Goal: Task Accomplishment & Management: Manage account settings

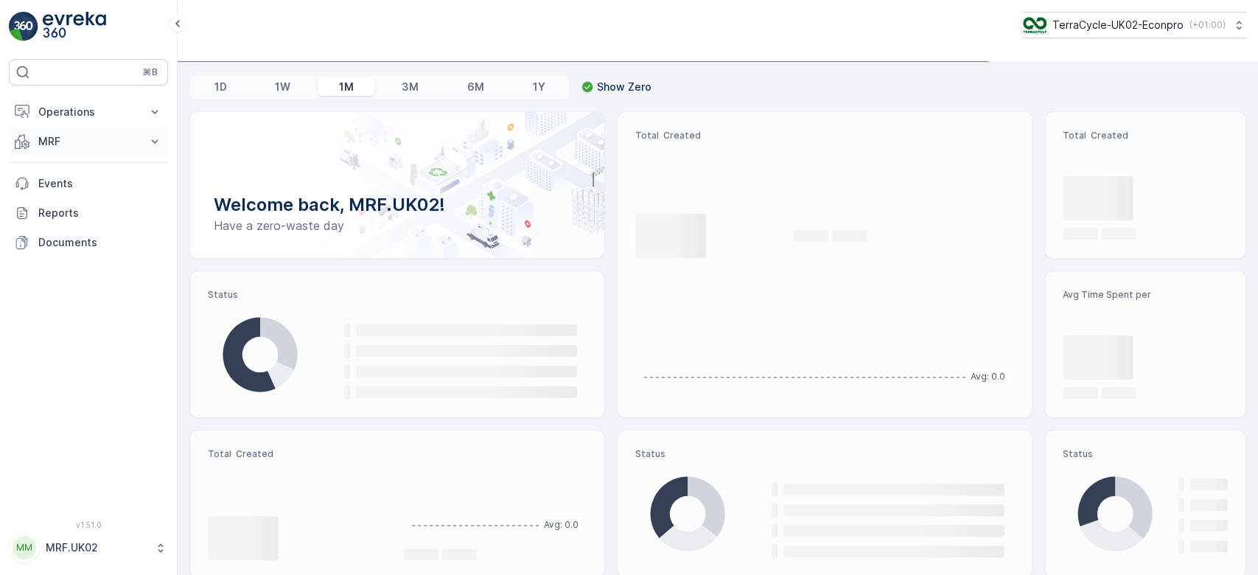
click at [96, 139] on p "MRF" at bounding box center [88, 141] width 100 height 15
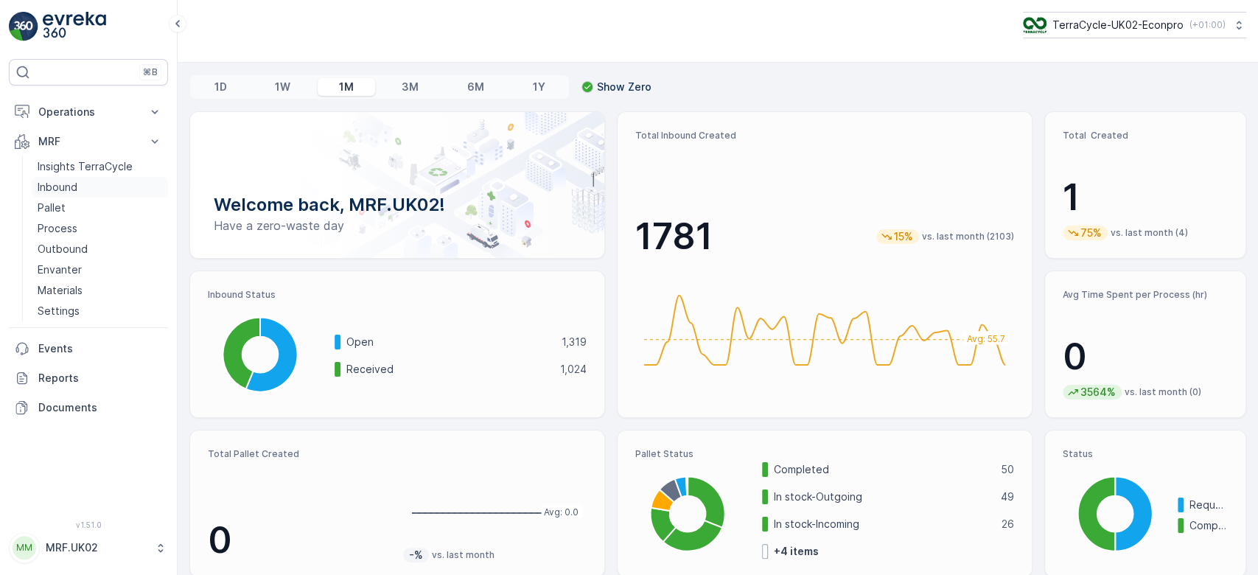
click at [63, 184] on p "Inbound" at bounding box center [58, 187] width 40 height 15
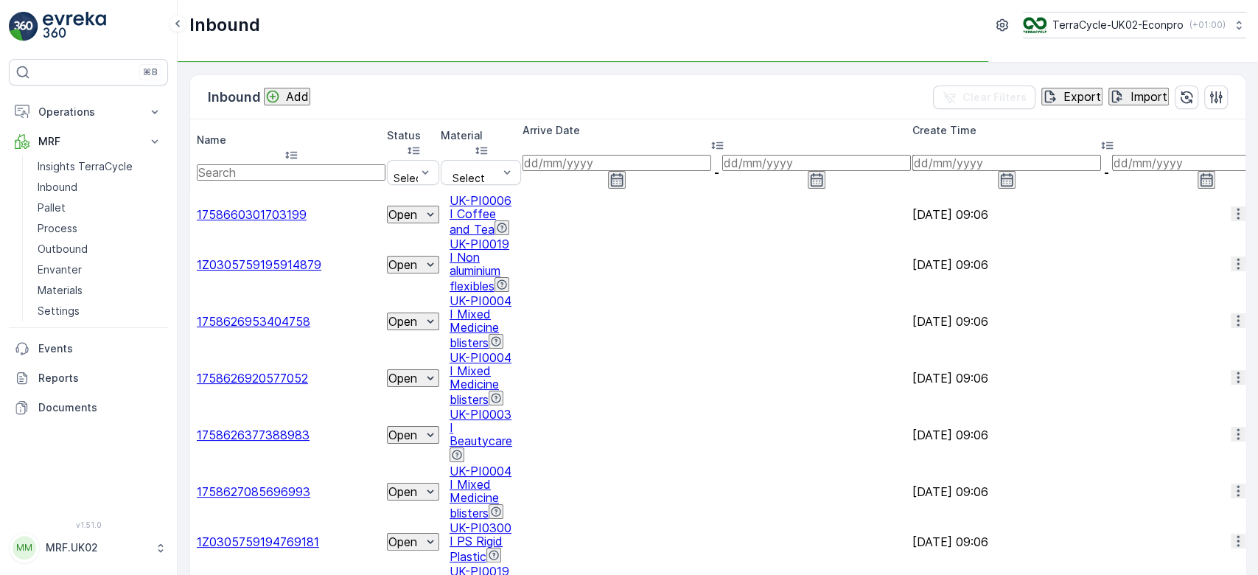
click at [265, 164] on input "text" at bounding box center [291, 172] width 189 height 16
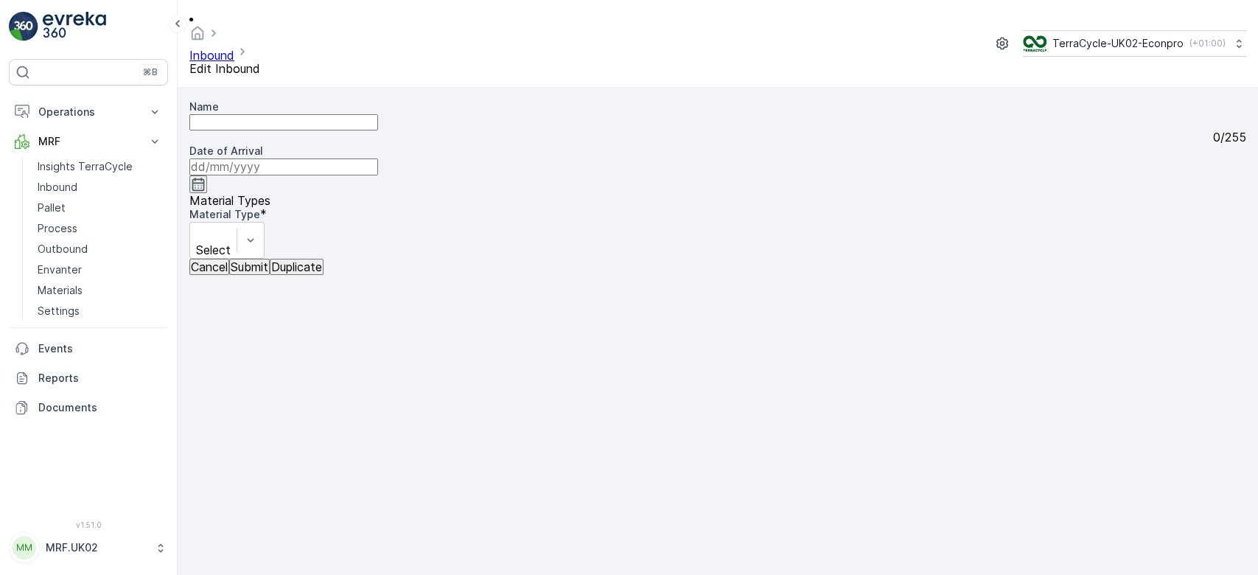
click at [212, 273] on p "Cancel" at bounding box center [209, 266] width 37 height 13
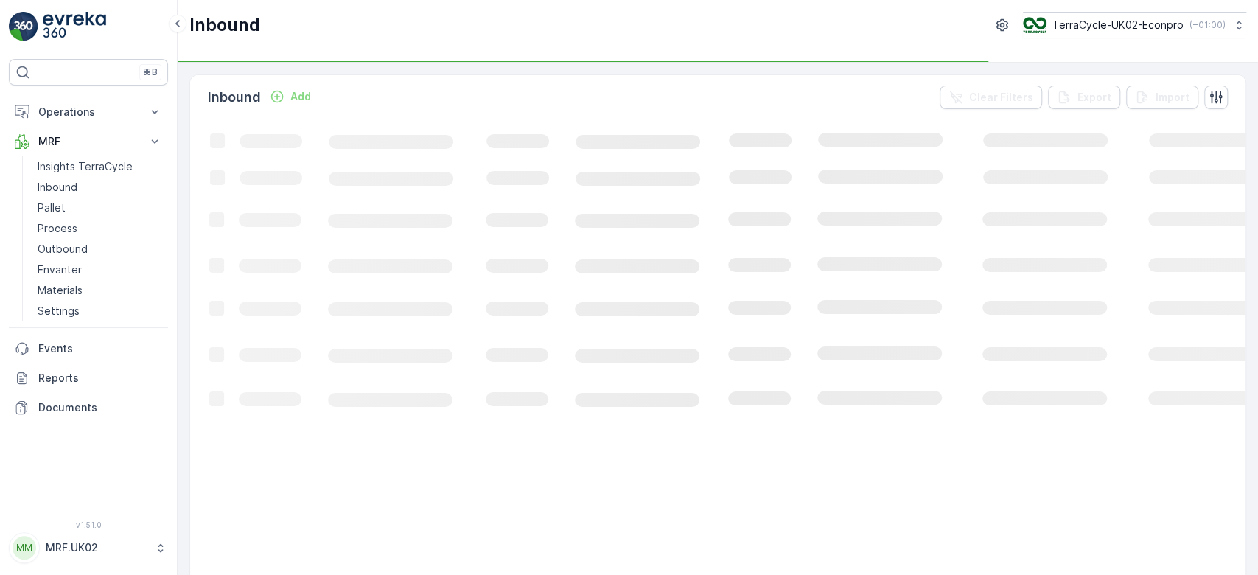
click at [301, 97] on p "Add" at bounding box center [300, 96] width 21 height 15
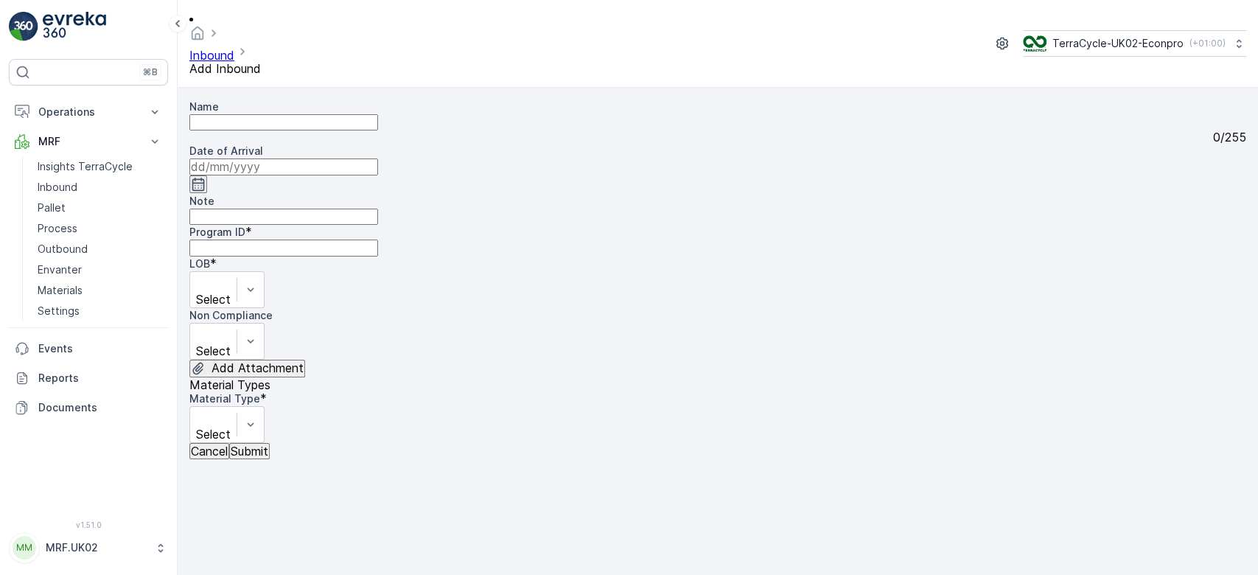
click at [290, 114] on input "Name" at bounding box center [283, 122] width 189 height 16
type input "1Z0305759190631193"
click at [229, 443] on button "Submit" at bounding box center [249, 451] width 41 height 16
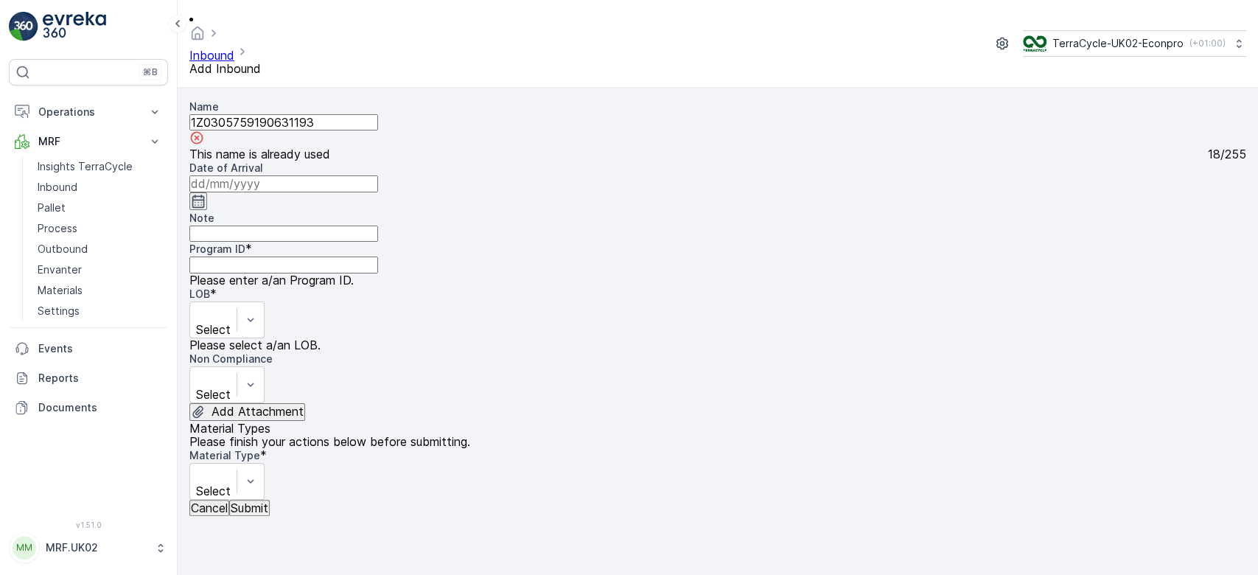
click at [290, 114] on input "1Z0305759190631193" at bounding box center [283, 122] width 189 height 16
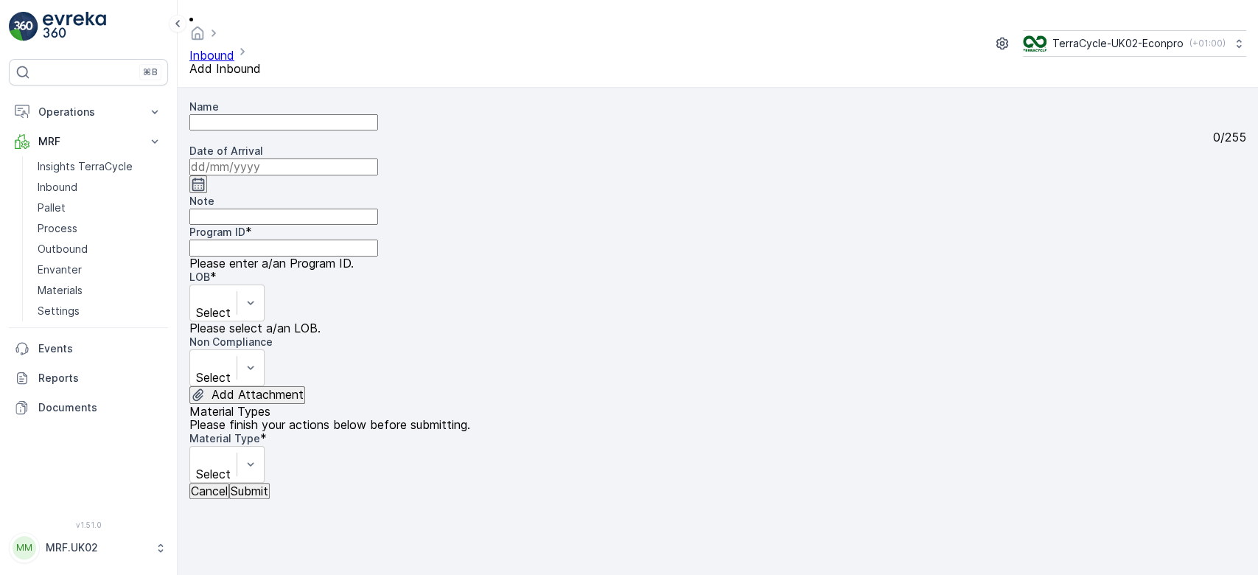
click at [223, 498] on p "Cancel" at bounding box center [209, 490] width 37 height 13
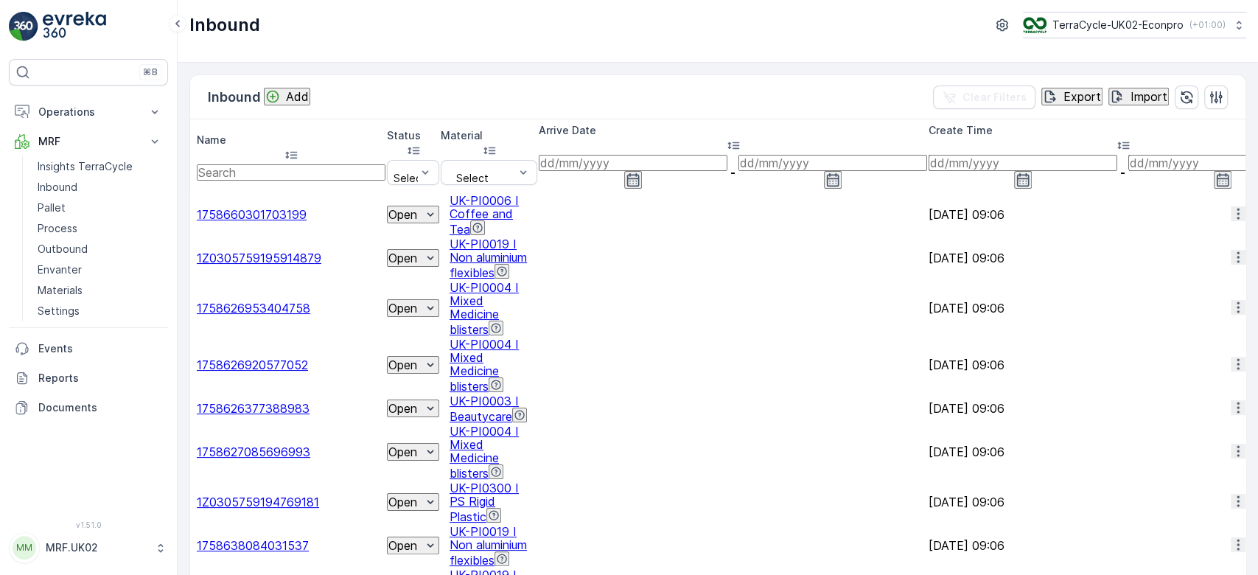
click at [256, 164] on input "text" at bounding box center [291, 172] width 189 height 16
paste input "1Z0305759190631193"
type input "1Z0305759190631193"
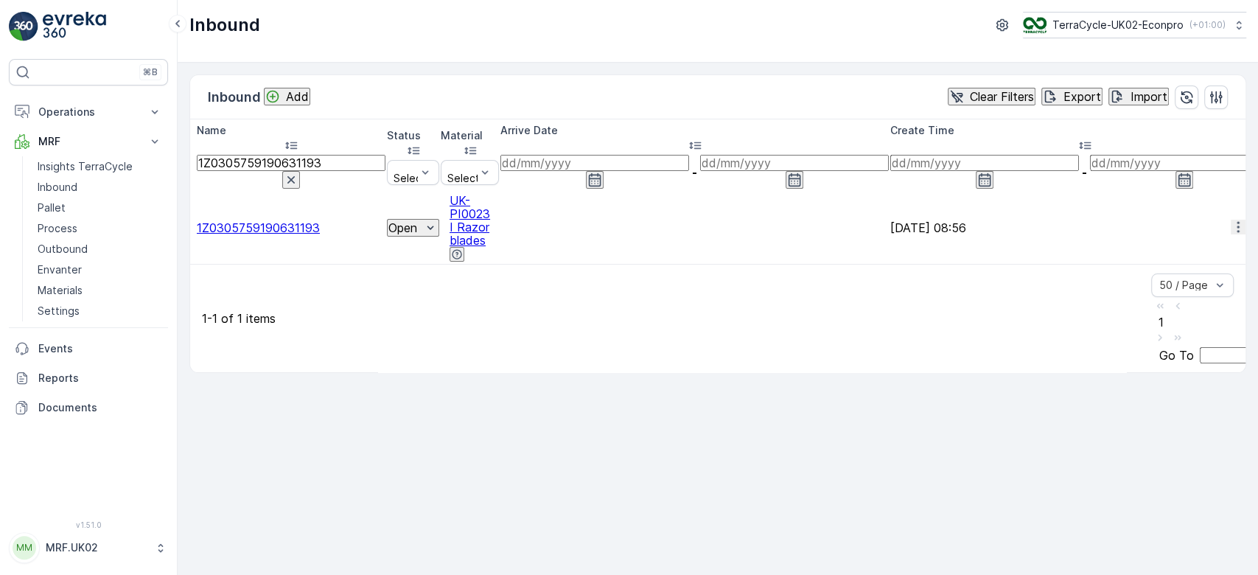
click at [307, 220] on span "1Z0305759190631193" at bounding box center [258, 227] width 123 height 15
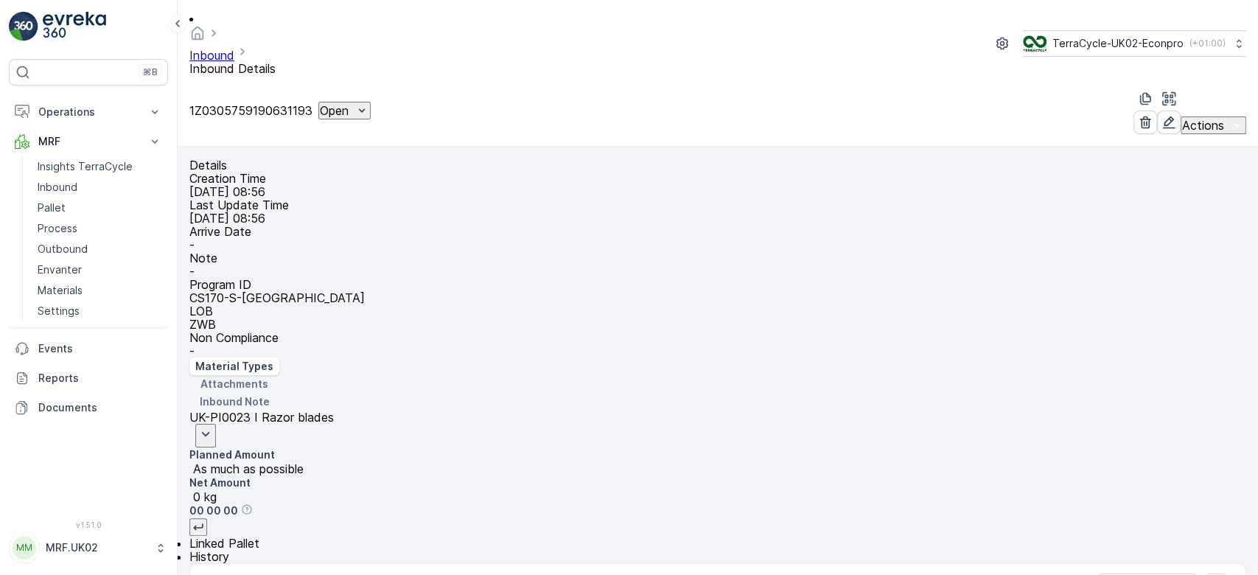
click at [1163, 116] on icon "button" at bounding box center [1169, 122] width 13 height 13
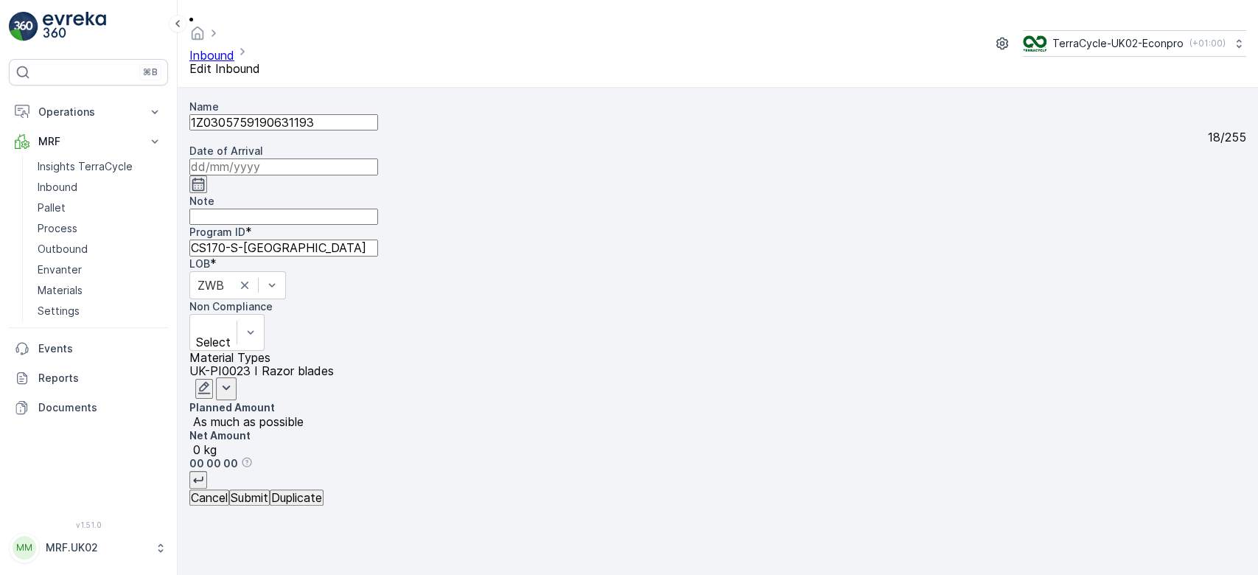
click at [212, 380] on icon "button" at bounding box center [204, 387] width 15 height 15
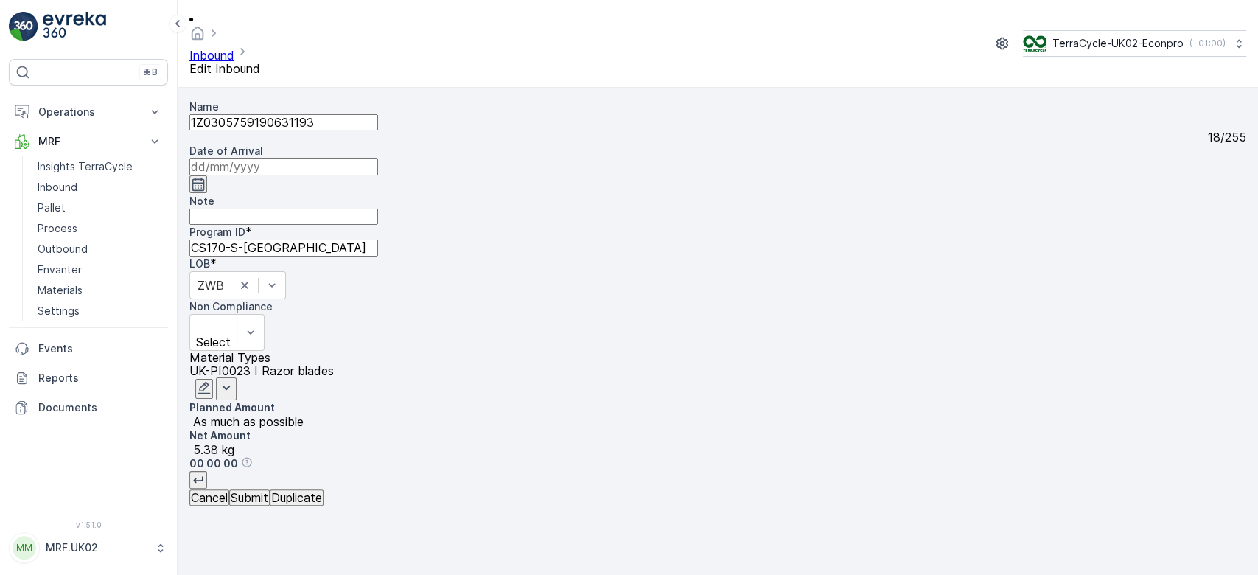
click at [378, 158] on input at bounding box center [283, 166] width 189 height 16
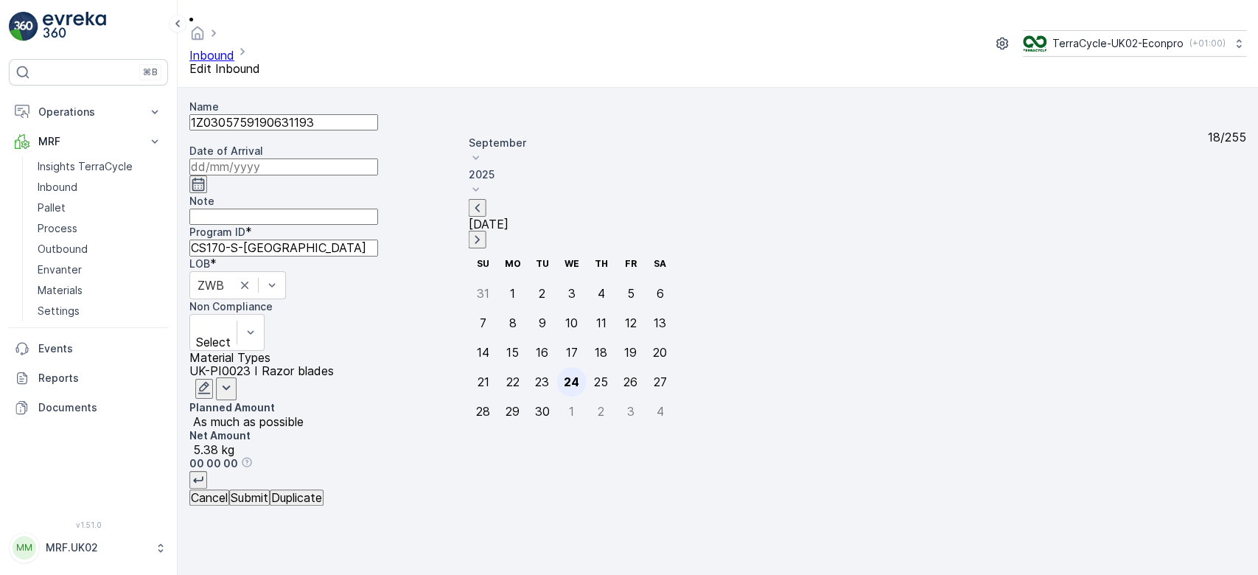
click at [564, 375] on div "24" at bounding box center [571, 381] width 15 height 13
type input "[DATE]"
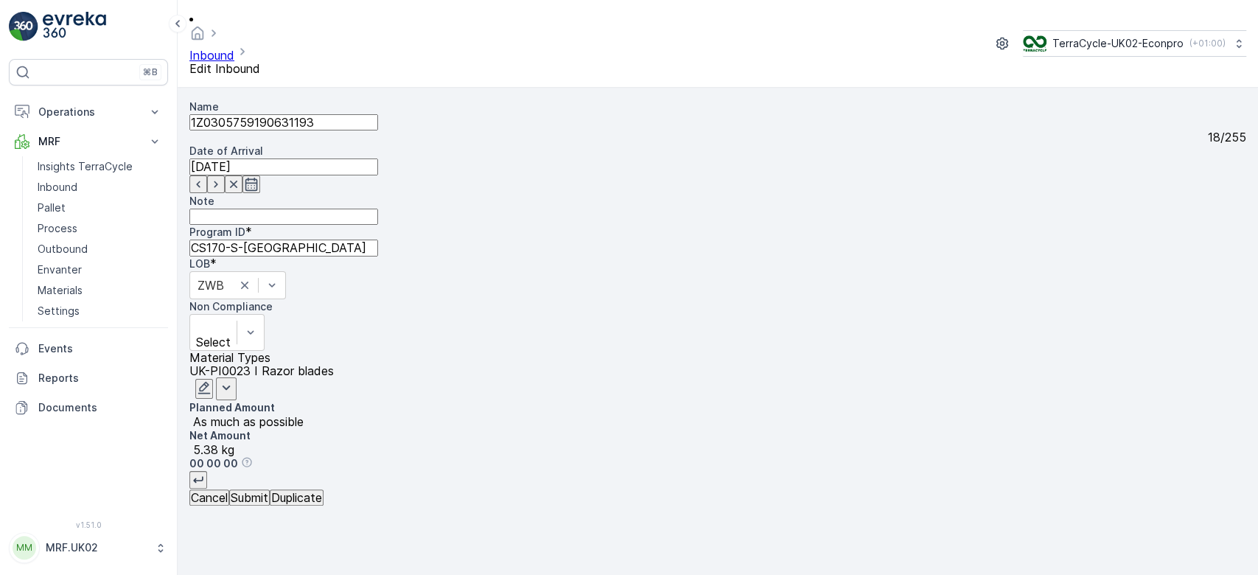
click at [268, 504] on p "Submit" at bounding box center [250, 497] width 38 height 13
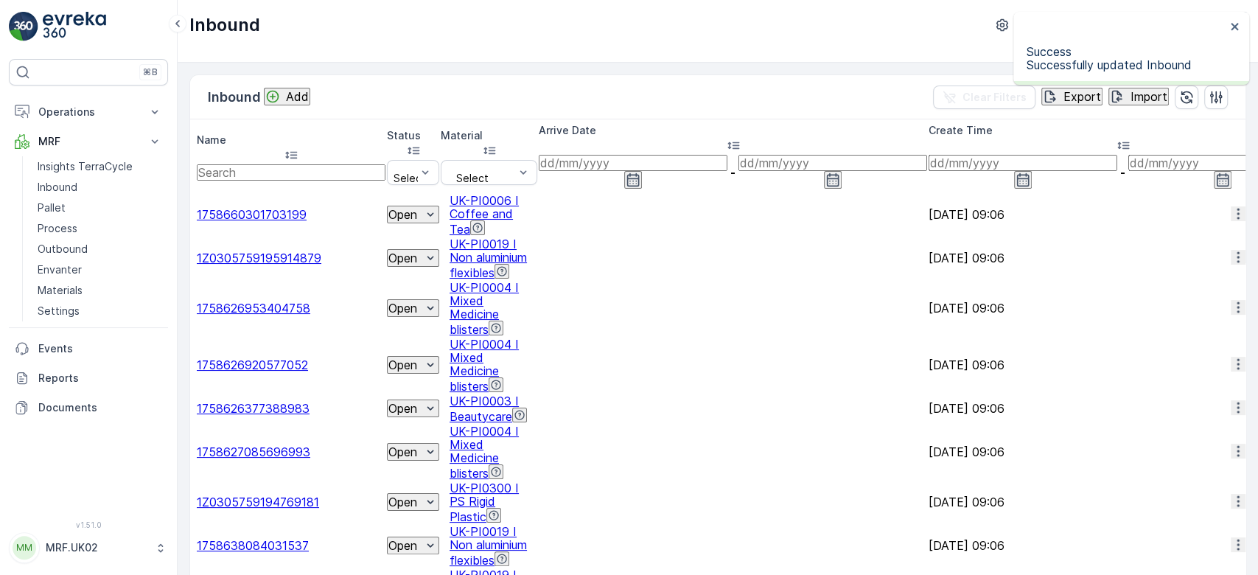
drag, startPoint x: 285, startPoint y: 125, endPoint x: 286, endPoint y: 144, distance: 18.4
click at [286, 164] on input "text" at bounding box center [291, 172] width 189 height 16
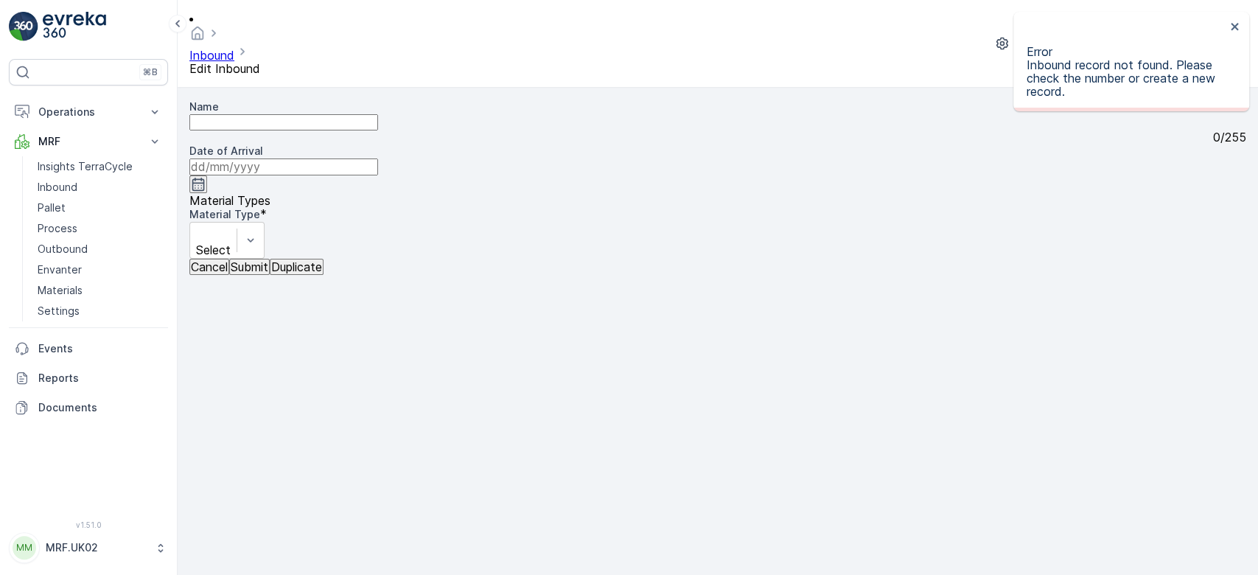
click at [286, 144] on div "Name 0 / 255 Date of Arrival" at bounding box center [717, 147] width 1057 height 94
drag, startPoint x: 286, startPoint y: 144, endPoint x: 38, endPoint y: 189, distance: 251.8
click at [267, 144] on div "Name 0 / 255 Date of Arrival" at bounding box center [717, 147] width 1057 height 94
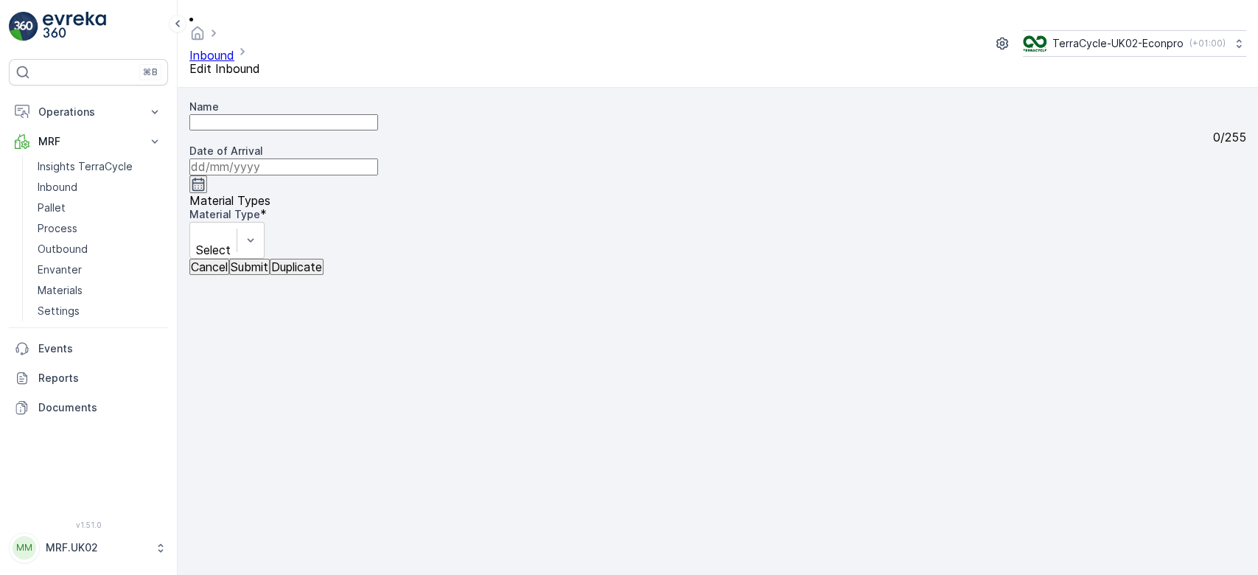
click at [228, 273] on p "Cancel" at bounding box center [209, 266] width 37 height 13
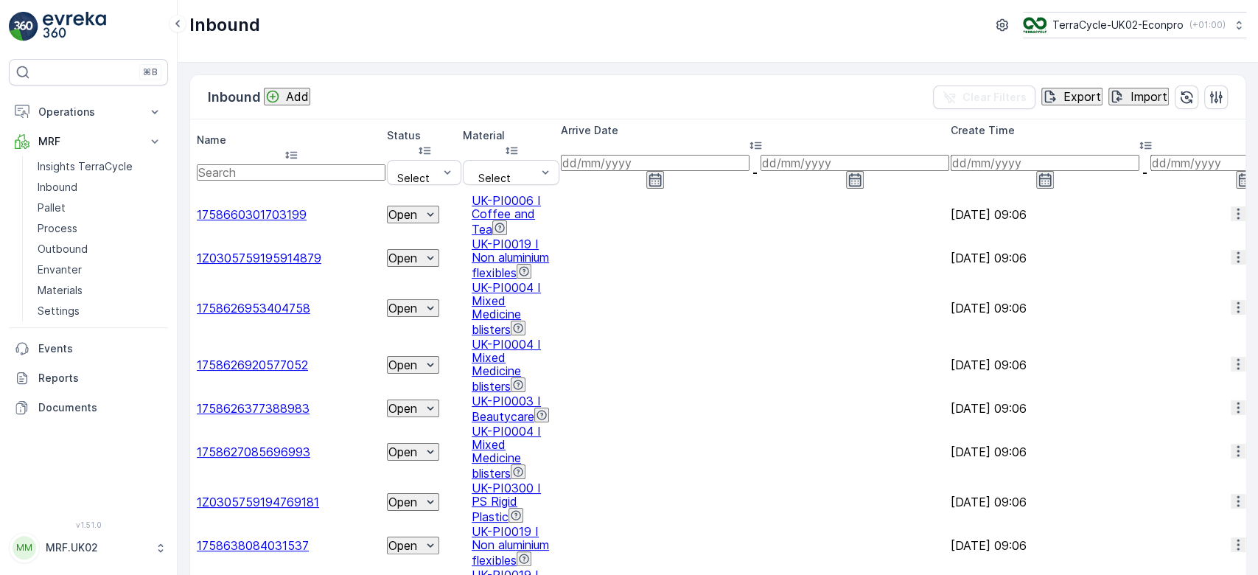
click at [301, 96] on p "Add" at bounding box center [297, 96] width 23 height 13
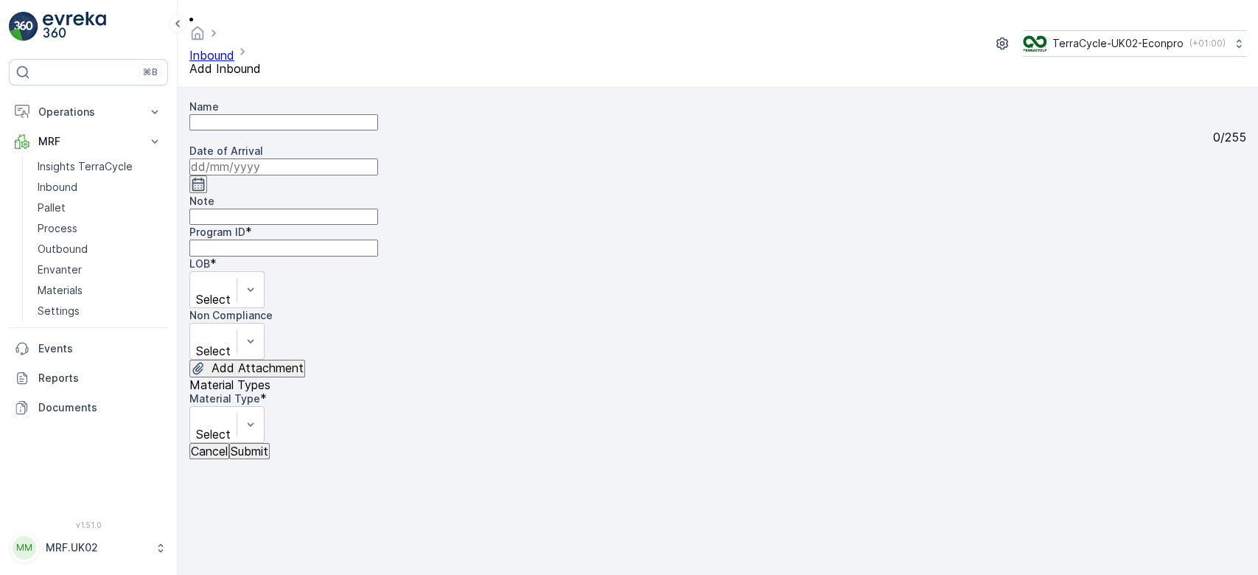
click at [285, 114] on input "Name" at bounding box center [283, 122] width 189 height 16
type input "1Z0305759190450478"
click at [229, 443] on button "Submit" at bounding box center [249, 451] width 41 height 16
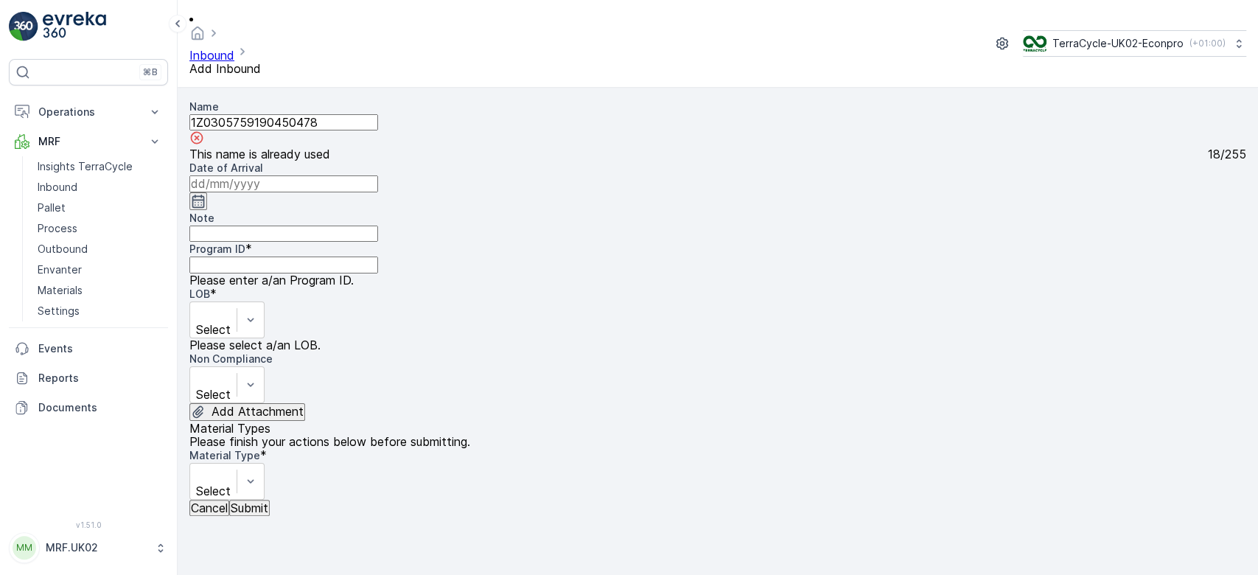
click at [285, 120] on input "1Z0305759190450478" at bounding box center [283, 122] width 189 height 16
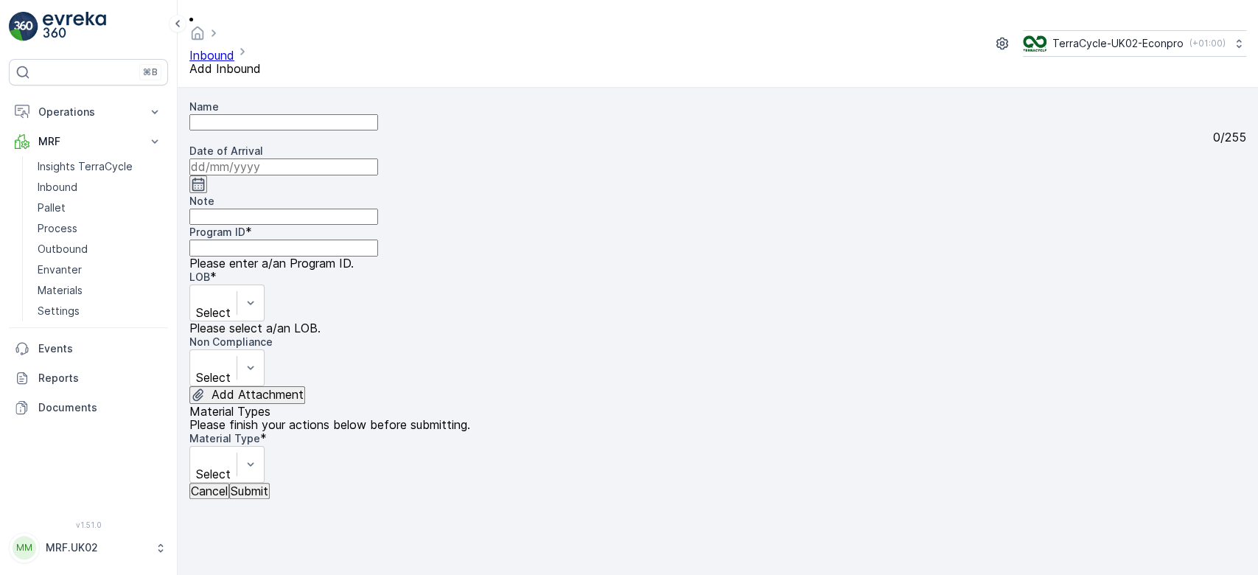
click at [211, 499] on button "Cancel" at bounding box center [209, 491] width 40 height 16
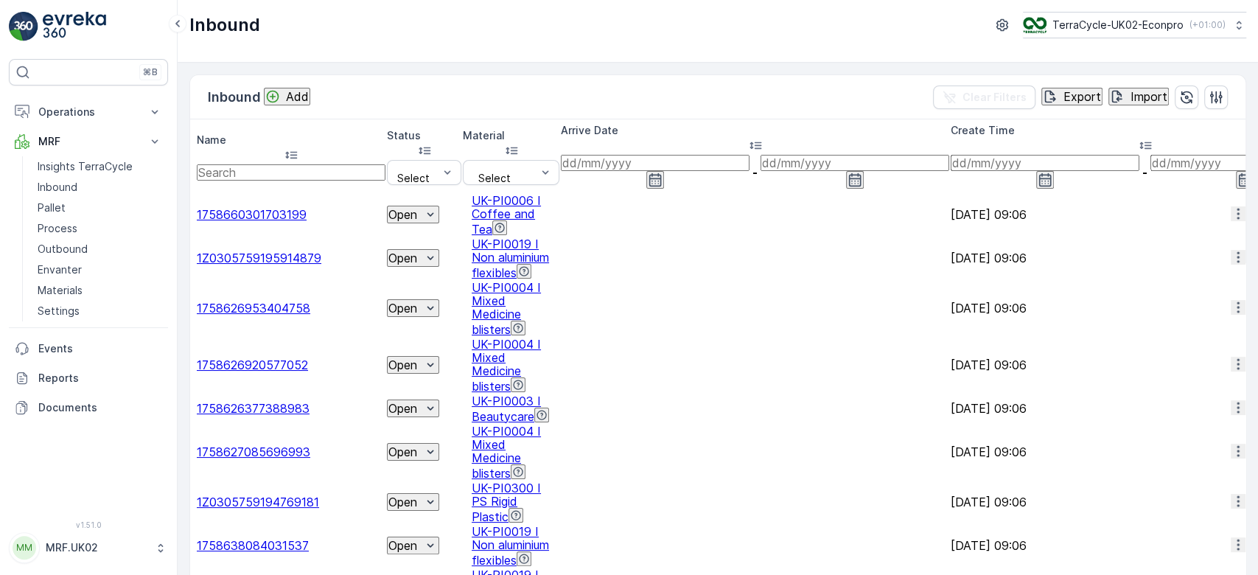
click at [289, 164] on input "text" at bounding box center [291, 172] width 189 height 16
paste input "1Z0305759190450478"
type input "1Z0305759190450478"
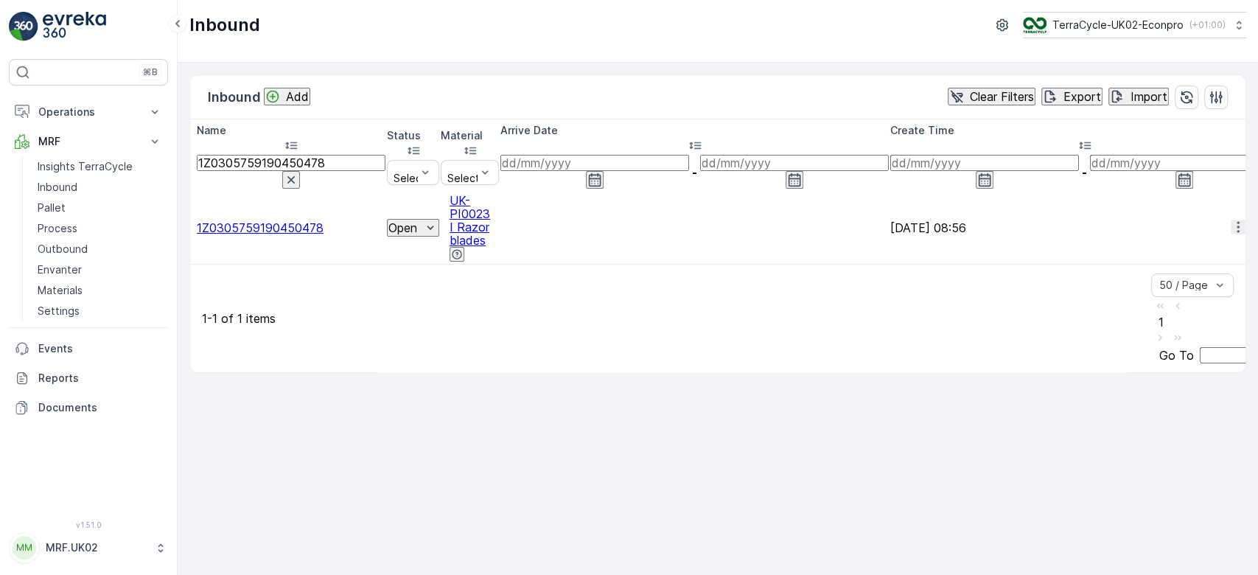
click at [318, 220] on span "1Z0305759190450478" at bounding box center [260, 227] width 127 height 15
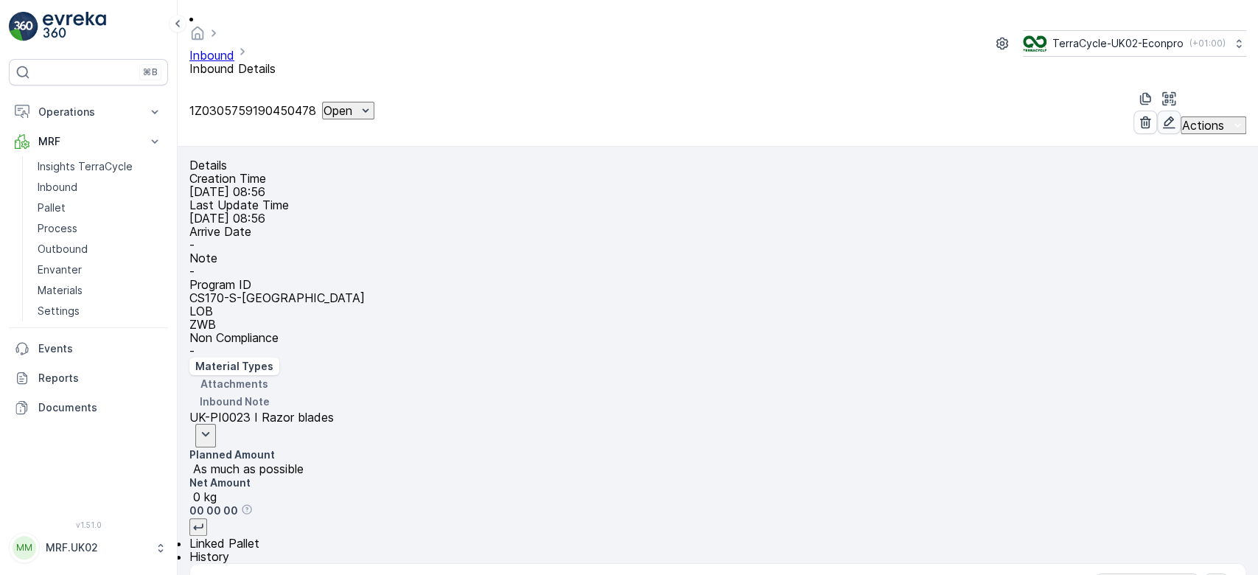
click at [1163, 116] on icon "button" at bounding box center [1169, 122] width 13 height 13
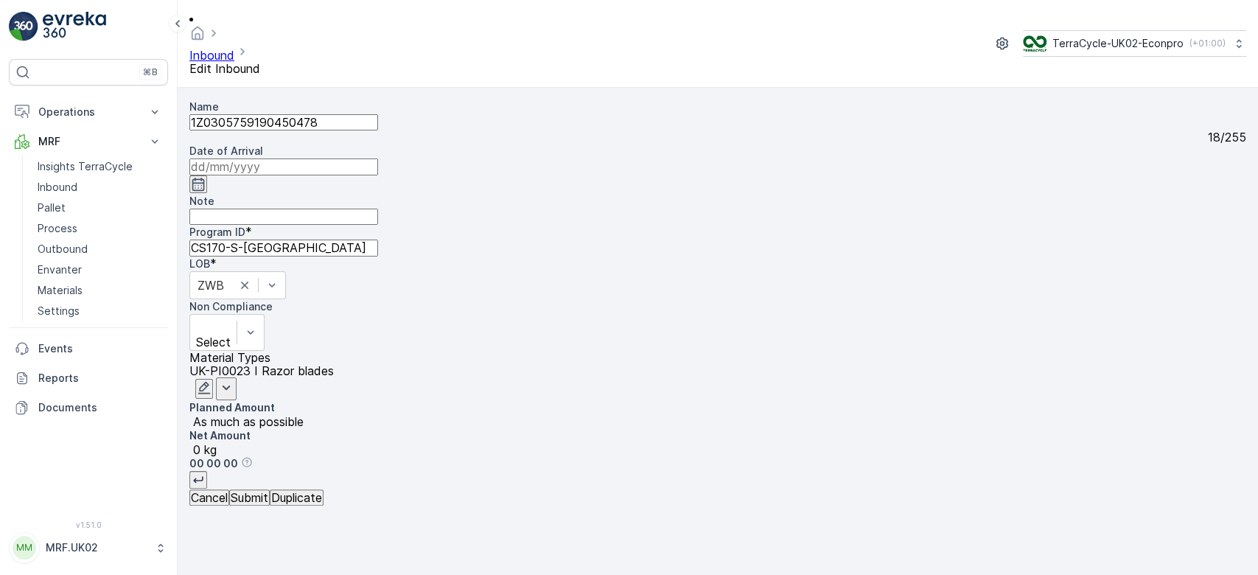
click at [212, 380] on icon "button" at bounding box center [204, 387] width 15 height 15
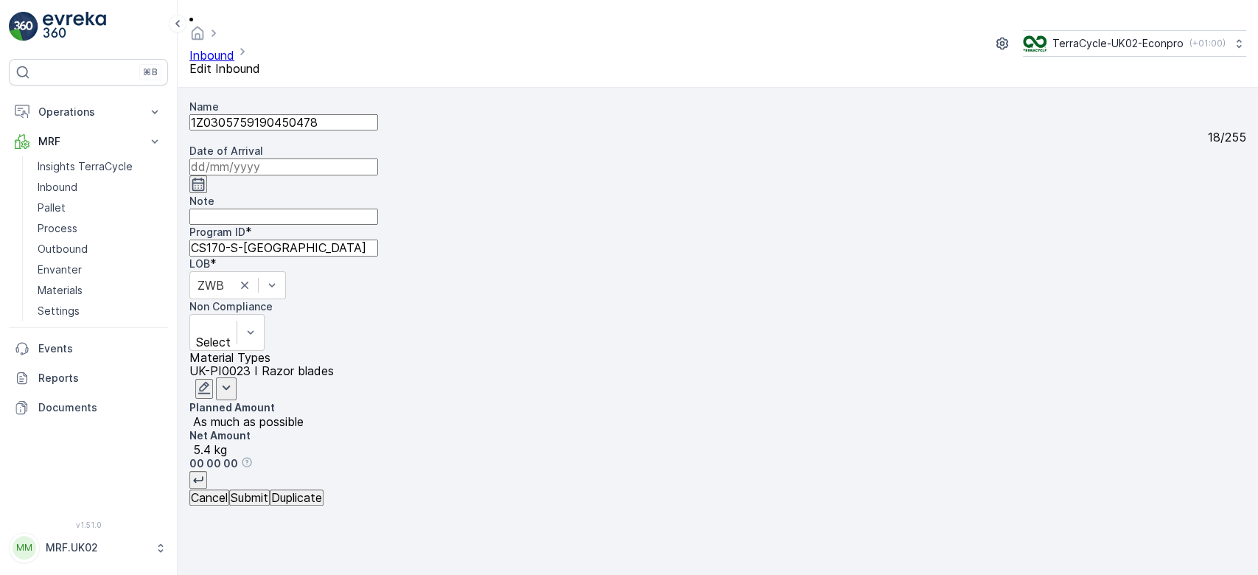
click at [378, 158] on input at bounding box center [283, 166] width 189 height 16
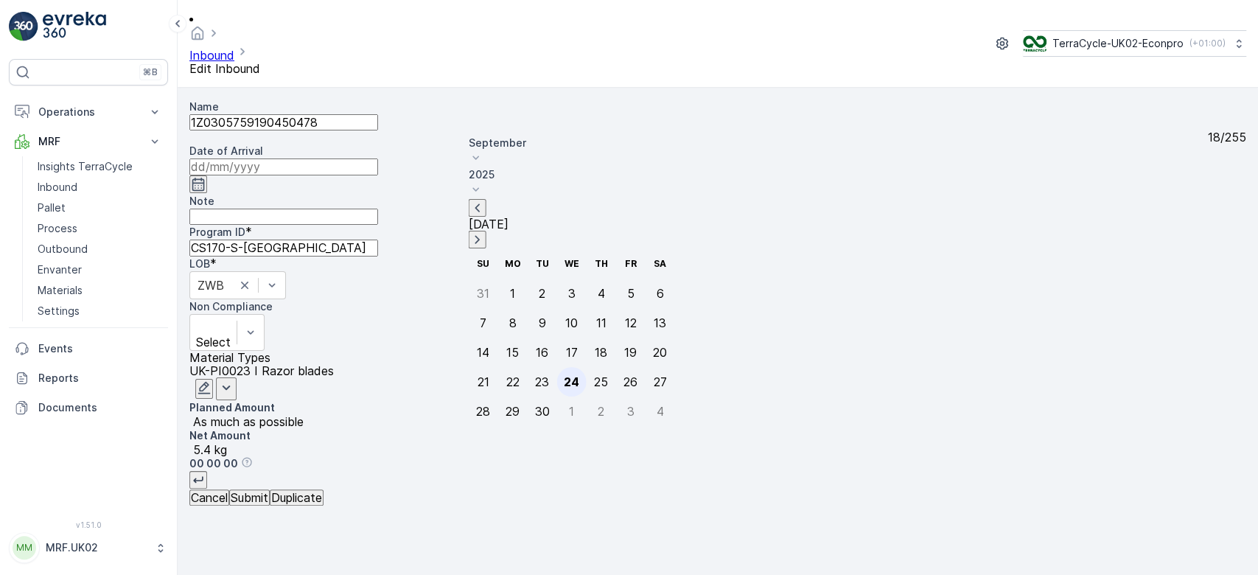
click at [566, 375] on div "24" at bounding box center [571, 381] width 15 height 13
type input "[DATE]"
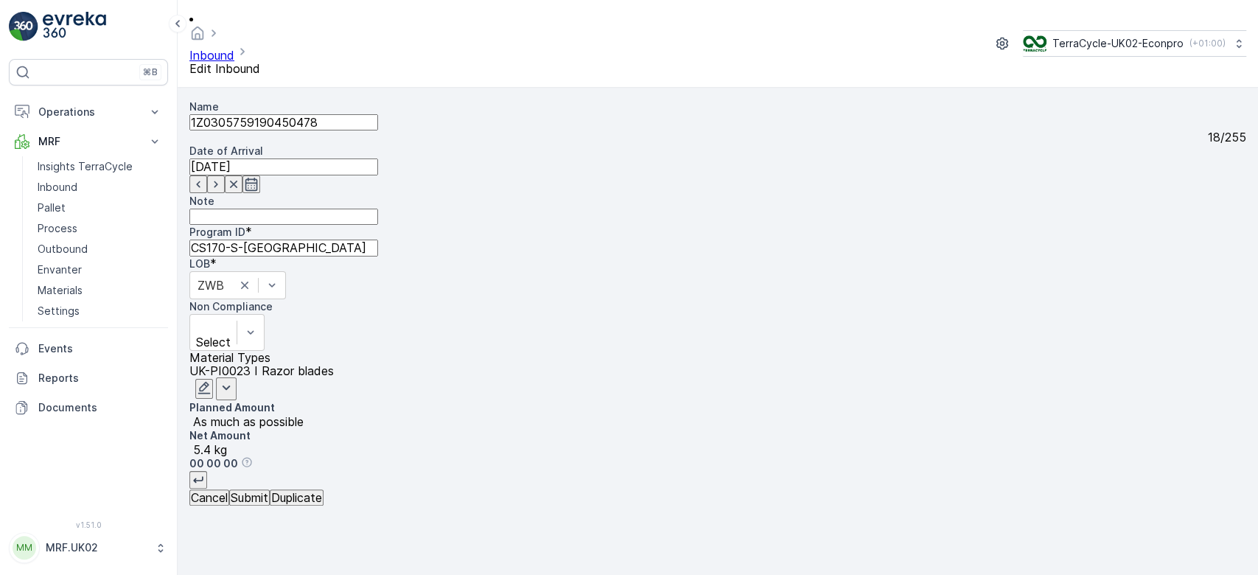
click at [253, 506] on button "Submit" at bounding box center [249, 497] width 41 height 16
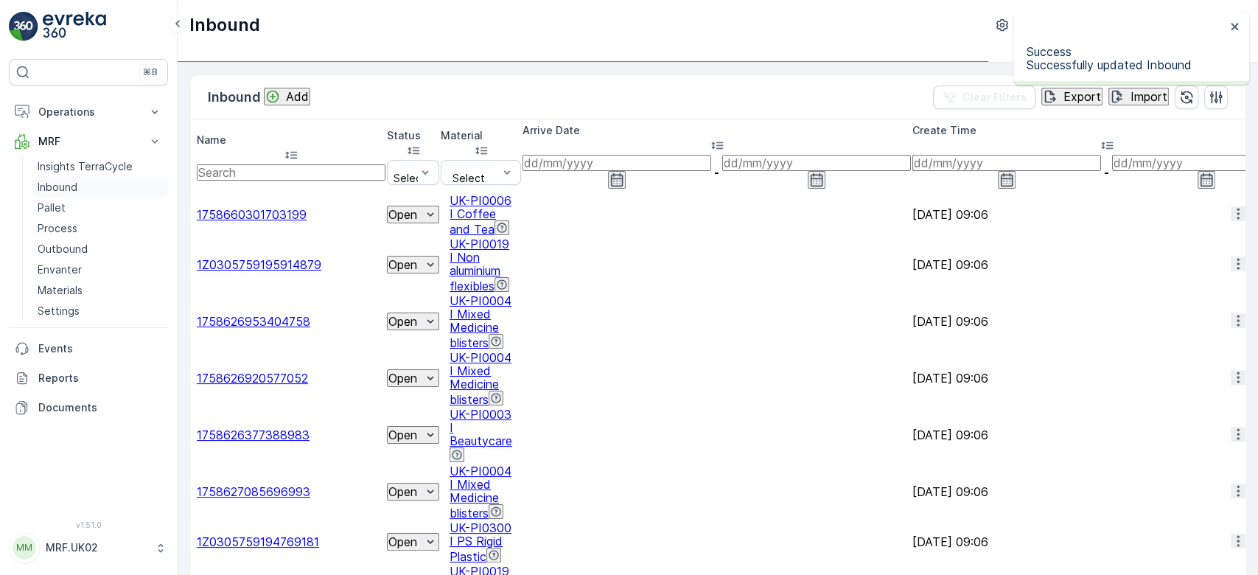
click at [99, 183] on link "Inbound" at bounding box center [100, 187] width 136 height 21
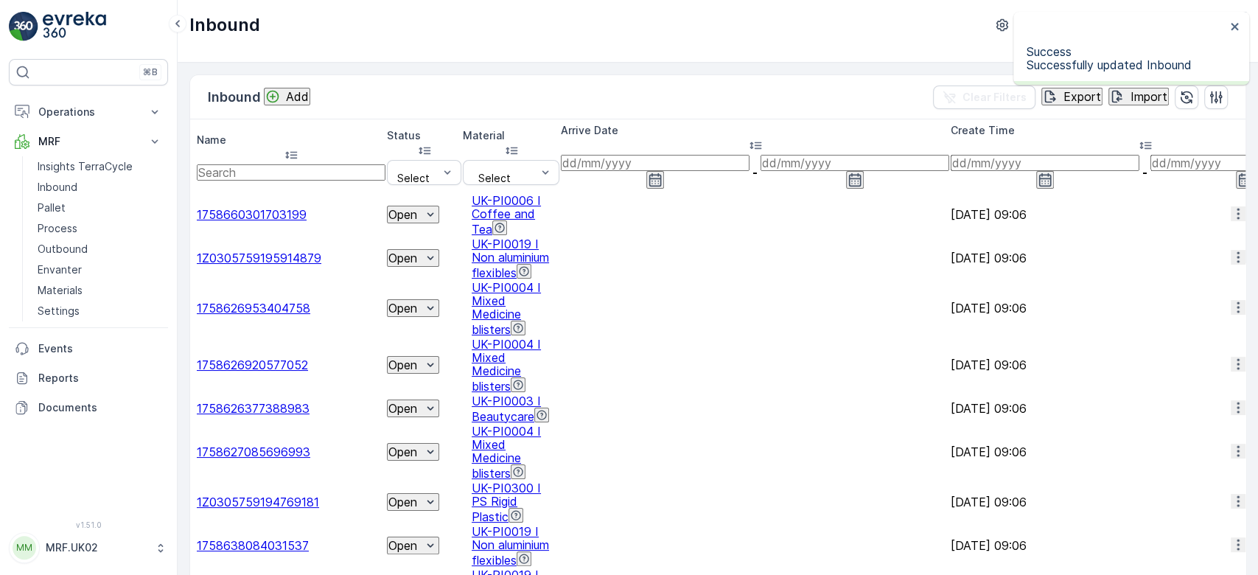
click at [318, 164] on input "text" at bounding box center [291, 172] width 189 height 16
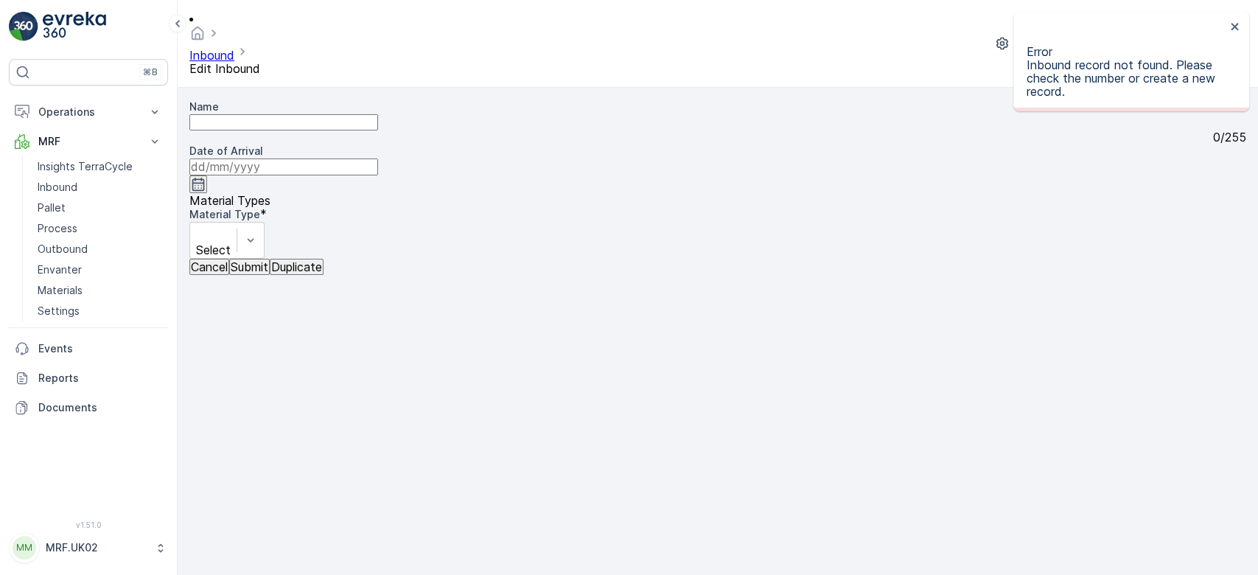
click at [235, 564] on form "Name 0 / 255 Date of Arrival Material Types Material Type * Select Cancel Submi…" at bounding box center [718, 331] width 1081 height 487
click at [226, 273] on p "Cancel" at bounding box center [209, 266] width 37 height 13
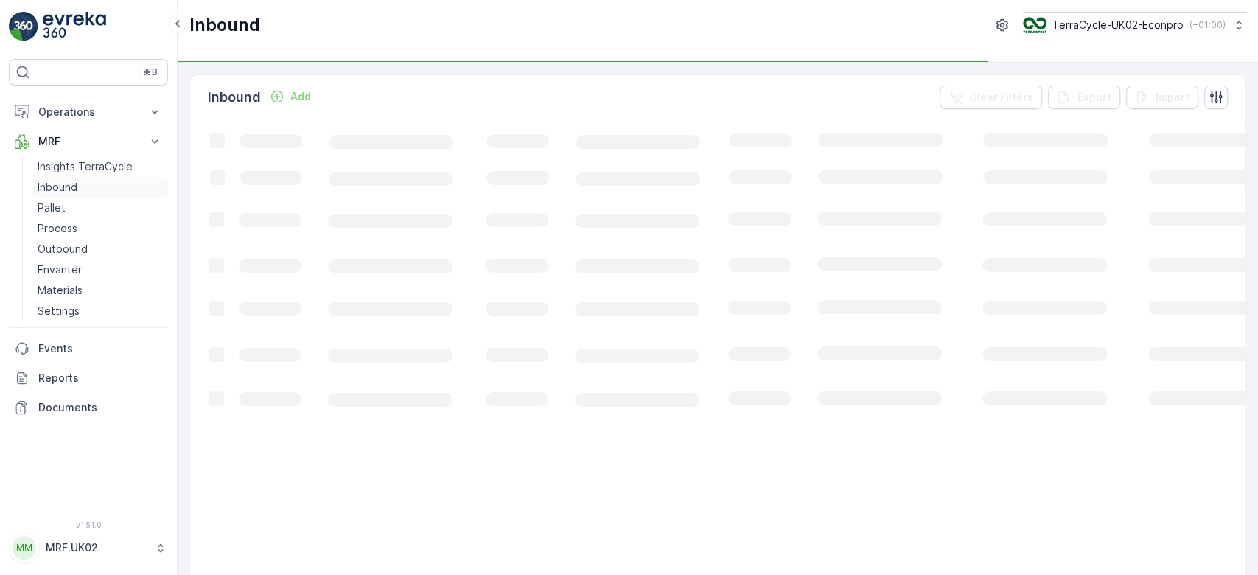
click at [142, 184] on link "Inbound" at bounding box center [100, 187] width 136 height 21
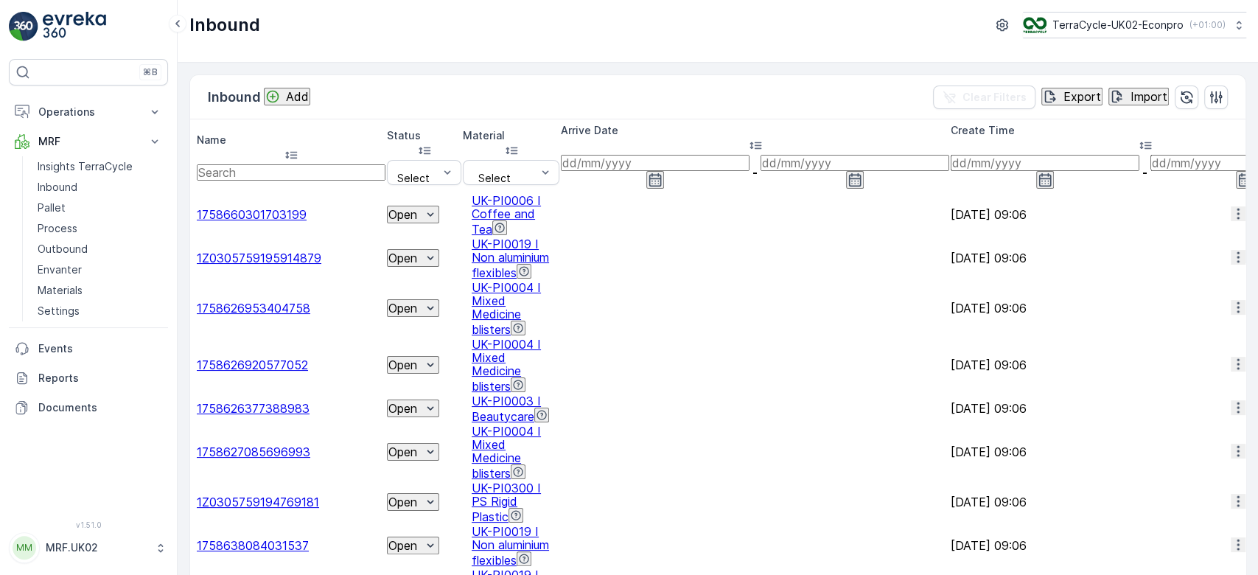
click at [277, 164] on input "text" at bounding box center [291, 172] width 189 height 16
click at [301, 94] on p "Add" at bounding box center [297, 96] width 23 height 13
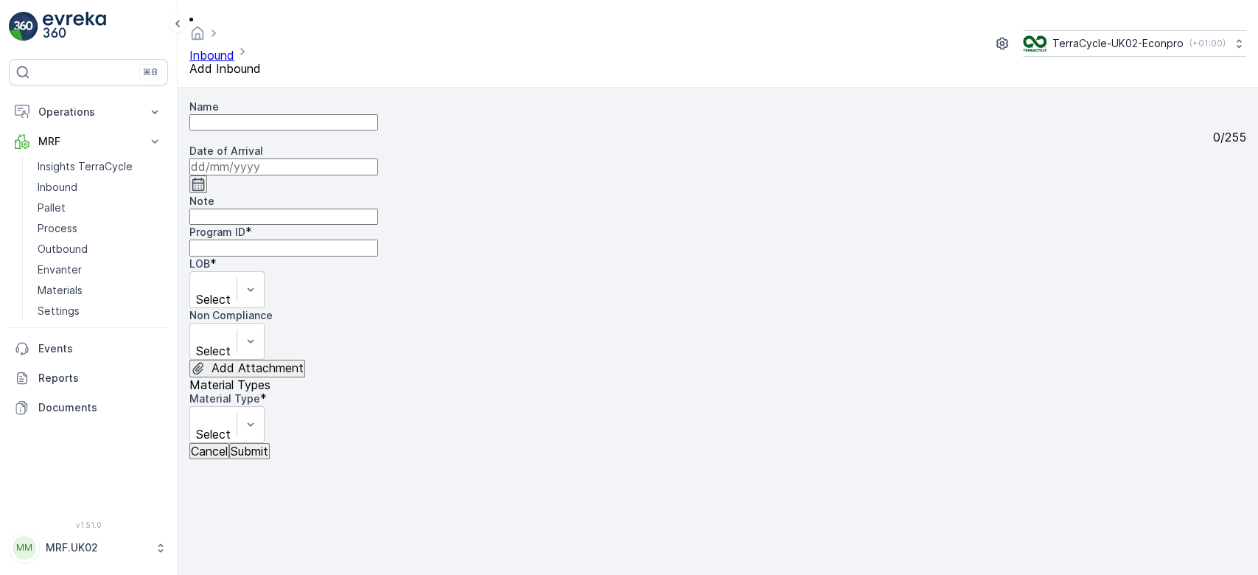
click at [313, 114] on input "Name" at bounding box center [283, 122] width 189 height 16
type input "1Z0305759196511543"
click at [229, 443] on button "Submit" at bounding box center [249, 451] width 41 height 16
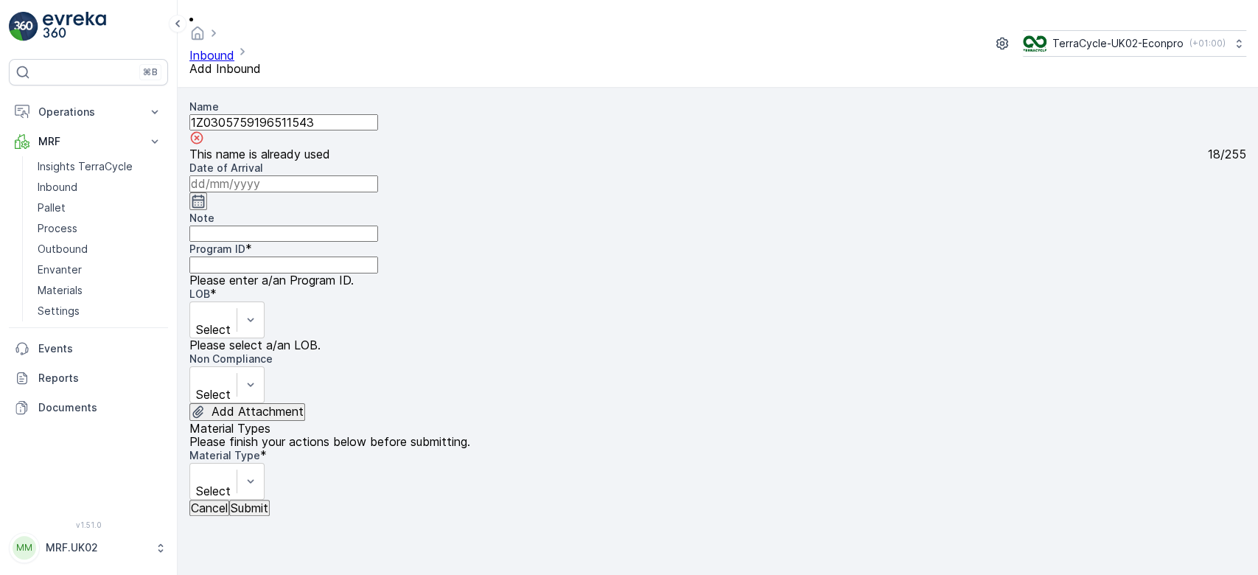
click at [313, 114] on input "1Z0305759196511543" at bounding box center [283, 122] width 189 height 16
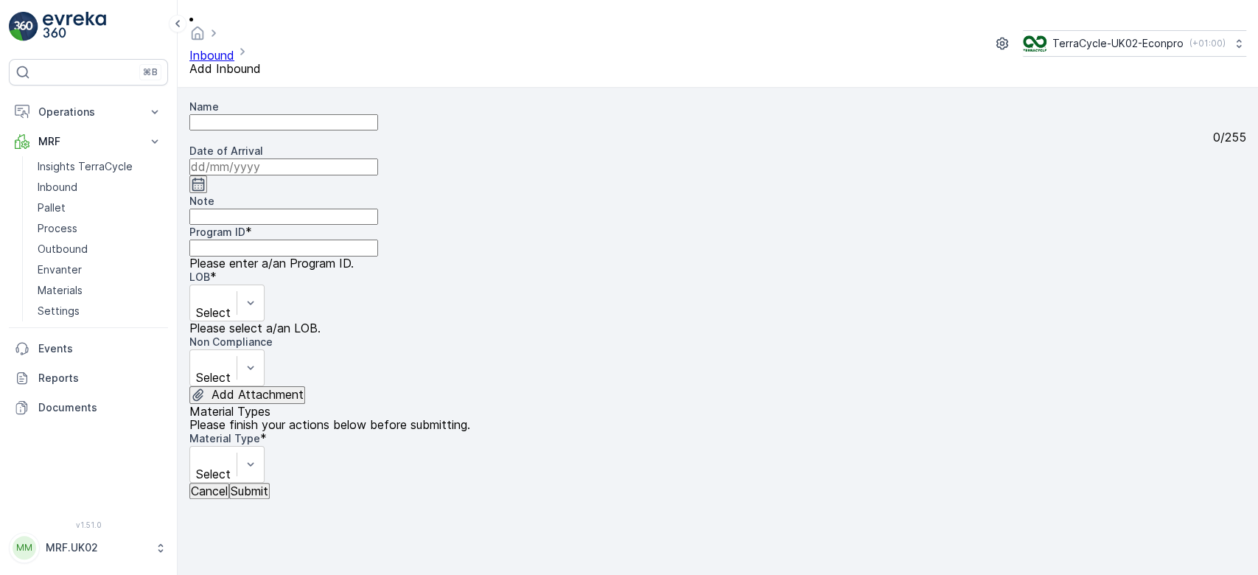
click at [217, 498] on p "Cancel" at bounding box center [209, 490] width 37 height 13
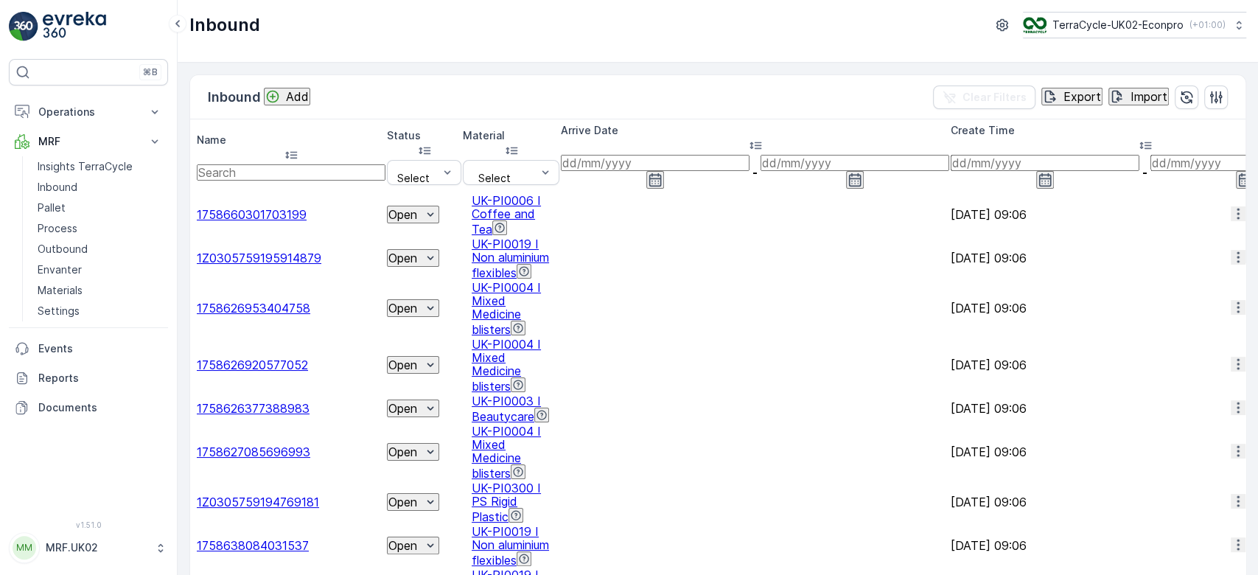
click at [284, 164] on input "text" at bounding box center [291, 172] width 189 height 16
paste input "1Z0305759196511543"
type input "1Z0305759196511543"
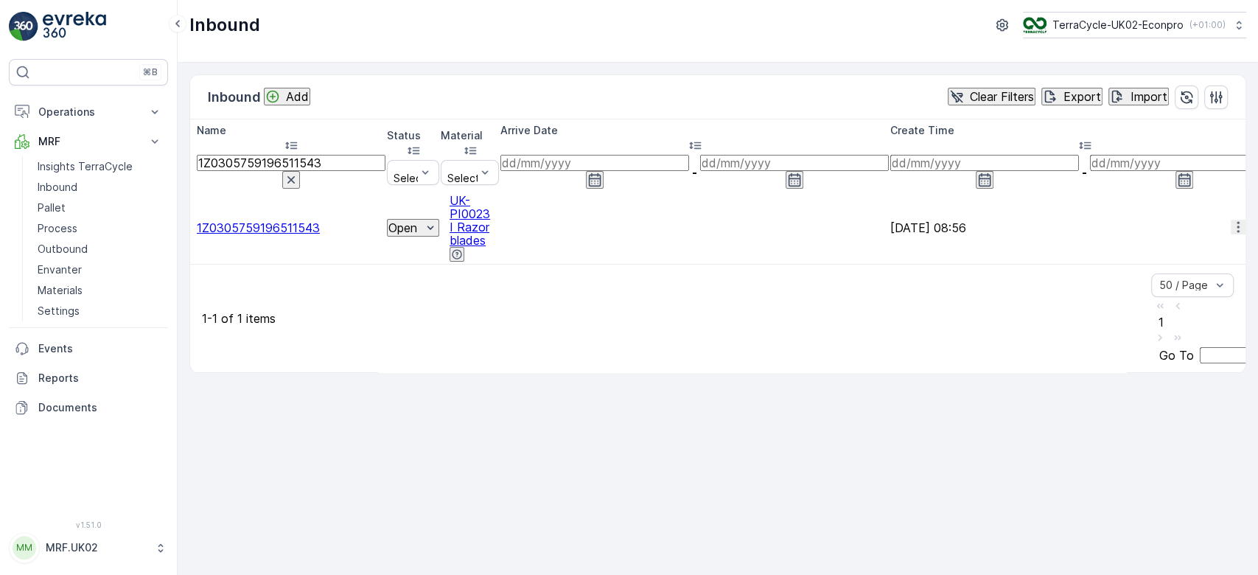
click at [301, 220] on span "1Z0305759196511543" at bounding box center [258, 227] width 123 height 15
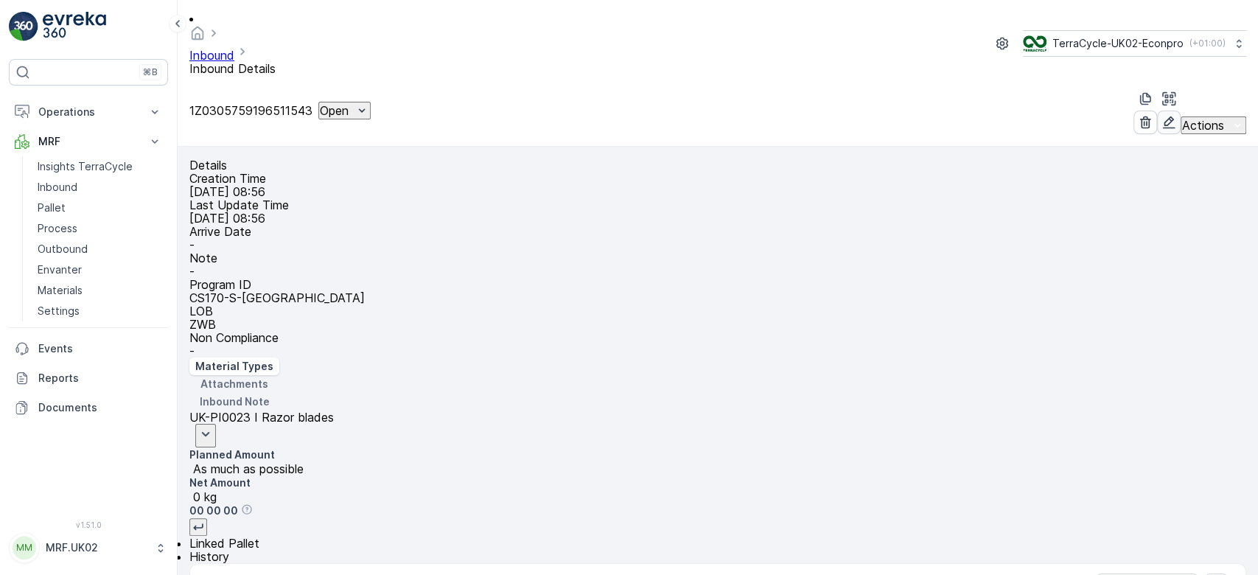
click at [1162, 115] on icon "button" at bounding box center [1169, 122] width 15 height 15
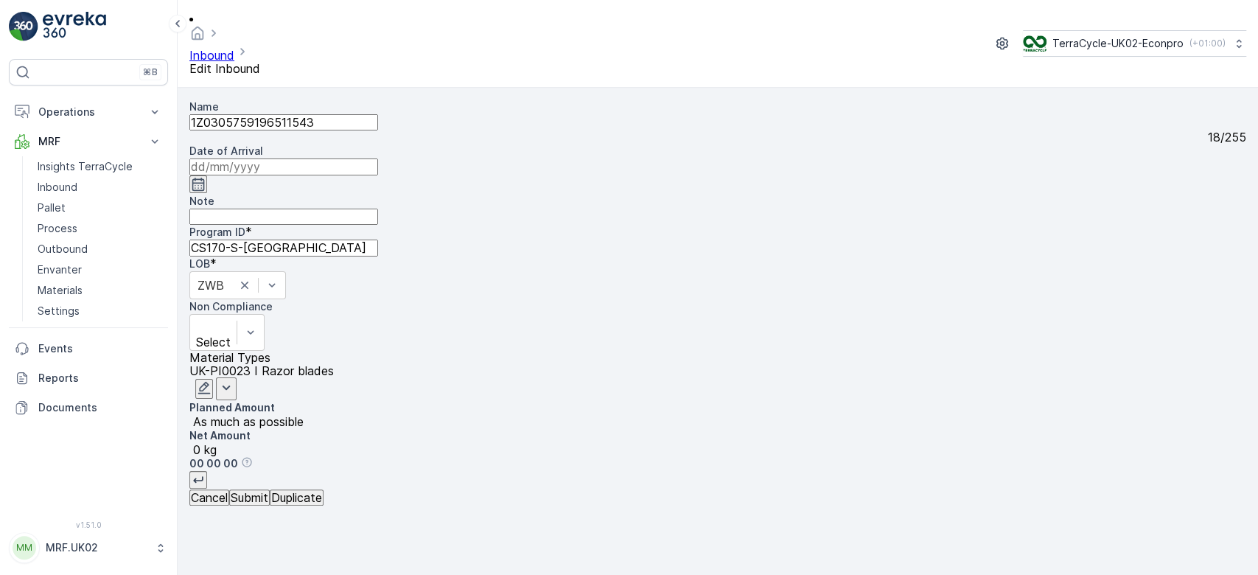
click at [212, 380] on icon "button" at bounding box center [204, 387] width 15 height 15
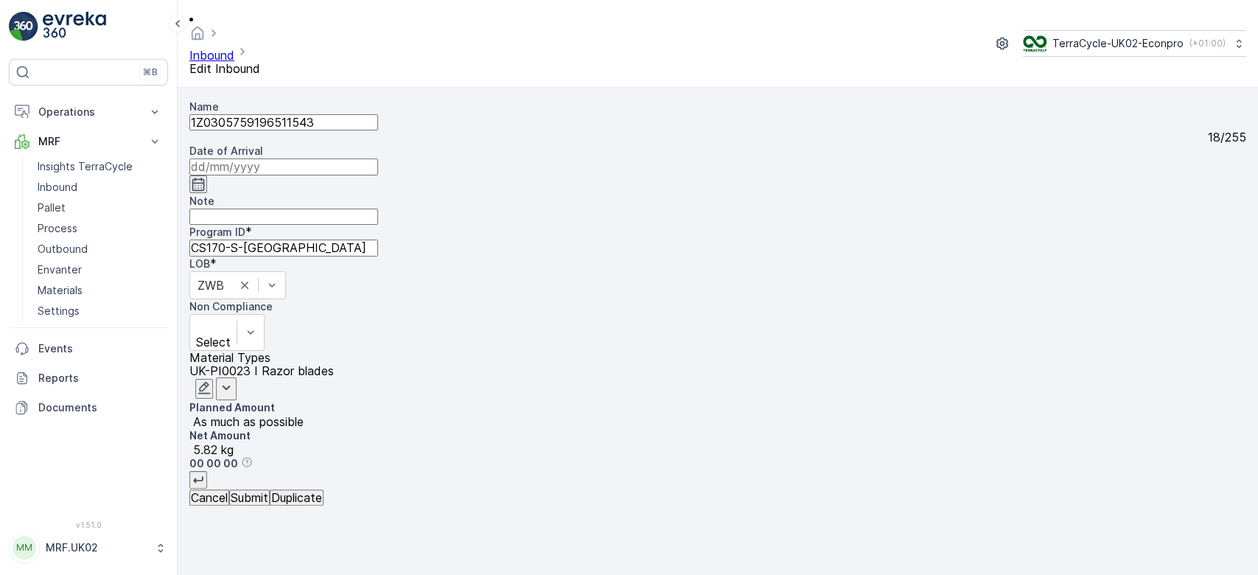
click at [378, 158] on input at bounding box center [283, 166] width 189 height 16
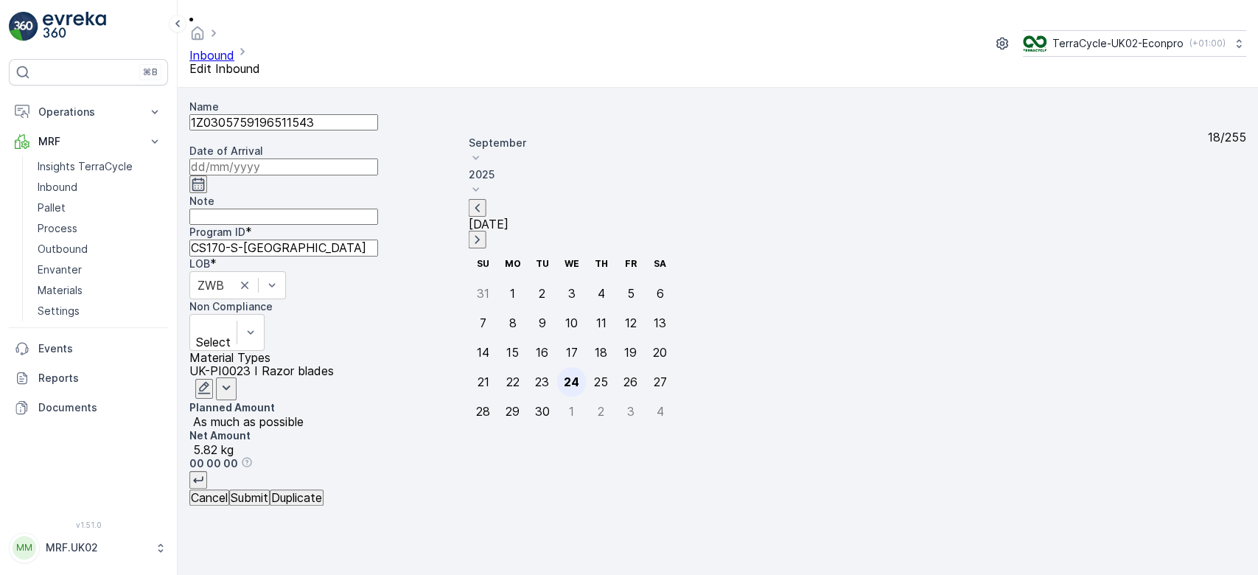
click at [568, 375] on div "24" at bounding box center [571, 381] width 15 height 13
type input "[DATE]"
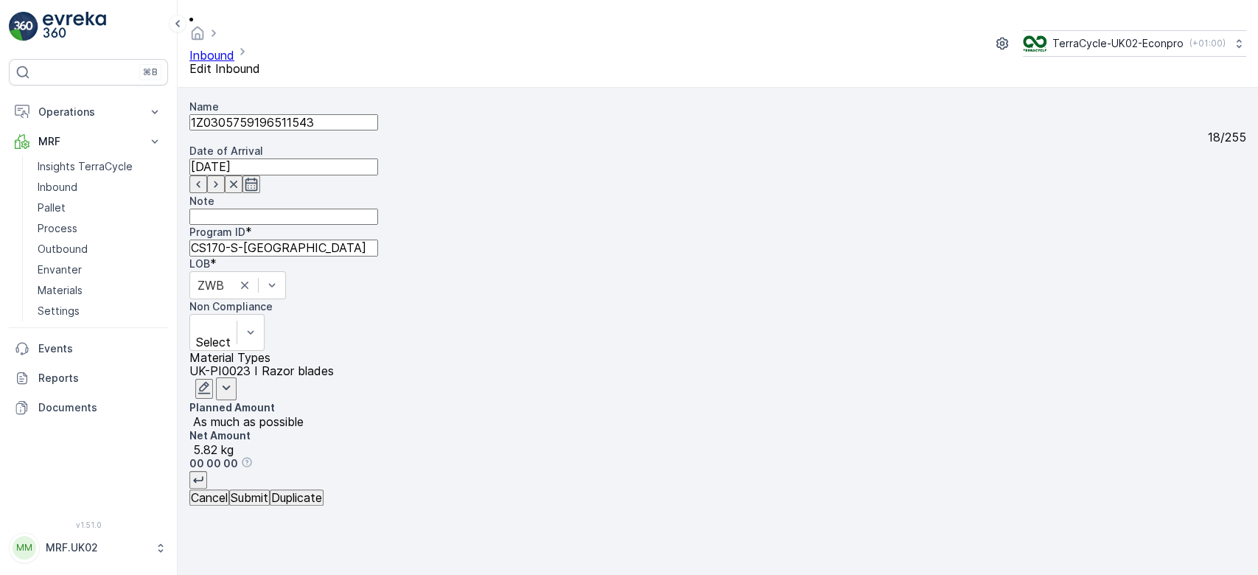
click at [270, 506] on button "Submit" at bounding box center [249, 497] width 41 height 16
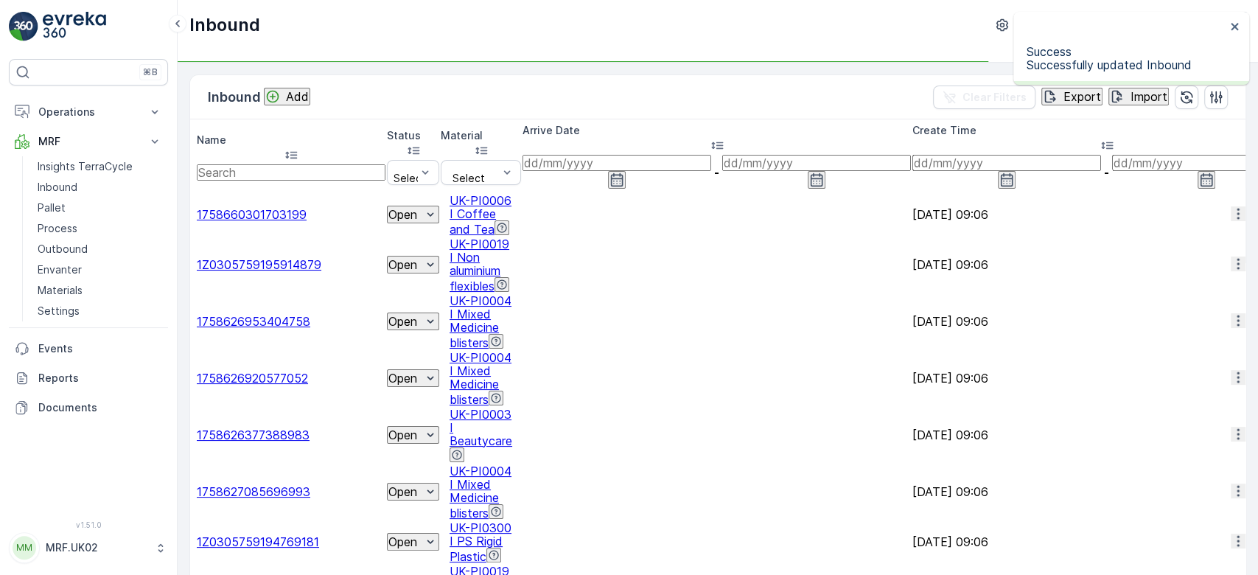
click at [258, 164] on input "text" at bounding box center [291, 172] width 189 height 16
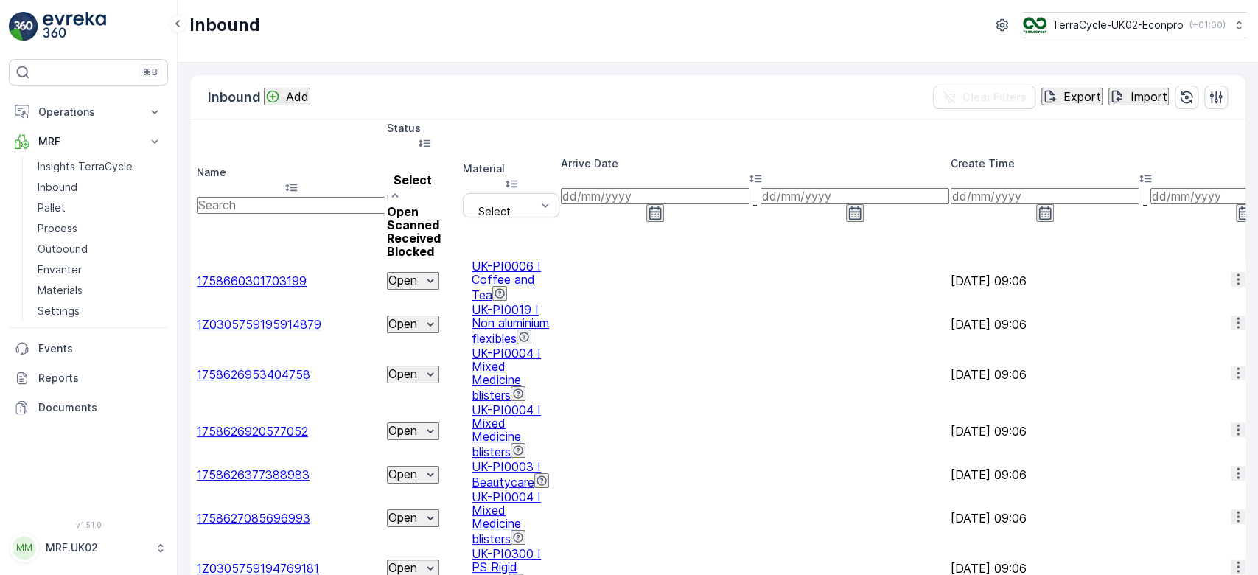
click at [413, 217] on span "Scanned" at bounding box center [413, 224] width 52 height 15
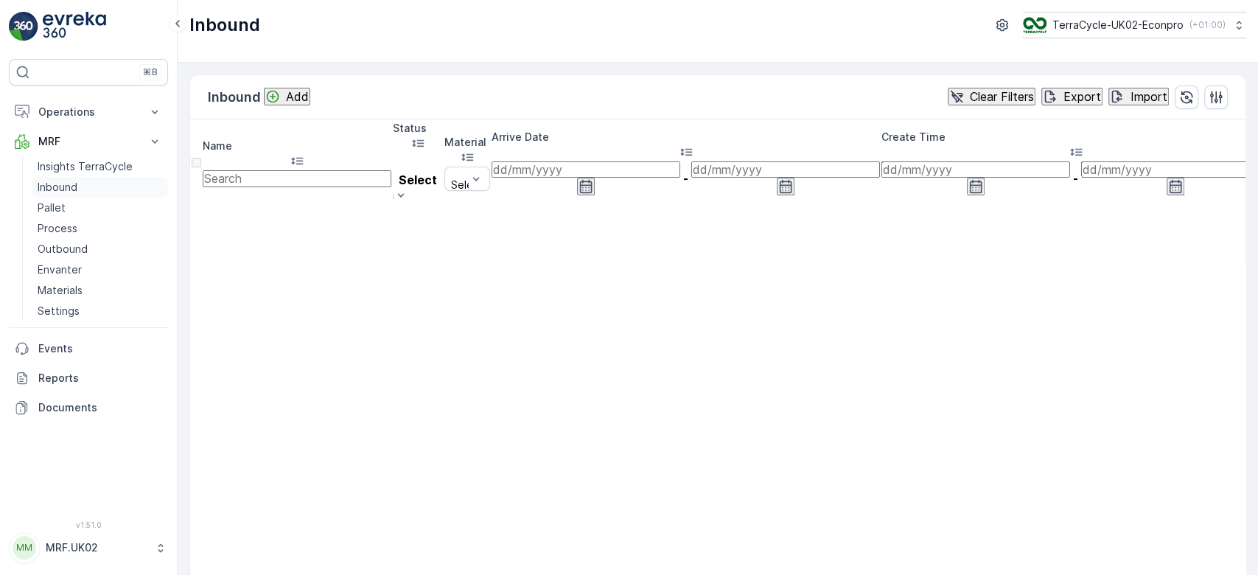
click at [60, 192] on p "Inbound" at bounding box center [58, 187] width 40 height 15
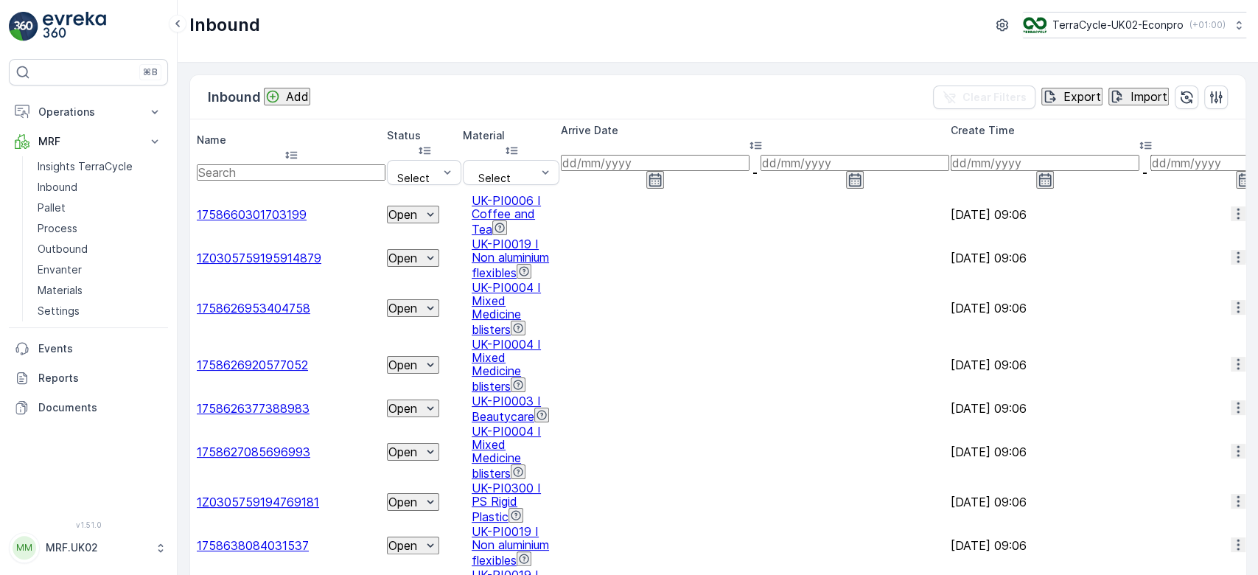
click at [290, 164] on input "text" at bounding box center [291, 172] width 189 height 16
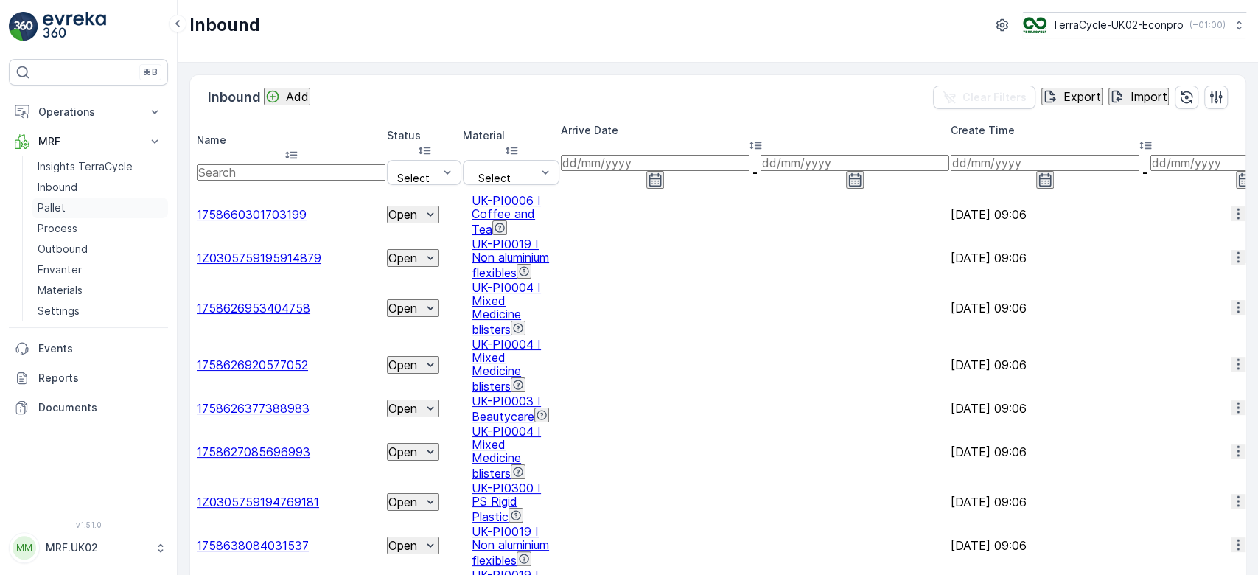
click at [52, 208] on p "Pallet" at bounding box center [52, 207] width 28 height 15
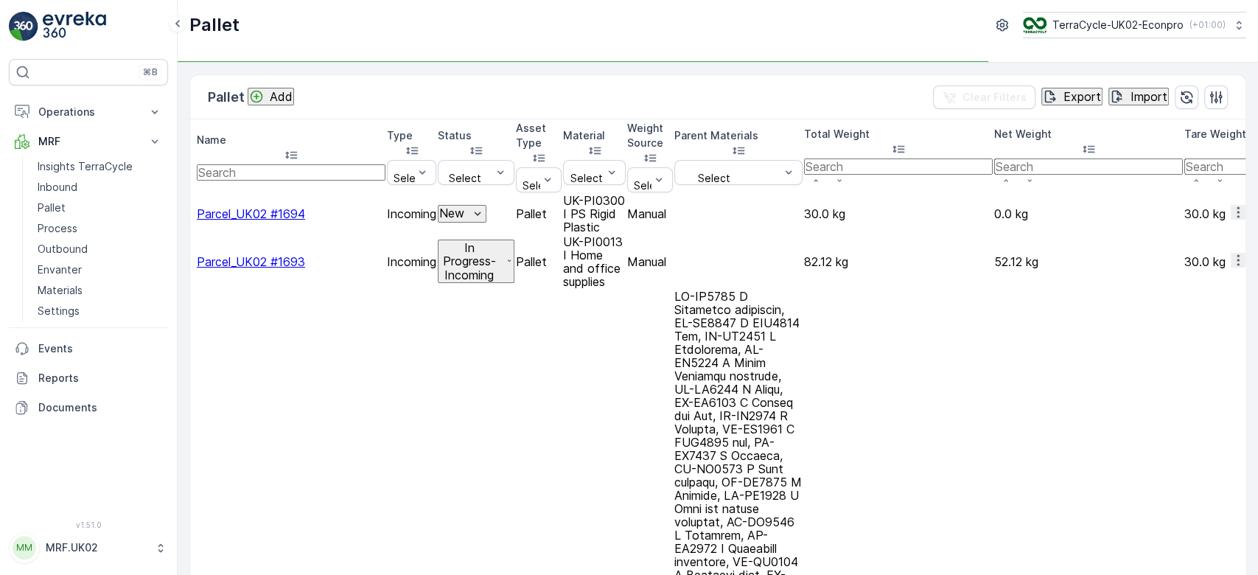
click at [271, 164] on input "text" at bounding box center [291, 172] width 189 height 16
type input "1"
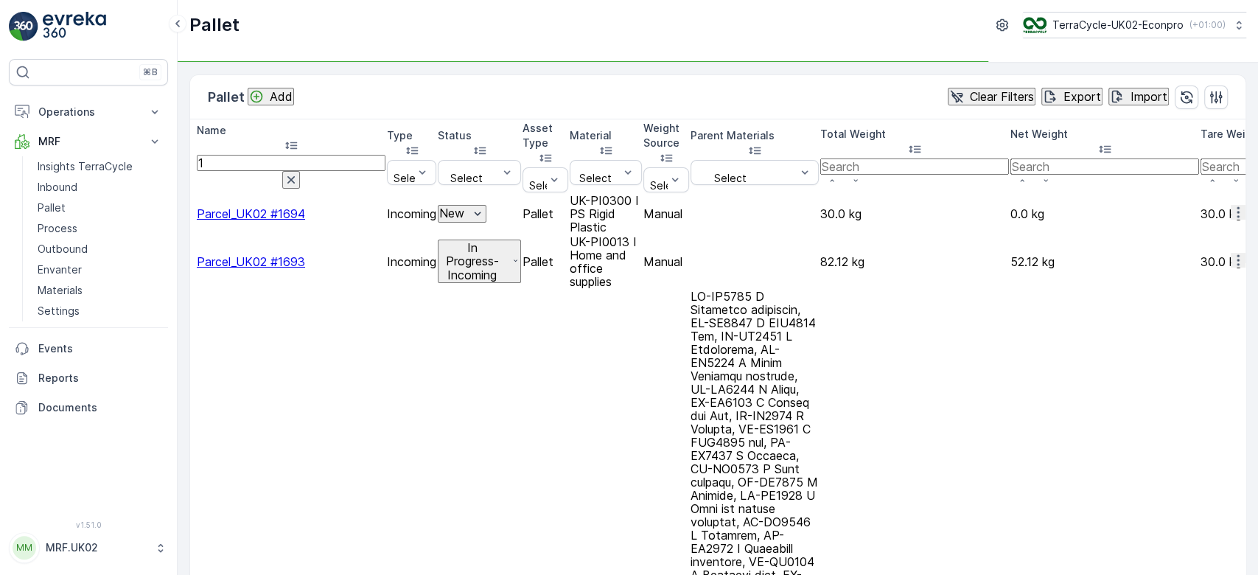
click at [271, 155] on input "1" at bounding box center [291, 163] width 189 height 16
type input "1645"
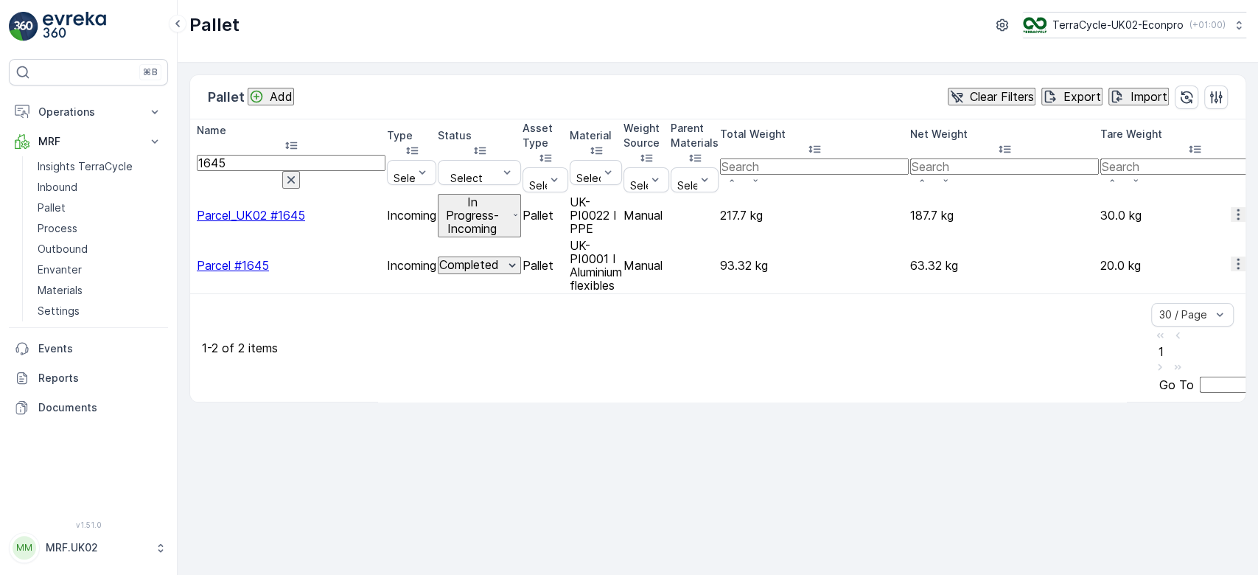
click at [506, 195] on p "In Progress-Incoming" at bounding box center [472, 215] width 66 height 41
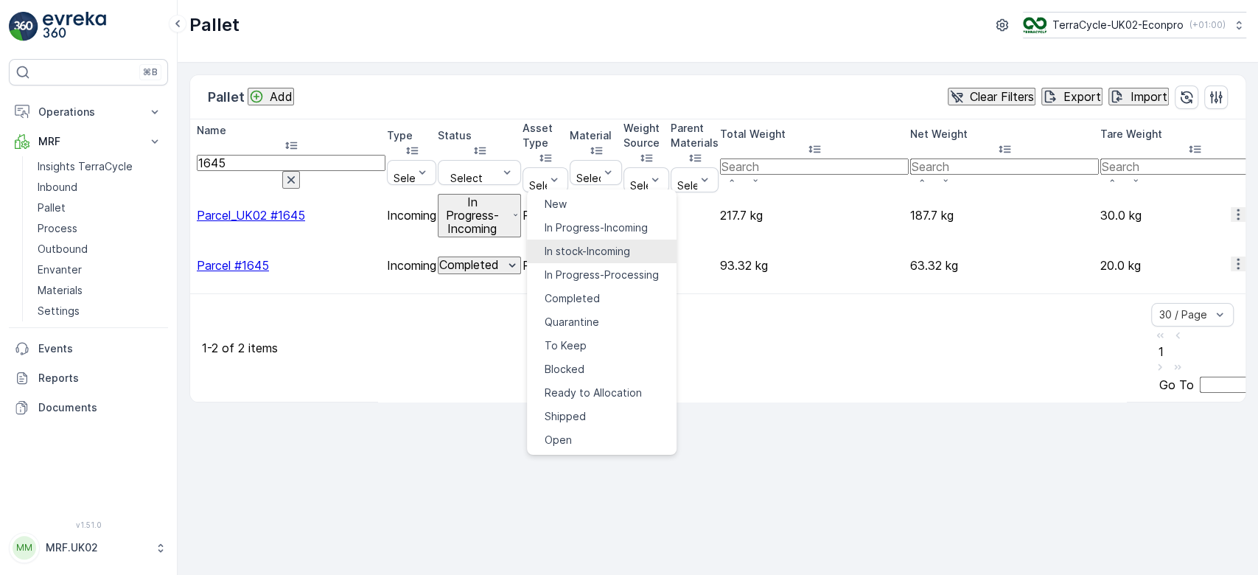
click at [590, 244] on span "In stock-Incoming" at bounding box center [588, 251] width 86 height 15
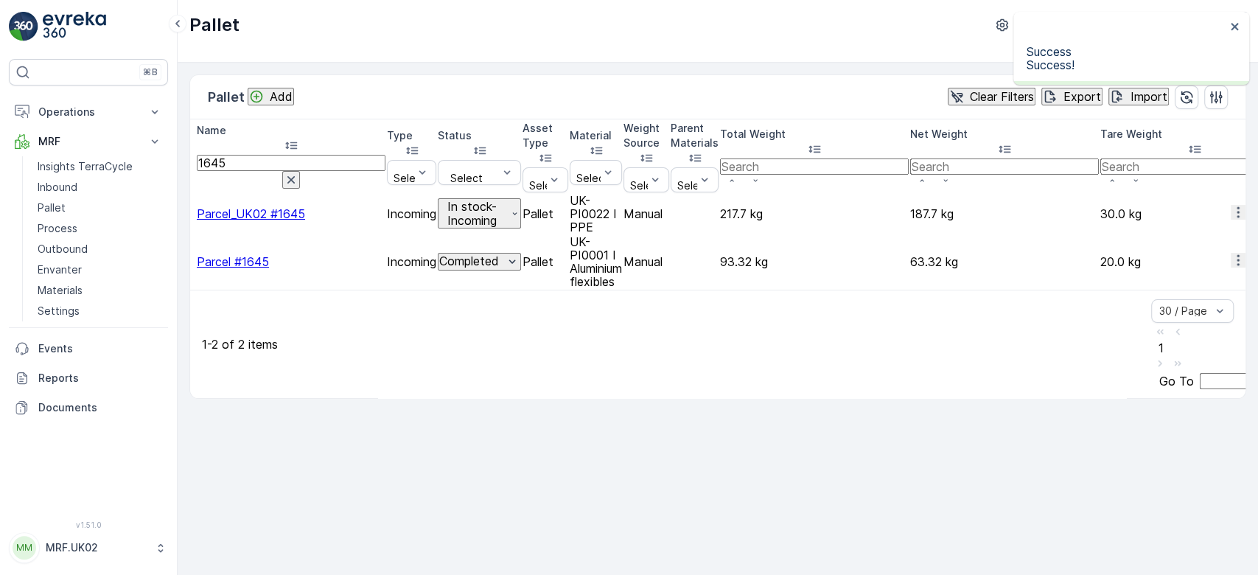
click at [299, 172] on icon "button" at bounding box center [291, 179] width 15 height 15
click at [273, 96] on p "Add" at bounding box center [281, 96] width 23 height 13
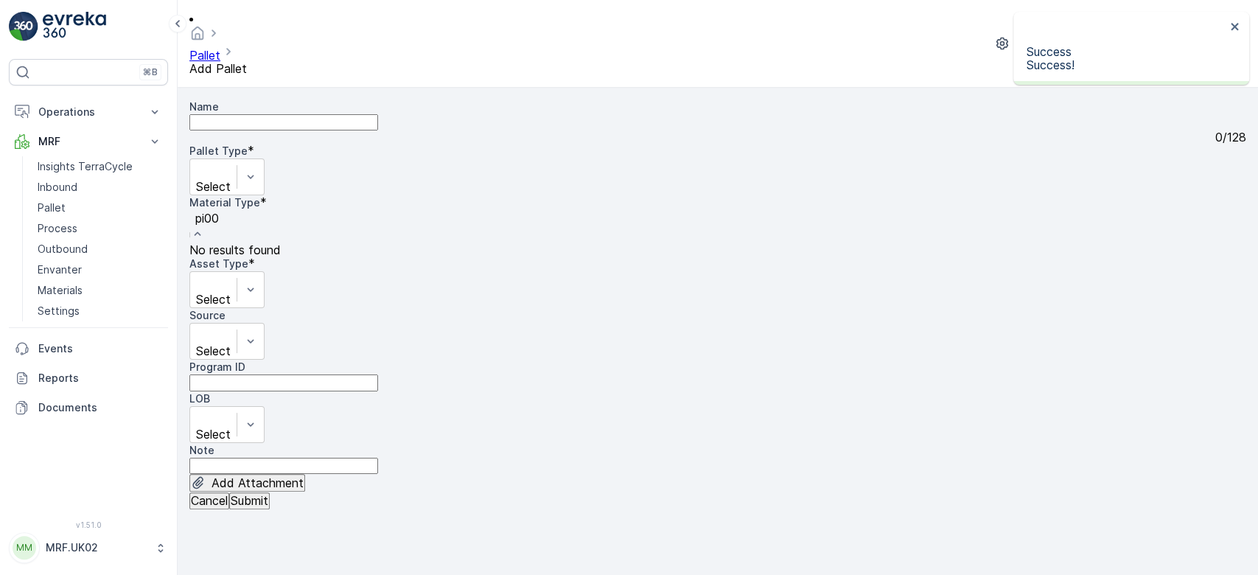
type input "pi002"
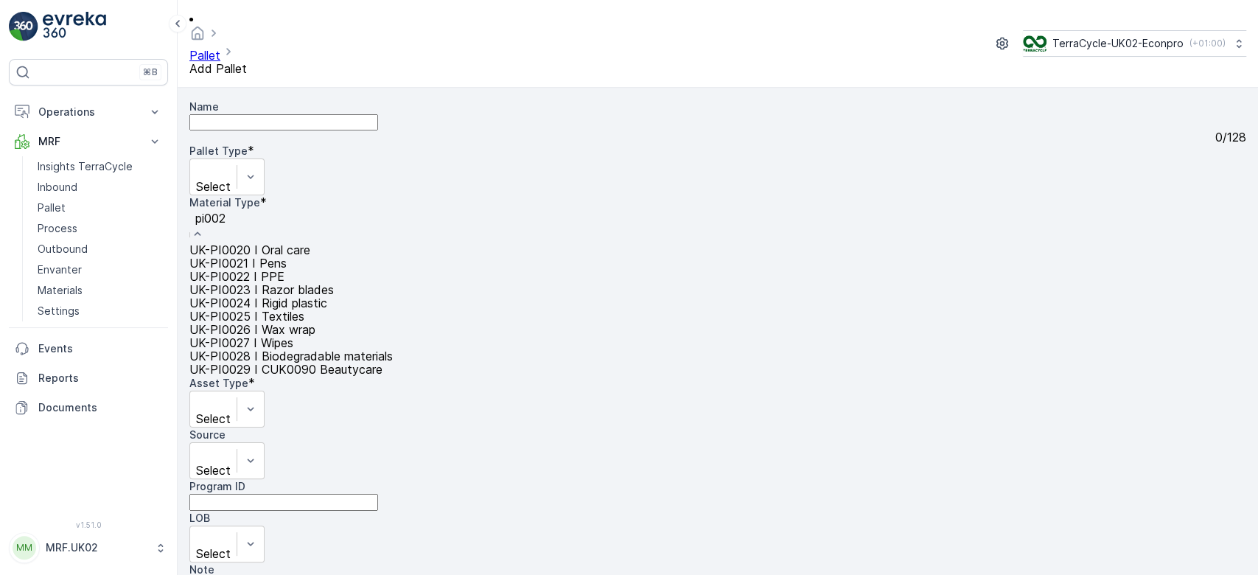
click at [393, 270] on div "UK-PI0022 I PPE" at bounding box center [290, 276] width 203 height 13
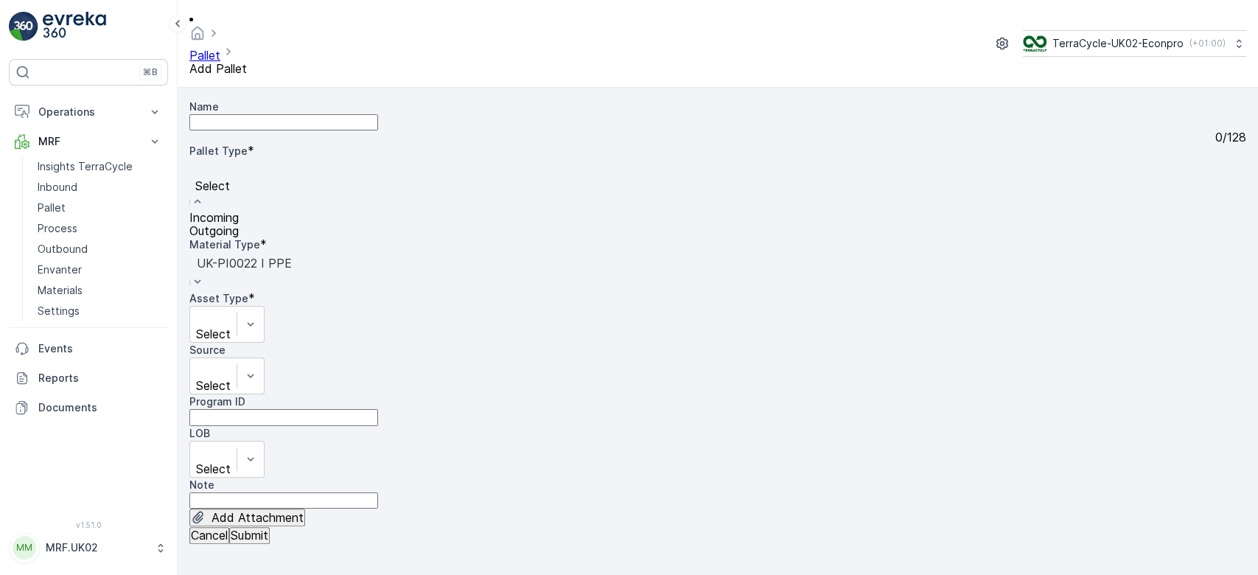
click at [239, 211] on div "Incoming" at bounding box center [213, 217] width 49 height 13
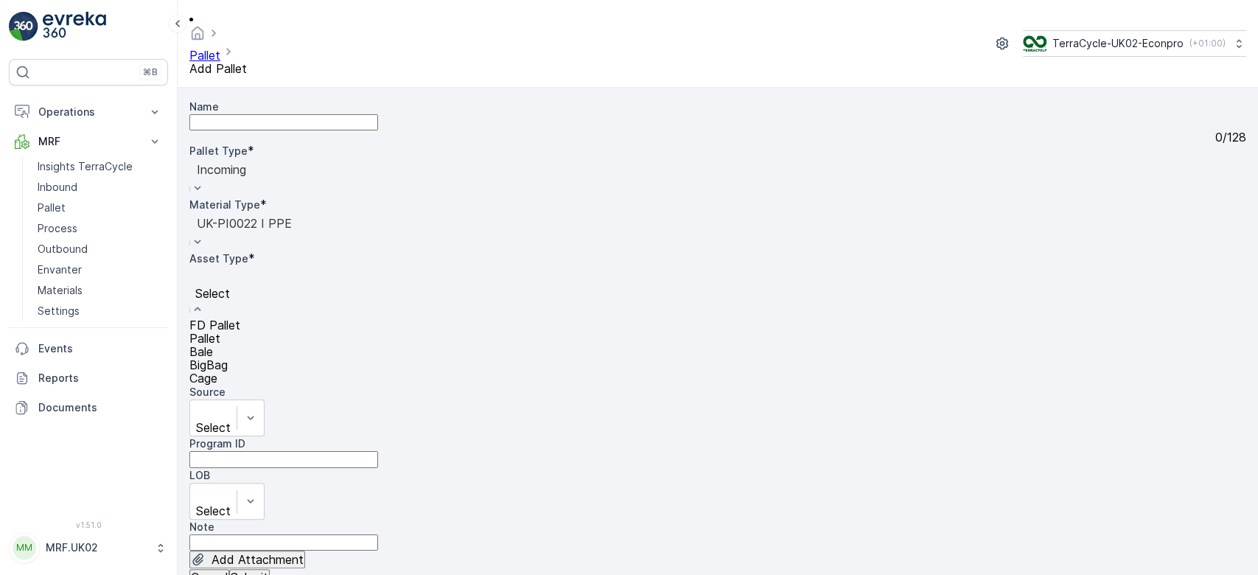
click at [240, 332] on div "Pallet" at bounding box center [214, 338] width 51 height 13
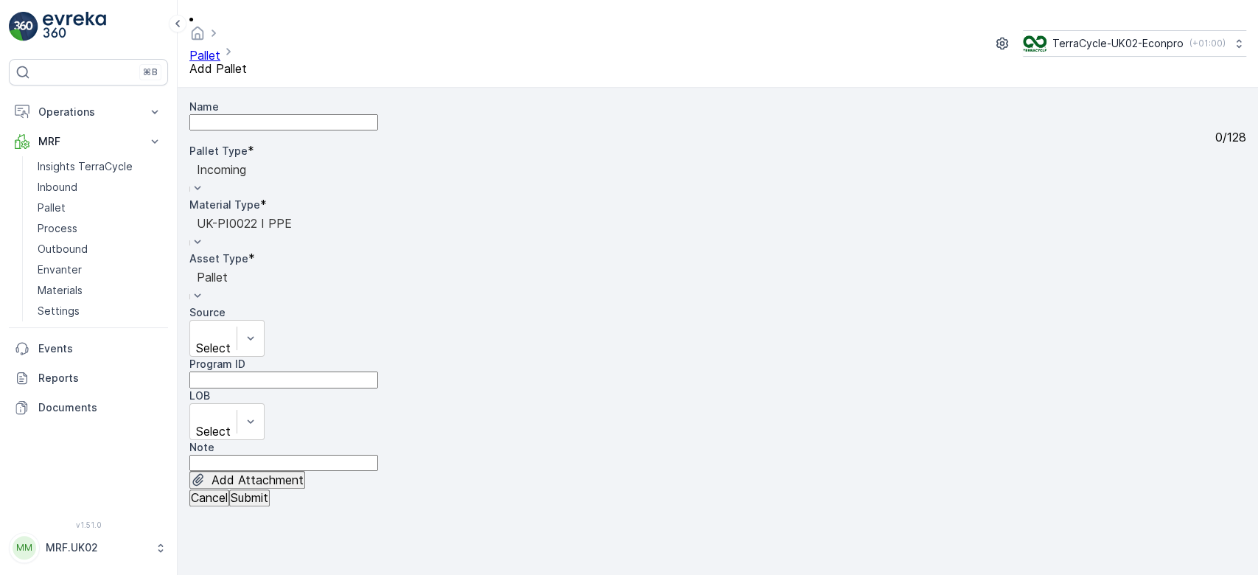
click at [289, 564] on form "Name 0 / 128 Pallet Type * option Incoming, selected. Incoming Material Type * …" at bounding box center [718, 331] width 1081 height 487
click at [268, 504] on p "Submit" at bounding box center [250, 497] width 38 height 13
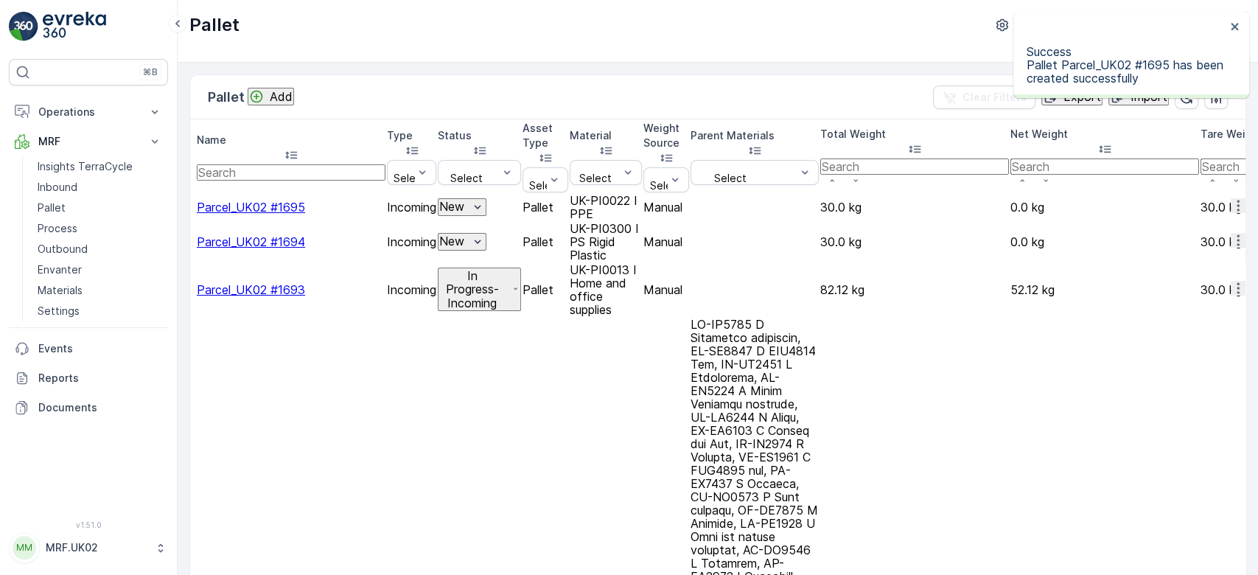
click at [1237, 200] on icon "button" at bounding box center [1238, 205] width 2 height 11
click at [1187, 315] on span "Delete Pallet" at bounding box center [1211, 321] width 71 height 13
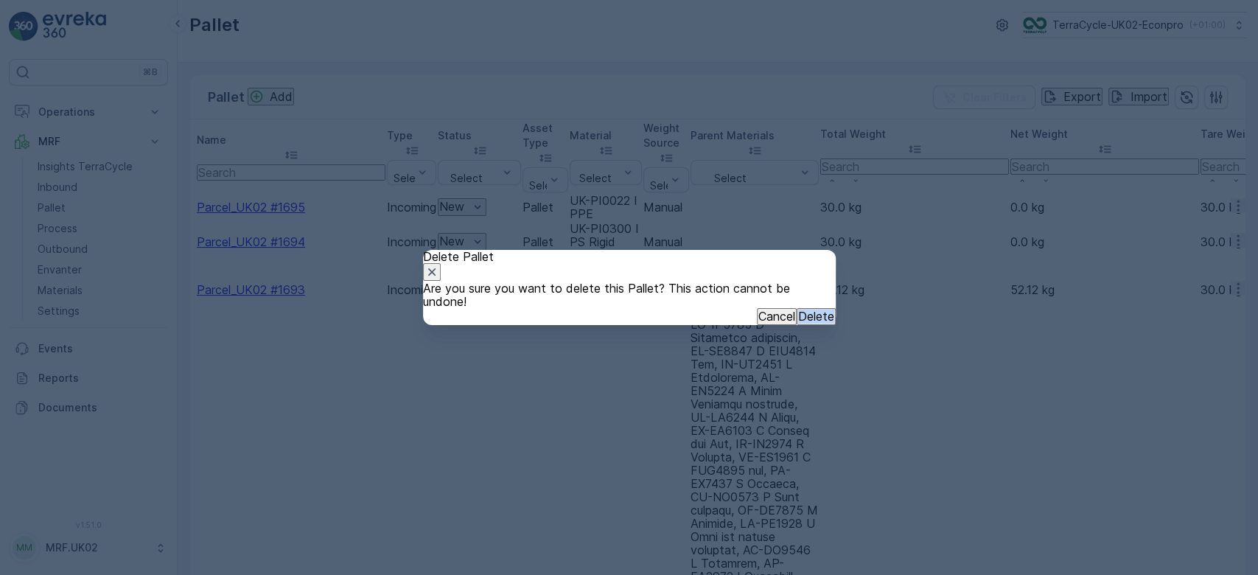
click at [1187, 315] on div "Delete Pallet Are you sure you want to delete this Pallet? This action cannot b…" at bounding box center [629, 287] width 1258 height 575
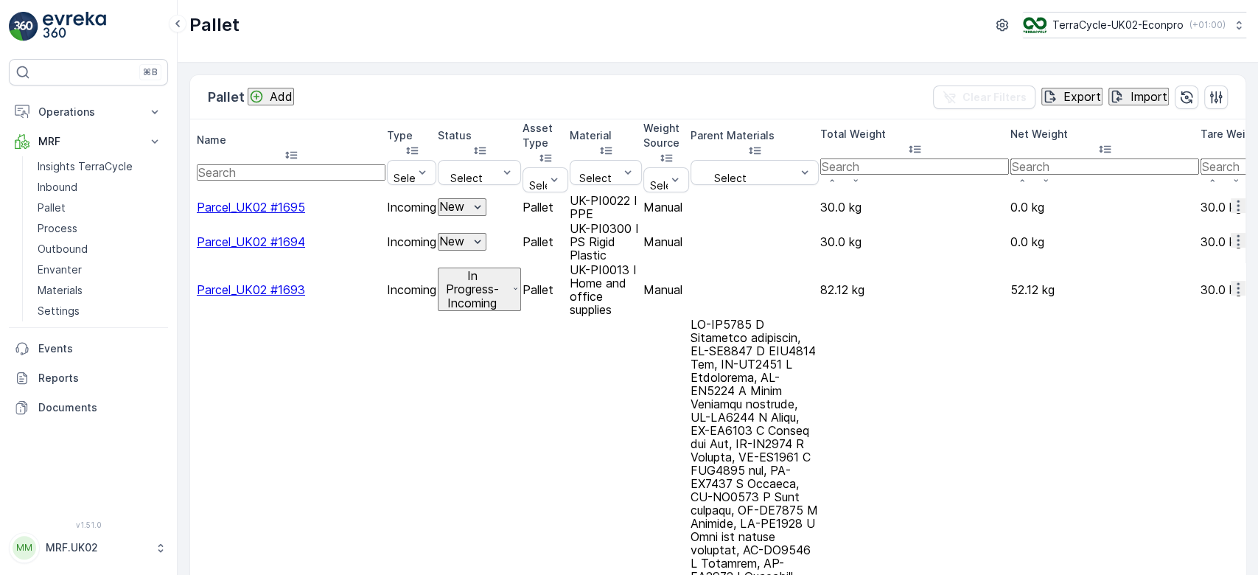
click at [1231, 198] on icon "button" at bounding box center [1238, 205] width 15 height 15
click at [1191, 291] on span "Print QR" at bounding box center [1196, 298] width 41 height 15
click at [78, 187] on link "Inbound" at bounding box center [100, 187] width 136 height 21
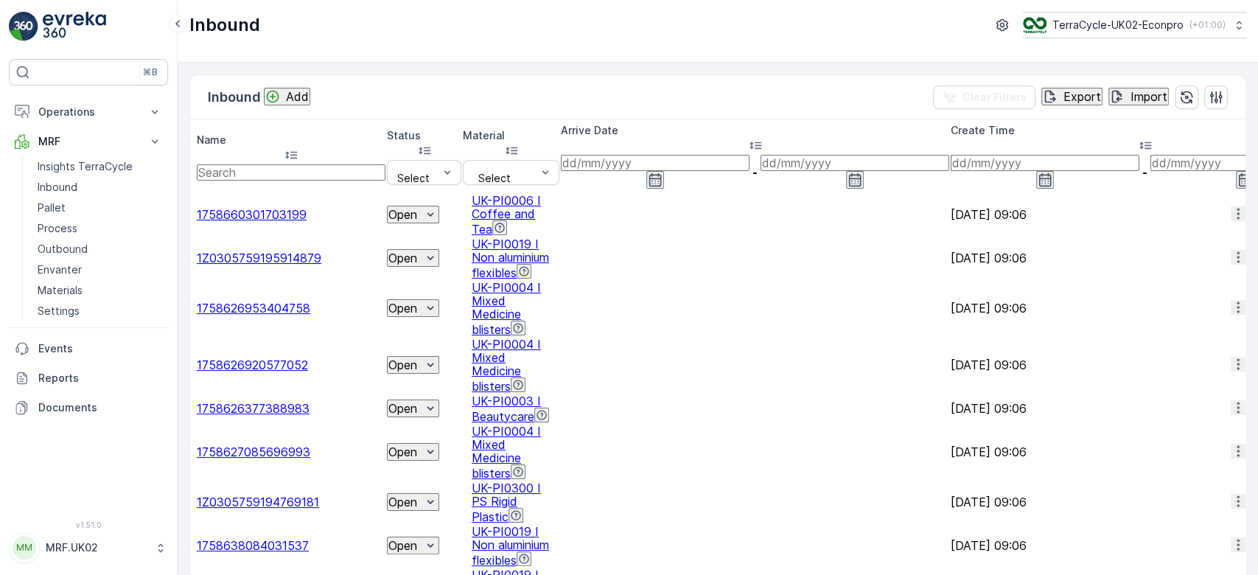
click at [272, 164] on input "text" at bounding box center [291, 172] width 189 height 16
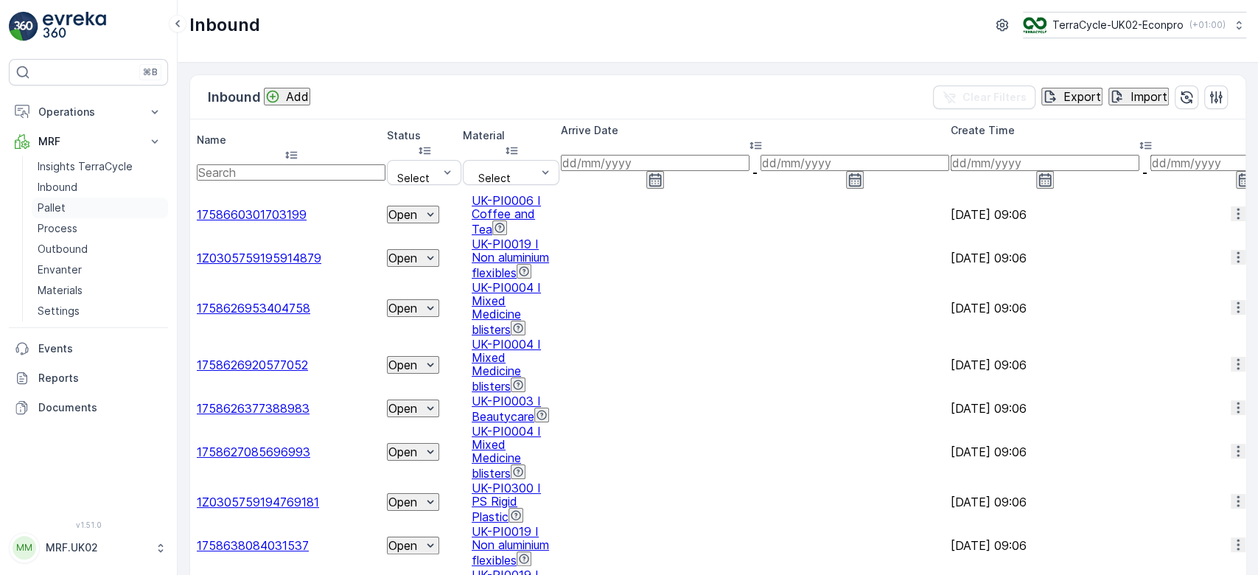
click at [76, 200] on link "Pallet" at bounding box center [100, 208] width 136 height 21
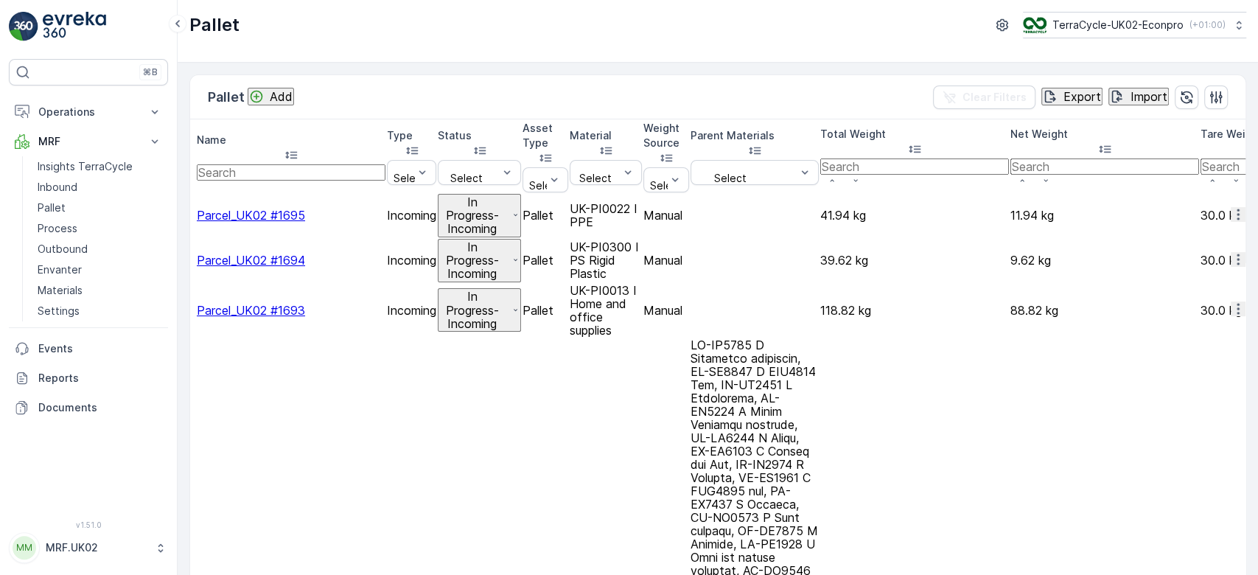
click at [325, 164] on input "text" at bounding box center [291, 172] width 189 height 16
type input "1685"
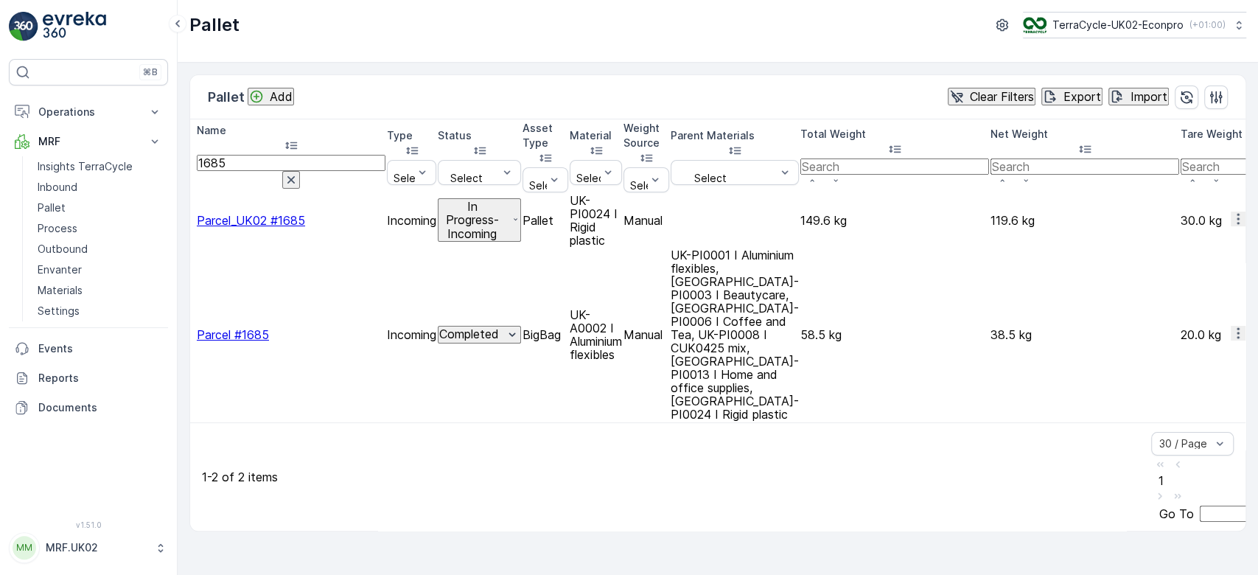
click at [506, 200] on p "In Progress-Incoming" at bounding box center [472, 220] width 66 height 41
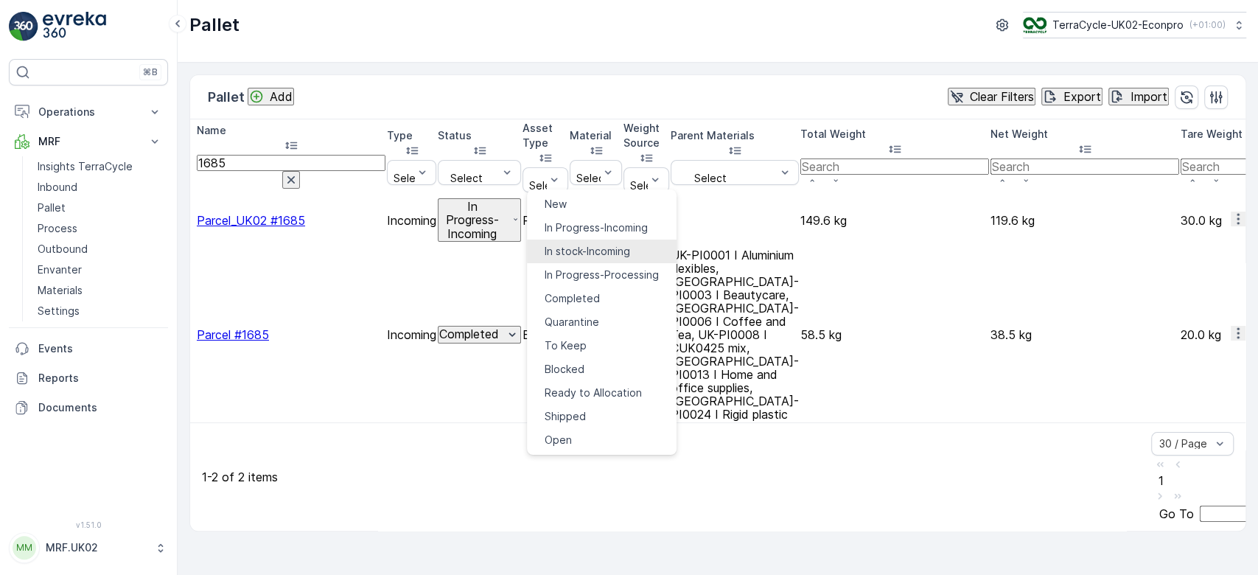
click at [558, 246] on span "In stock-Incoming" at bounding box center [588, 251] width 86 height 15
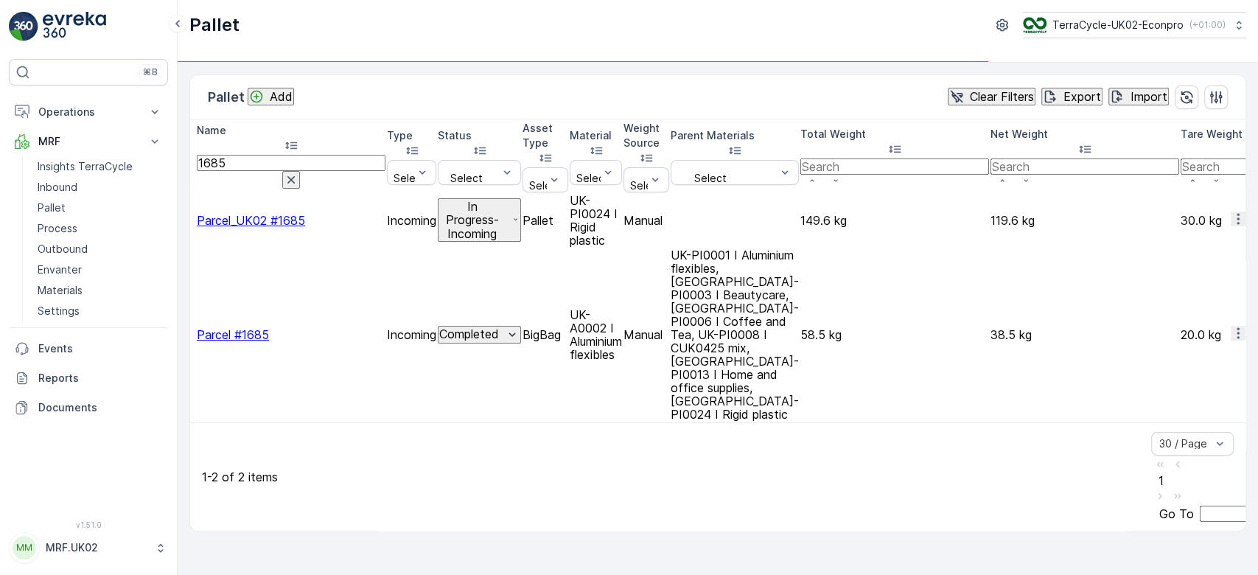
click at [299, 172] on icon "button" at bounding box center [291, 179] width 15 height 15
click at [264, 91] on icon "Add" at bounding box center [256, 96] width 15 height 15
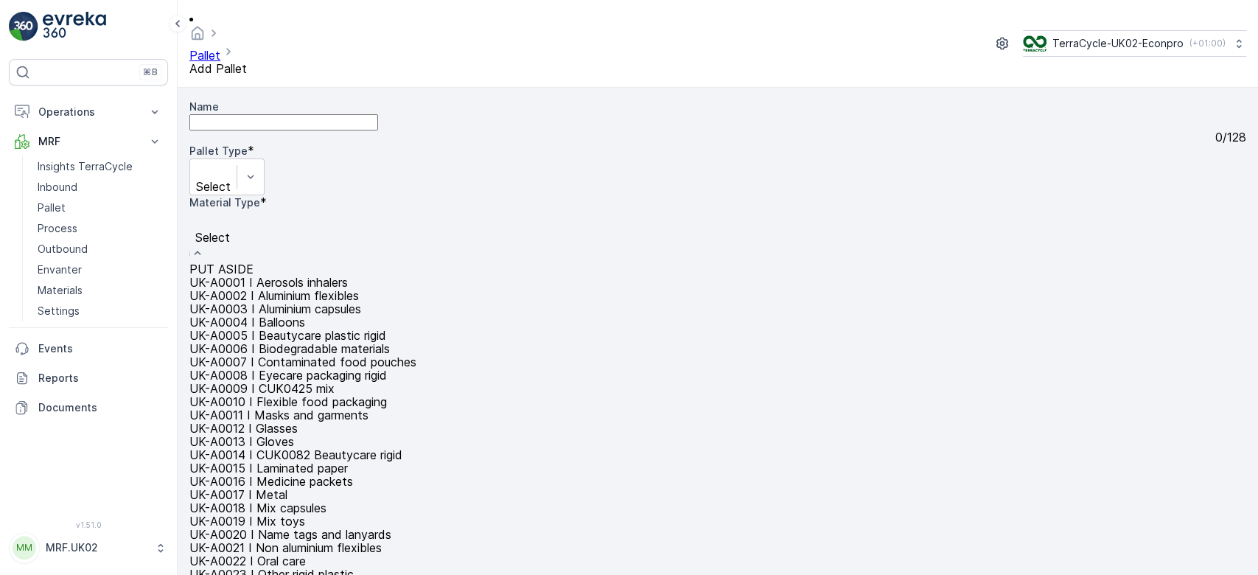
click at [564, 213] on div at bounding box center [380, 221] width 367 height 16
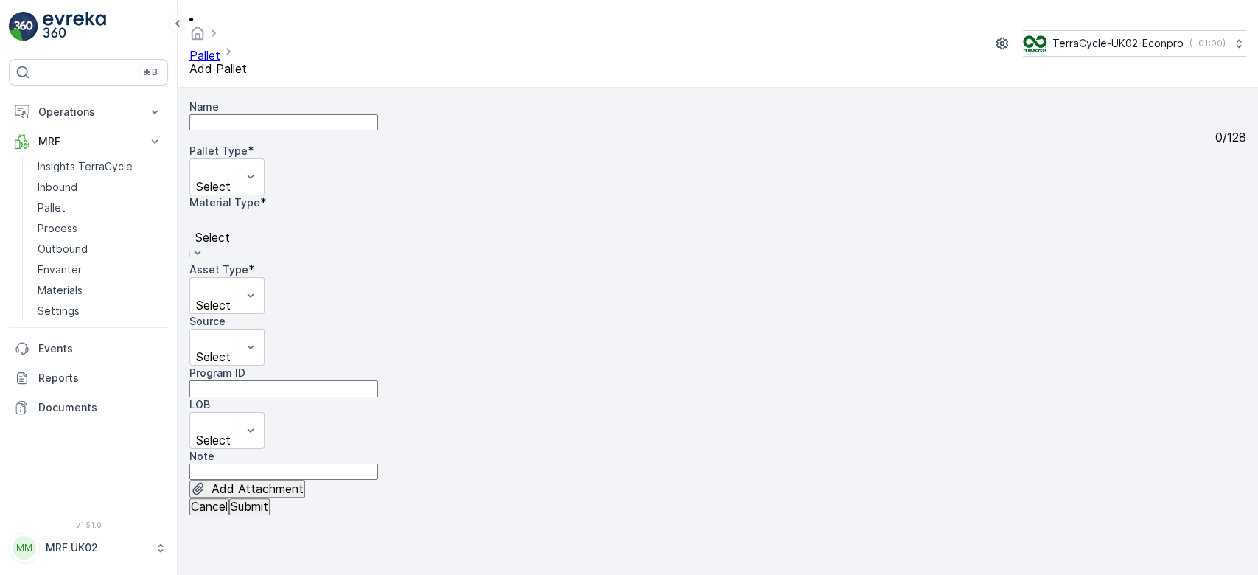
click at [228, 213] on div at bounding box center [213, 221] width 32 height 16
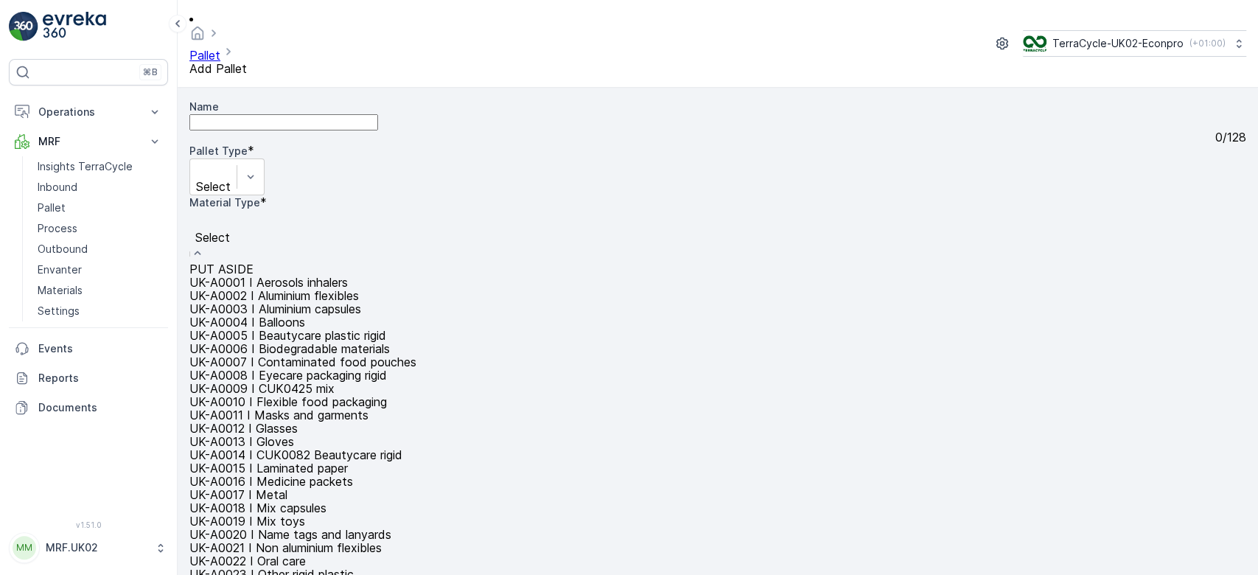
click at [564, 213] on div at bounding box center [380, 221] width 367 height 16
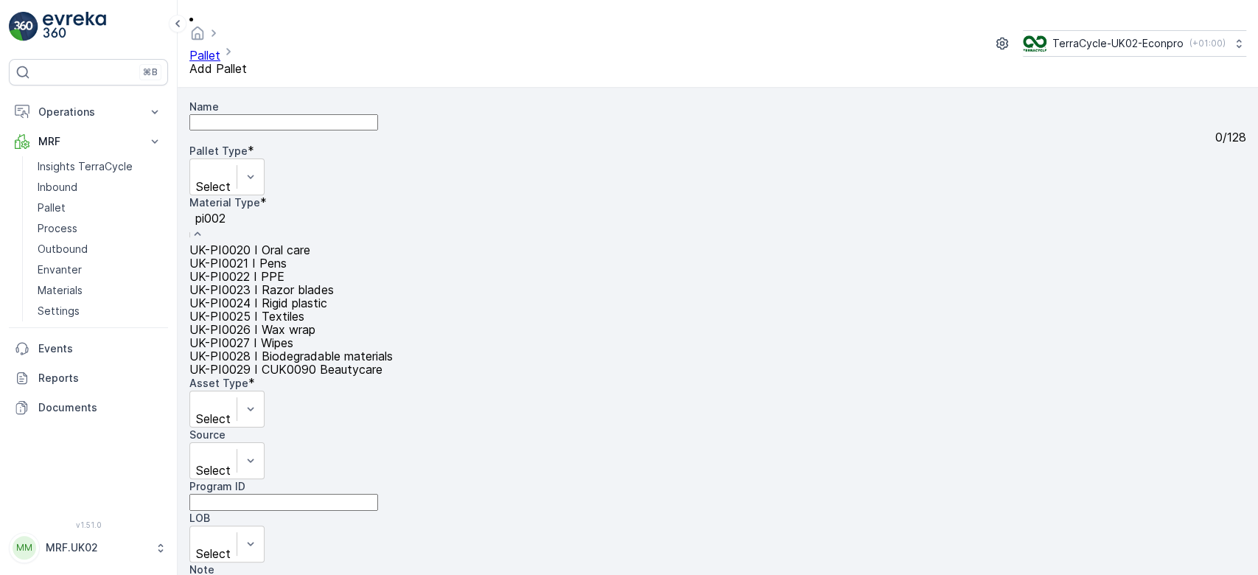
type input "pi0024"
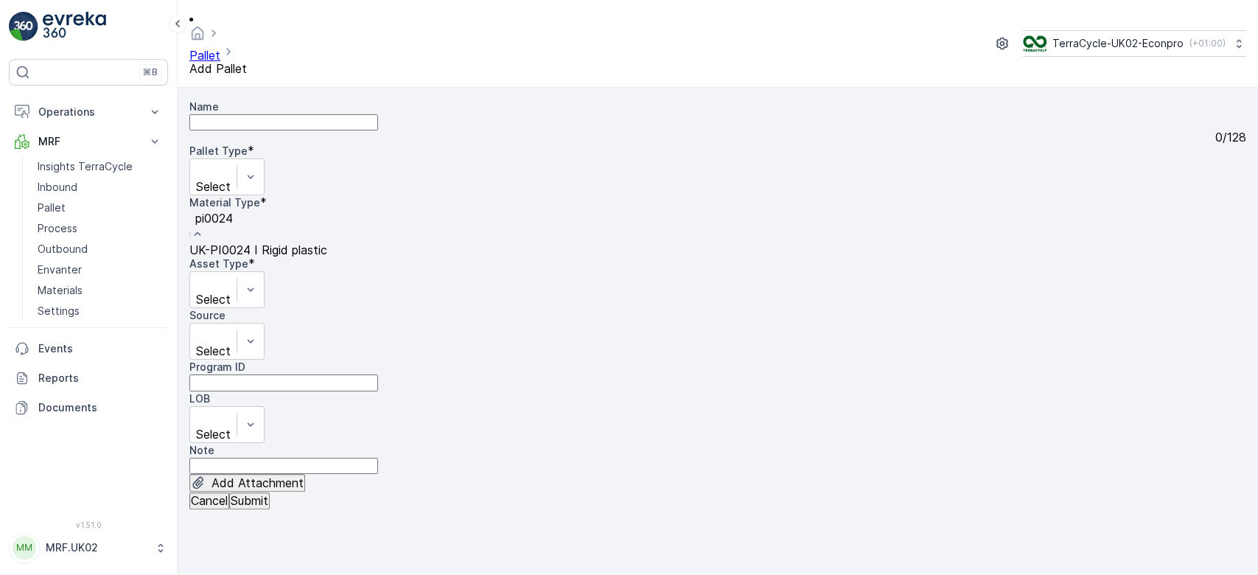
click at [387, 243] on div "UK-PI0024 I Rigid plastic" at bounding box center [288, 249] width 198 height 13
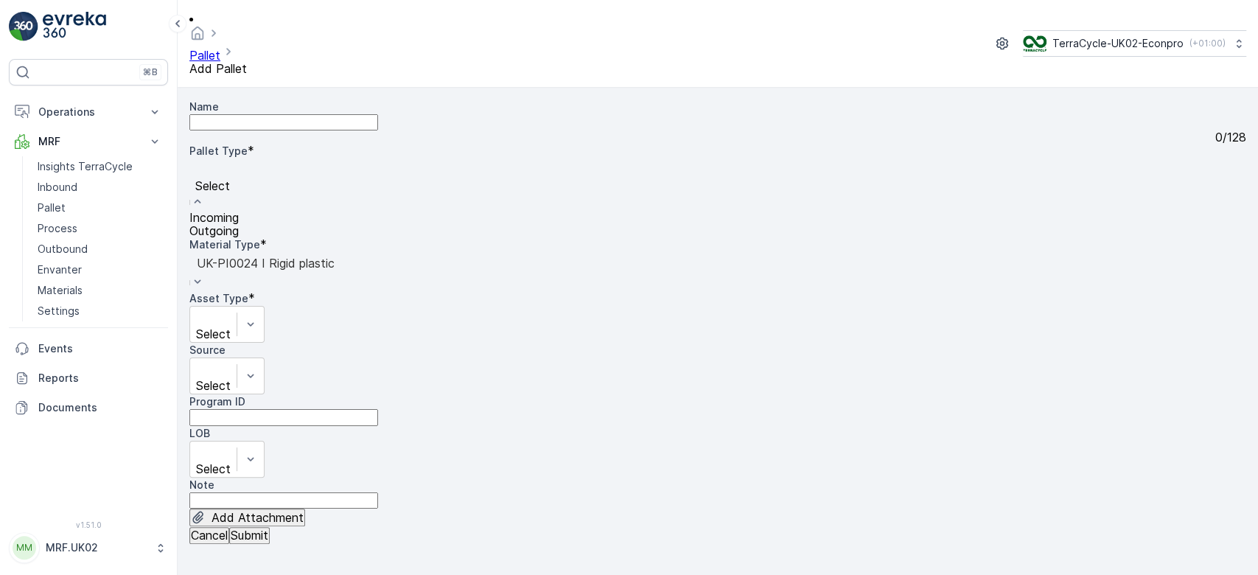
click at [239, 210] on span "Incoming" at bounding box center [213, 217] width 49 height 15
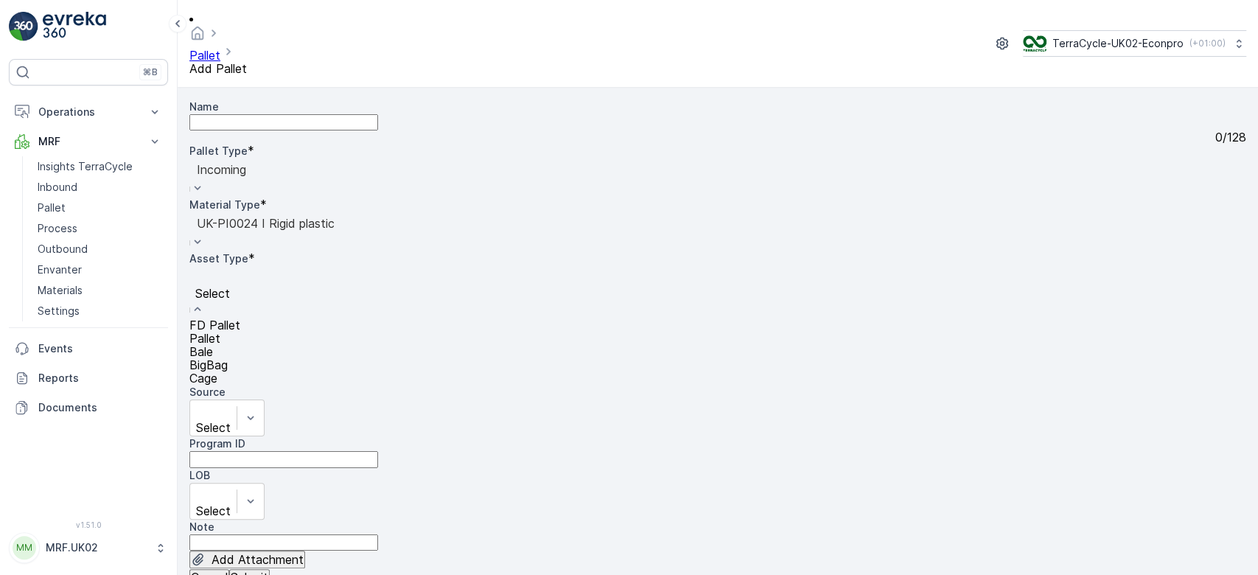
click at [240, 332] on div "Pallet" at bounding box center [214, 338] width 51 height 13
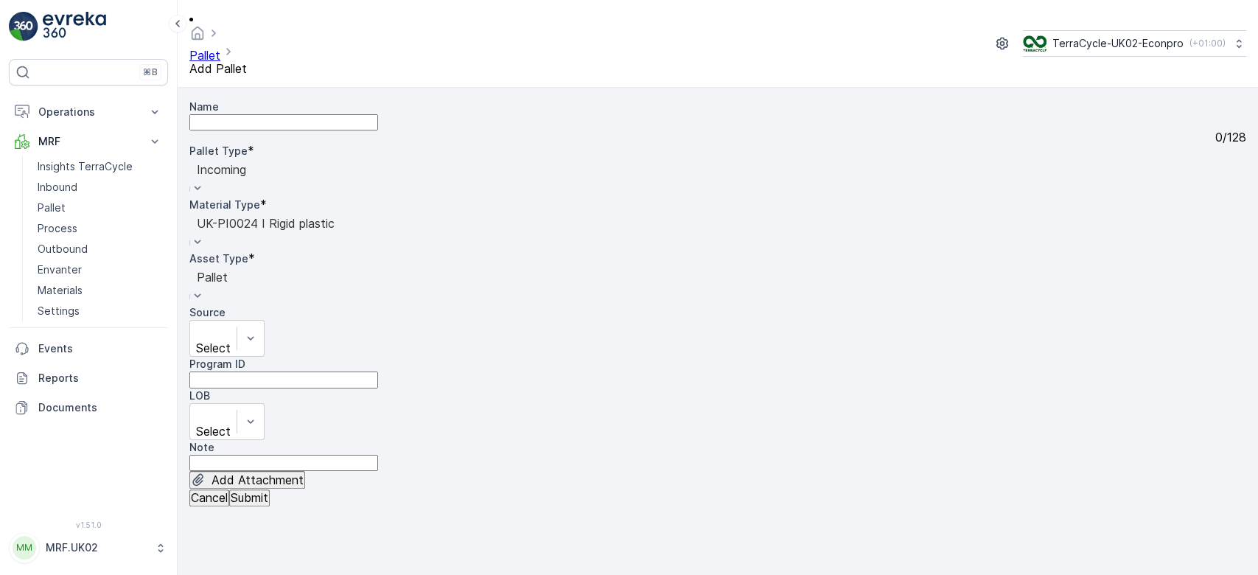
click at [268, 504] on p "Submit" at bounding box center [250, 497] width 38 height 13
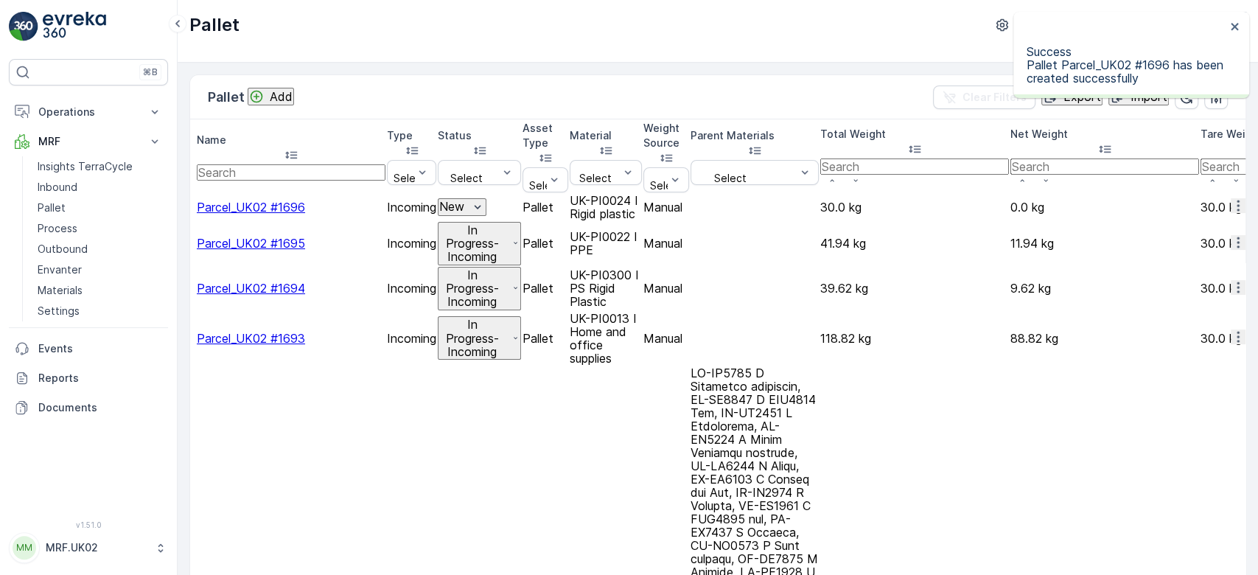
click at [1231, 198] on icon "button" at bounding box center [1238, 205] width 15 height 15
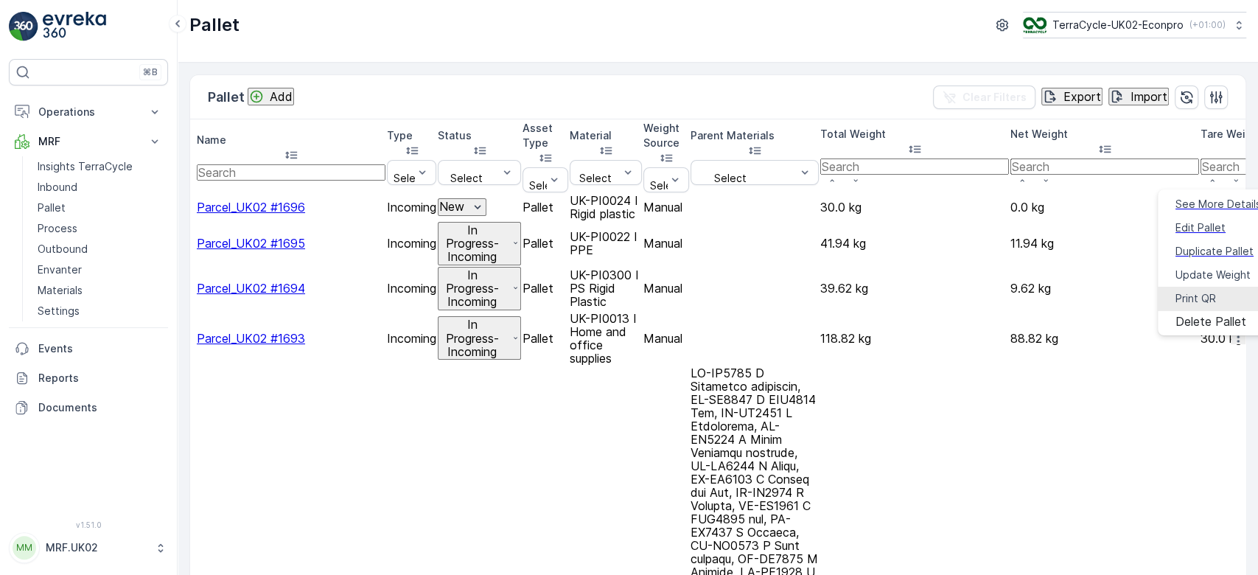
click at [1207, 291] on div "Print QR" at bounding box center [1196, 298] width 41 height 15
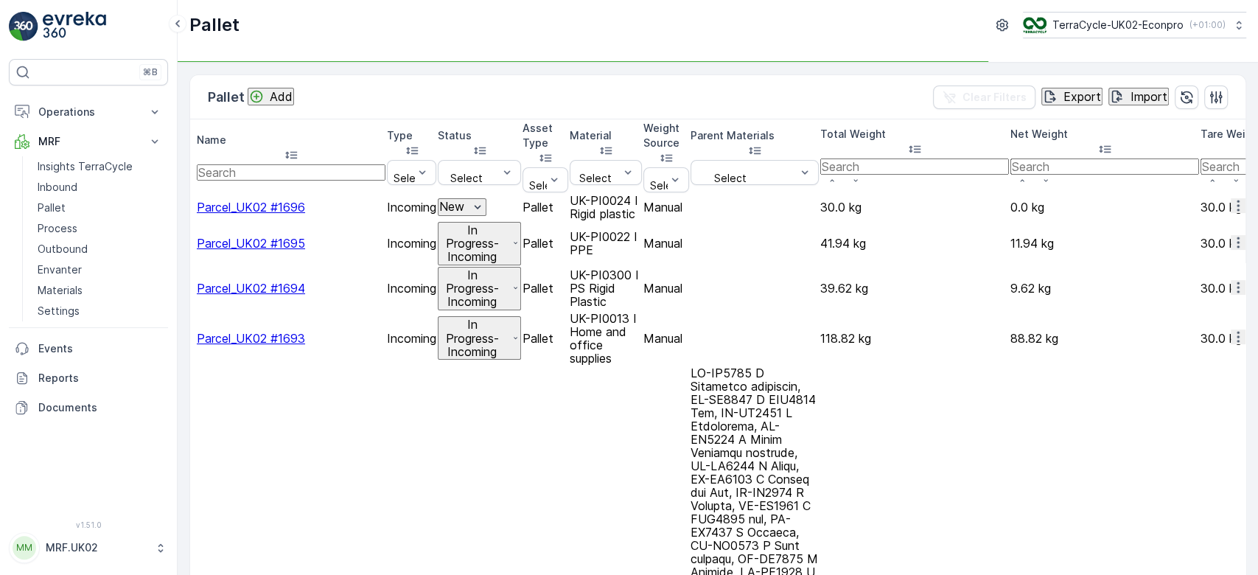
click at [91, 189] on link "Inbound" at bounding box center [100, 187] width 136 height 21
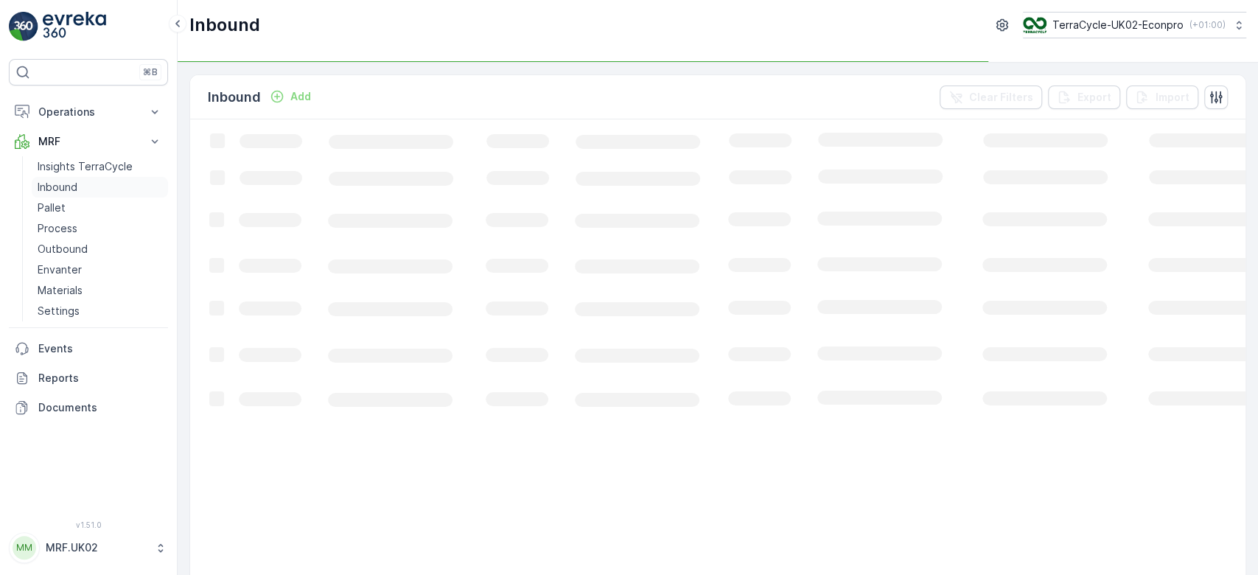
click at [91, 189] on link "Inbound" at bounding box center [100, 187] width 136 height 21
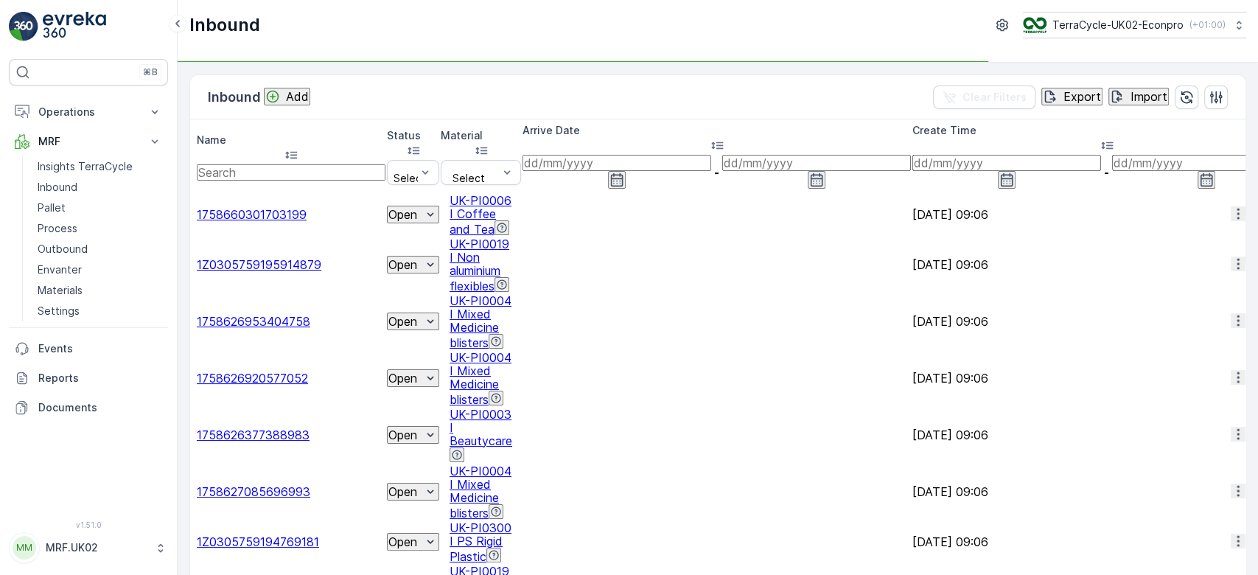
click at [276, 164] on input "text" at bounding box center [291, 172] width 189 height 16
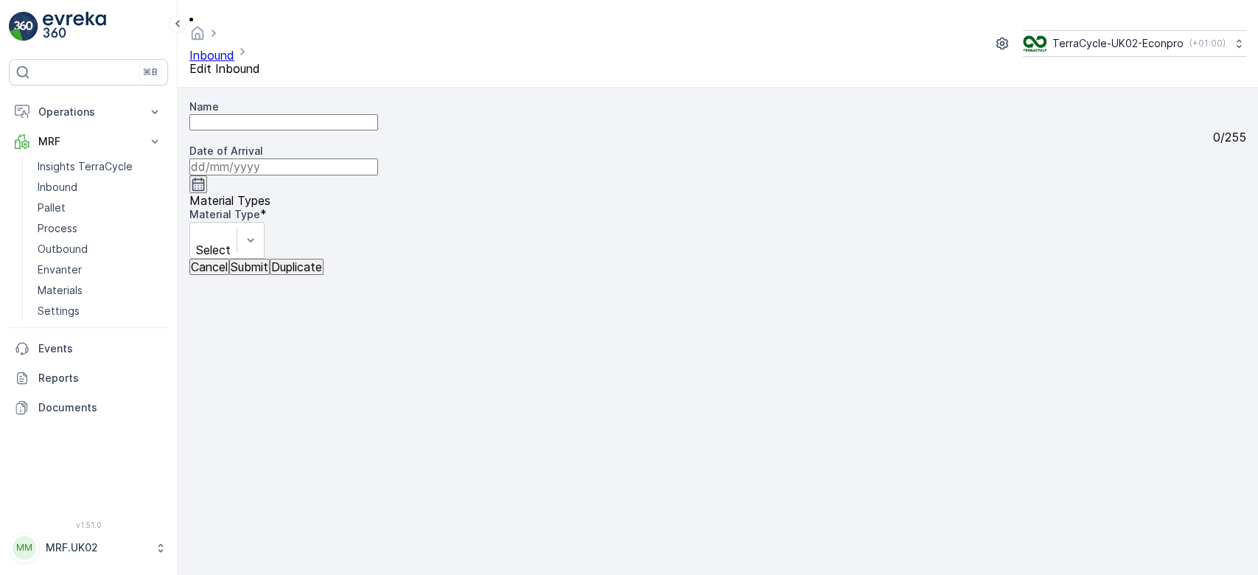
click at [223, 273] on p "Cancel" at bounding box center [209, 266] width 37 height 13
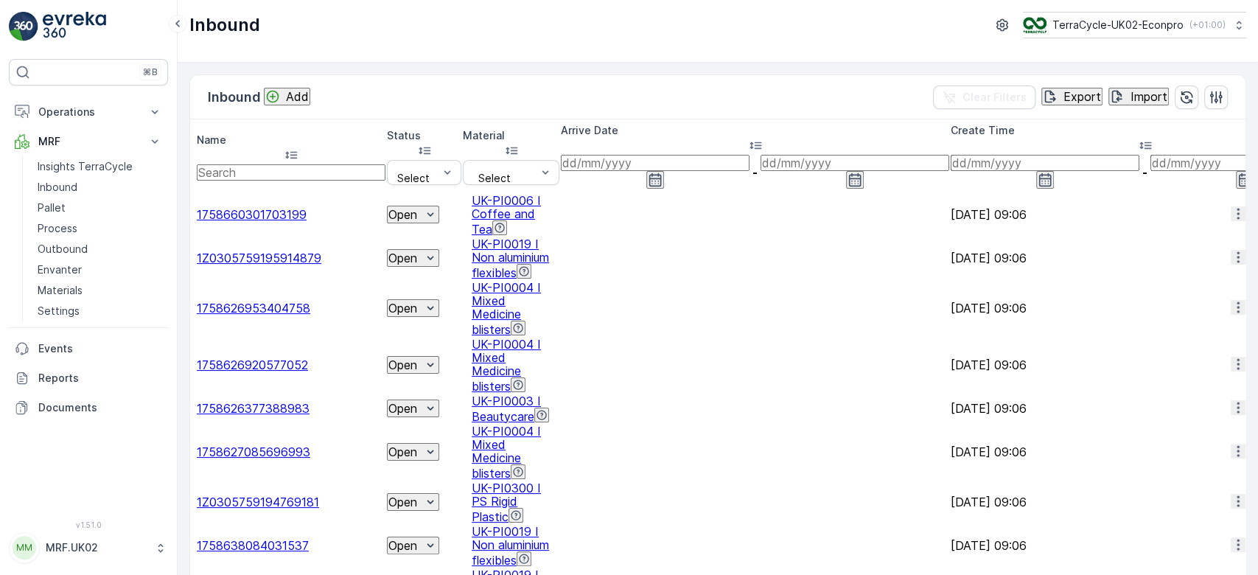
click at [265, 164] on input "text" at bounding box center [291, 172] width 189 height 16
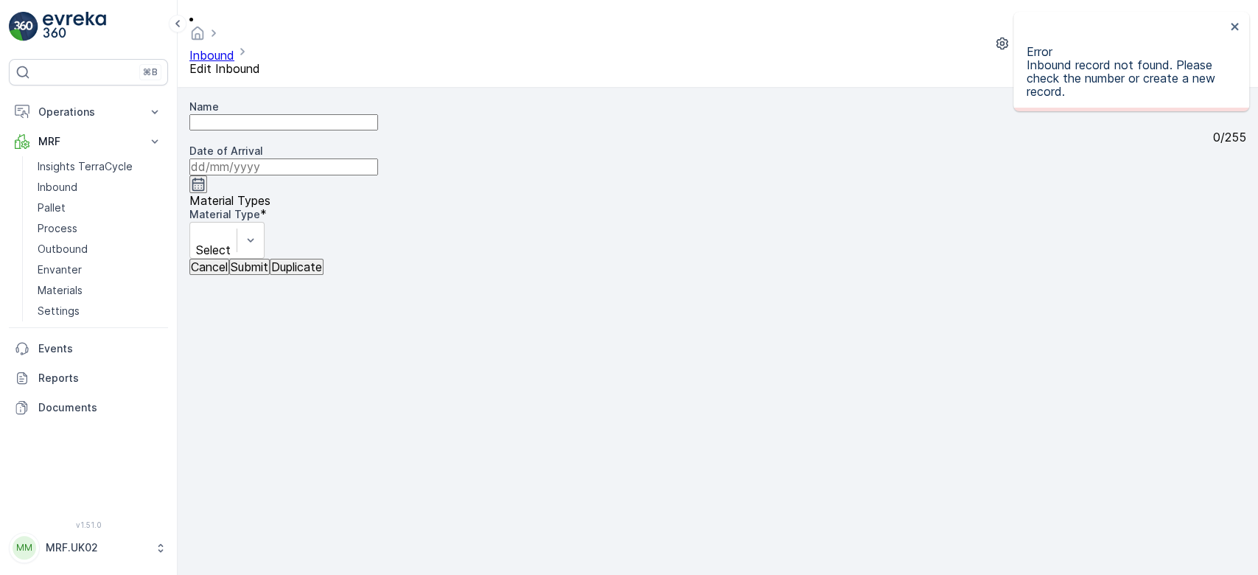
click at [228, 273] on p "Cancel" at bounding box center [209, 266] width 37 height 13
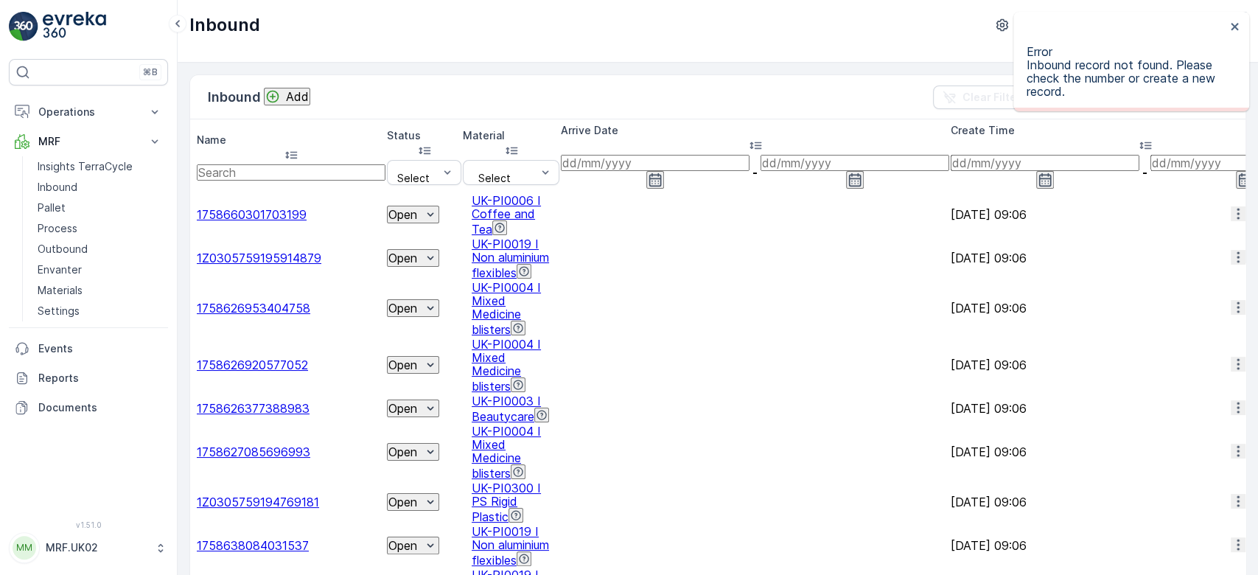
click at [292, 95] on p "Add" at bounding box center [297, 96] width 23 height 13
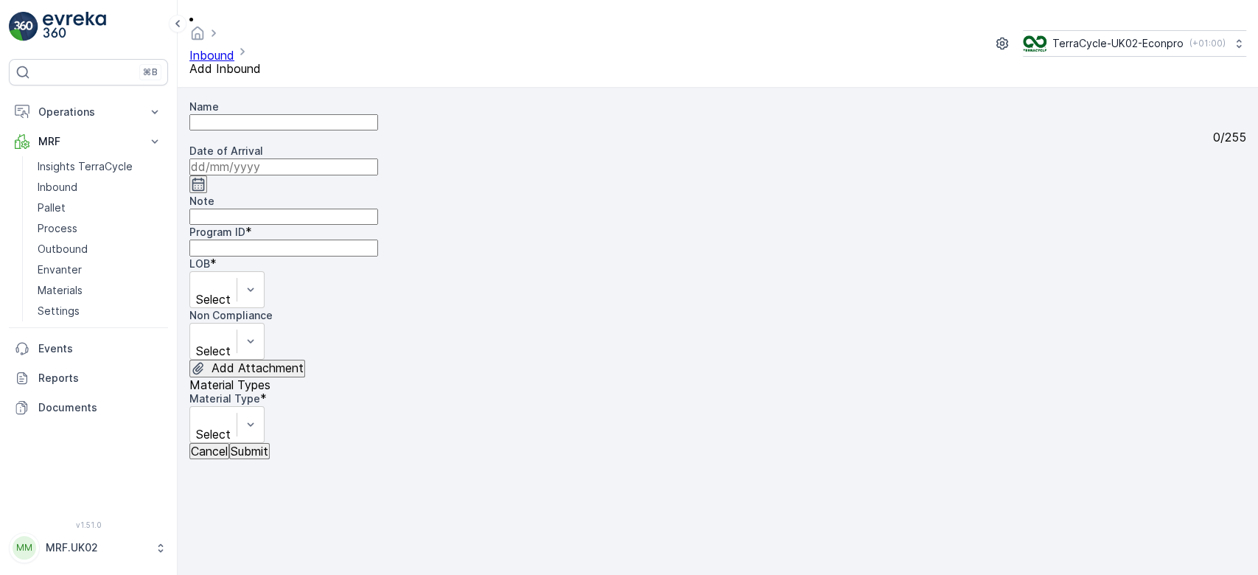
click at [291, 114] on input "Name" at bounding box center [283, 122] width 189 height 16
type input "1Z0305759147842662"
click at [229, 443] on button "Submit" at bounding box center [249, 451] width 41 height 16
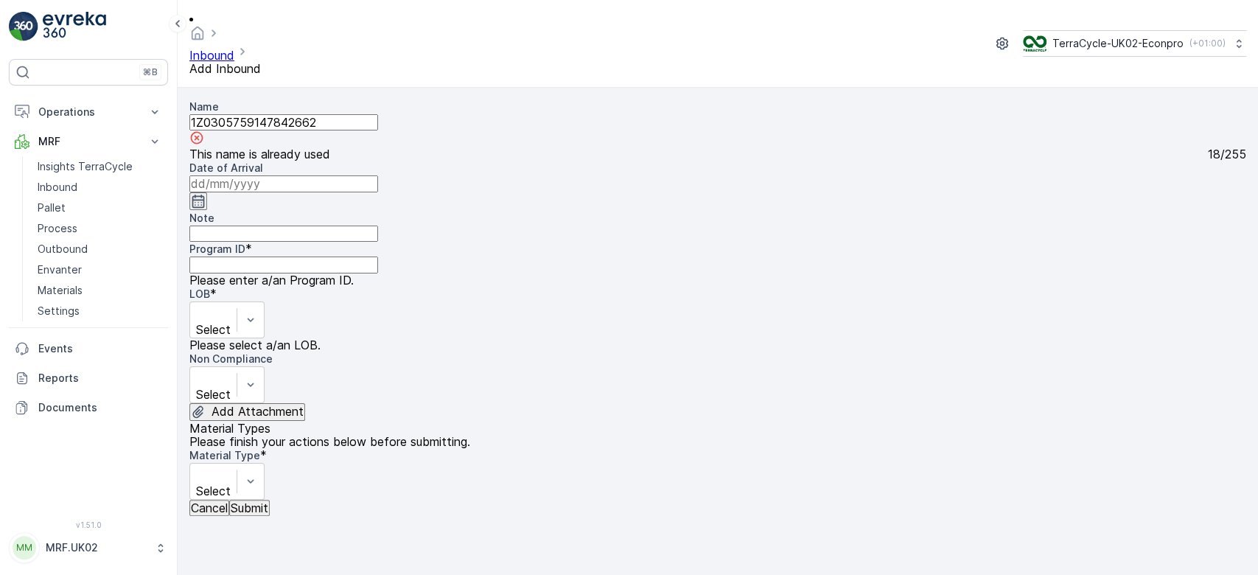
click at [291, 114] on input "1Z0305759147842662" at bounding box center [283, 122] width 189 height 16
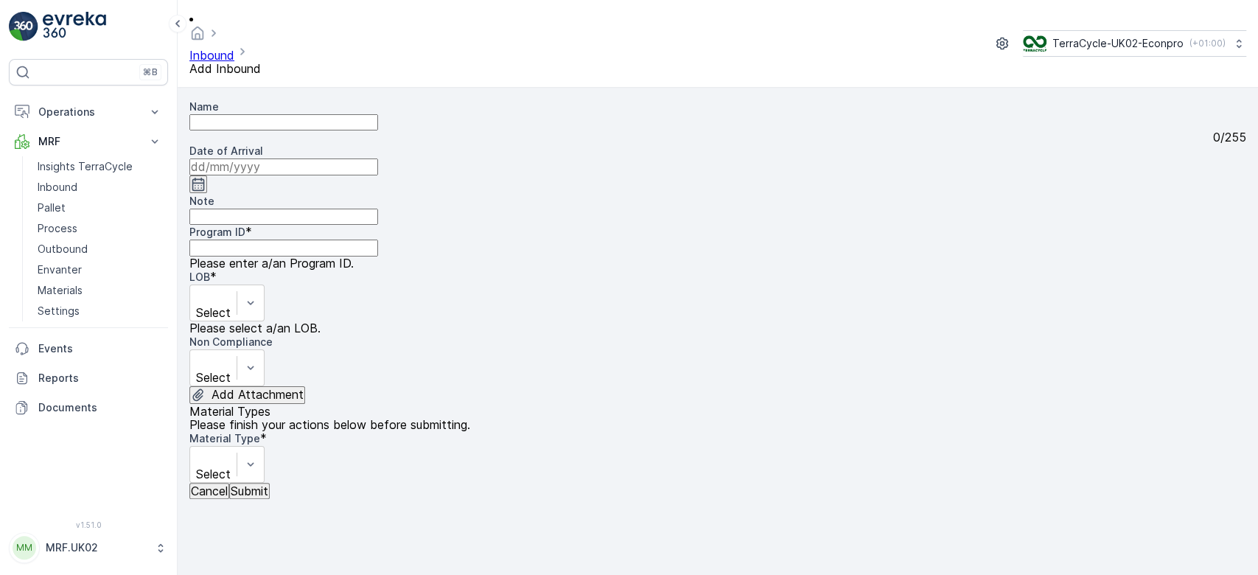
click at [217, 499] on button "Cancel" at bounding box center [209, 491] width 40 height 16
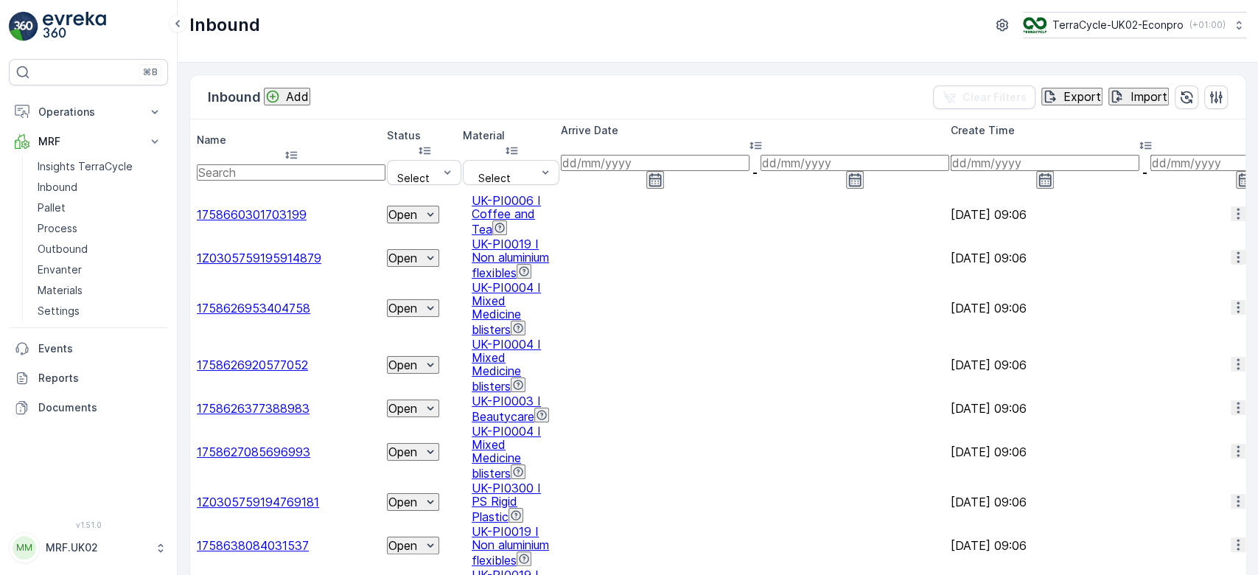
click at [324, 162] on th "Name" at bounding box center [291, 156] width 189 height 71
click at [310, 164] on input "text" at bounding box center [291, 172] width 189 height 16
paste input "1Z0305759147842662"
type input "1Z0305759147842662"
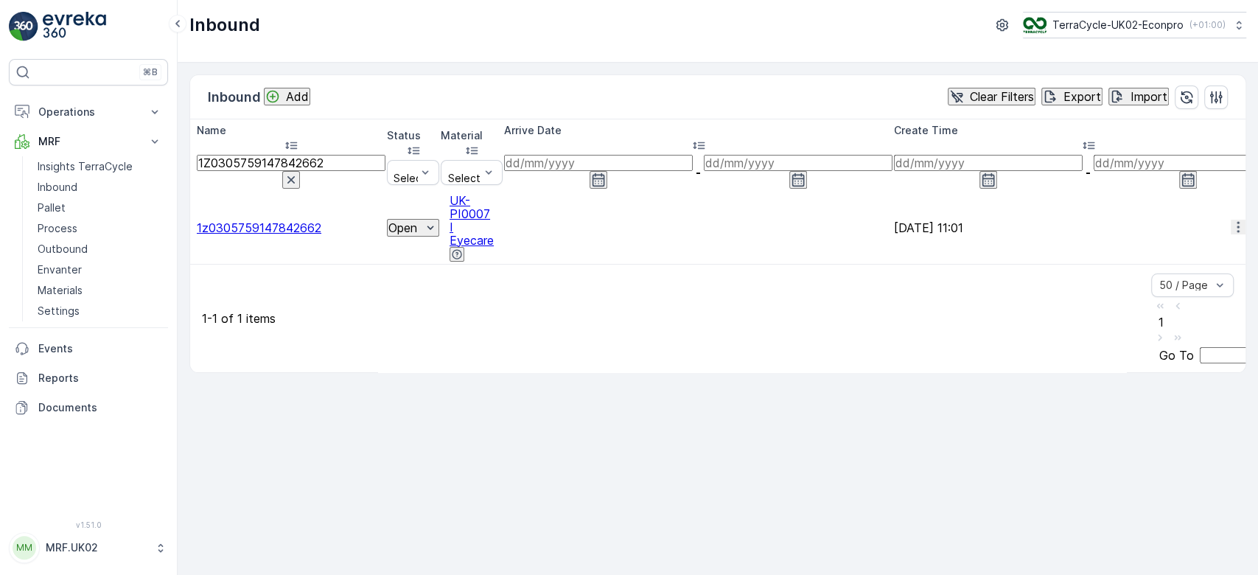
click at [301, 220] on span "1z0305759147842662" at bounding box center [259, 227] width 125 height 15
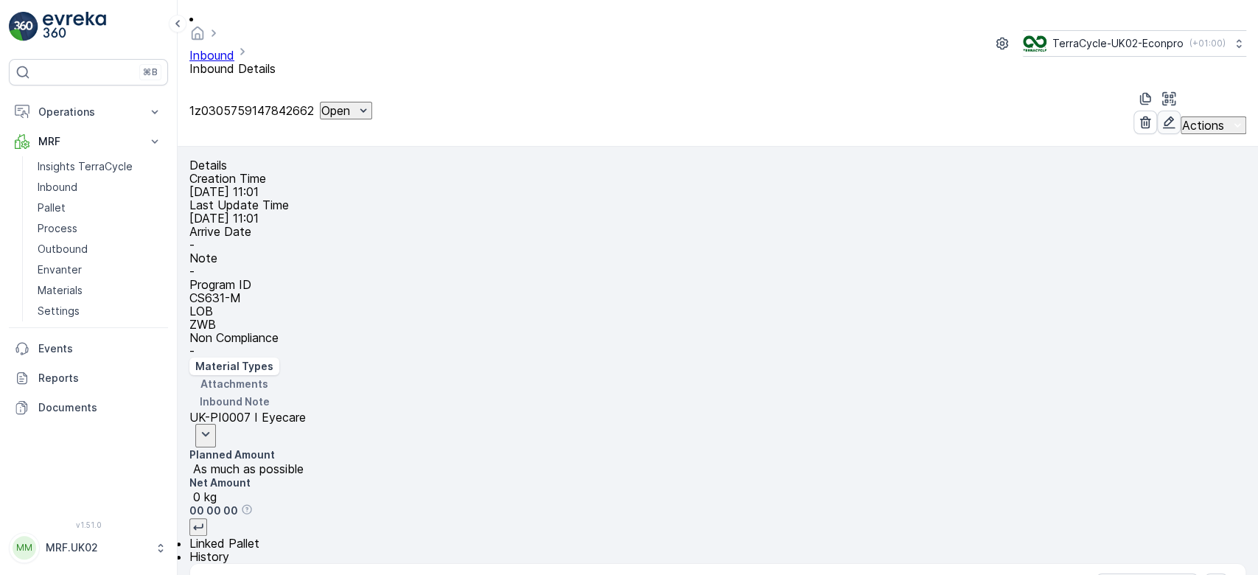
click at [1157, 111] on button "button" at bounding box center [1169, 123] width 24 height 24
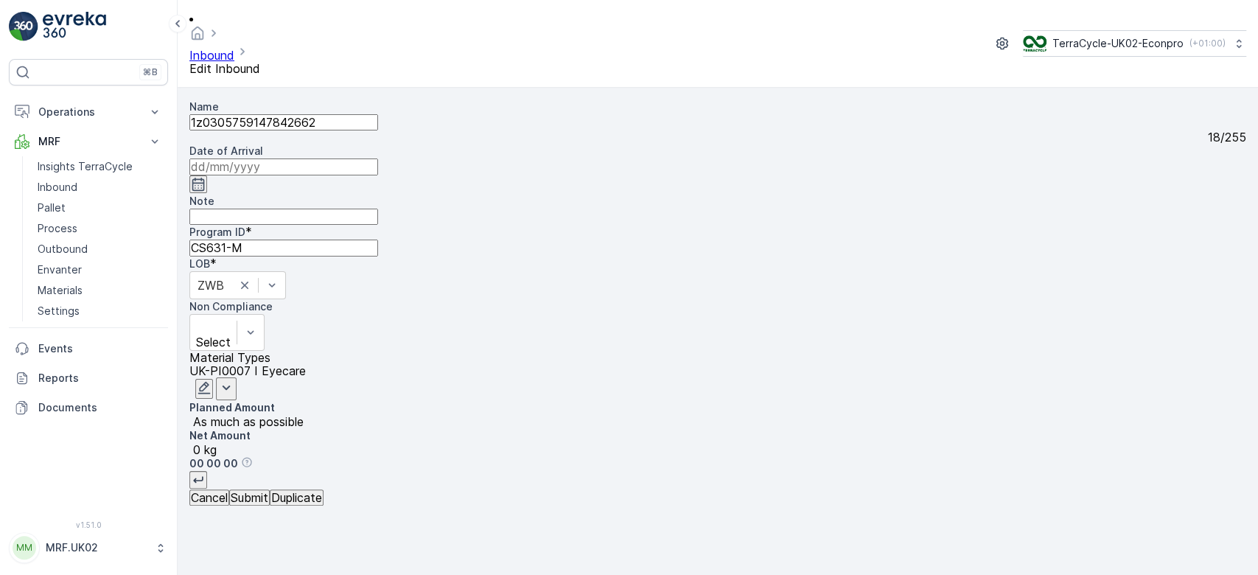
click at [378, 209] on input "Note" at bounding box center [283, 217] width 189 height 16
type input "lower case z not capital Z"
click at [378, 158] on input at bounding box center [283, 166] width 189 height 16
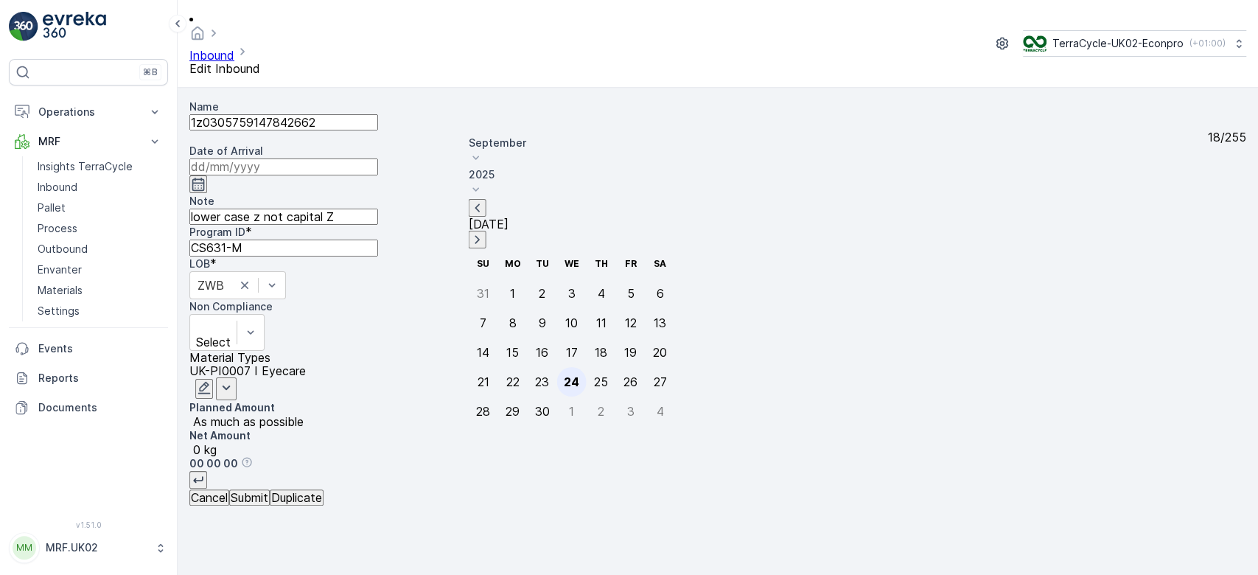
click at [564, 375] on div "24" at bounding box center [571, 381] width 15 height 13
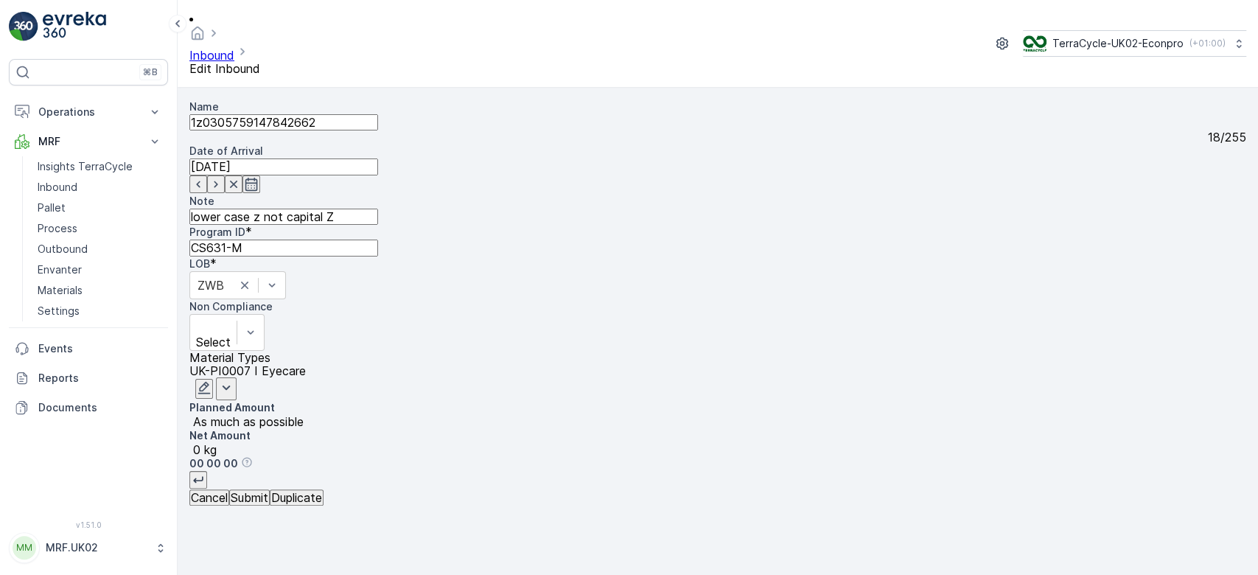
type input "[DATE]"
click at [213, 379] on button "button" at bounding box center [204, 389] width 18 height 20
click at [212, 380] on icon "button" at bounding box center [204, 387] width 15 height 15
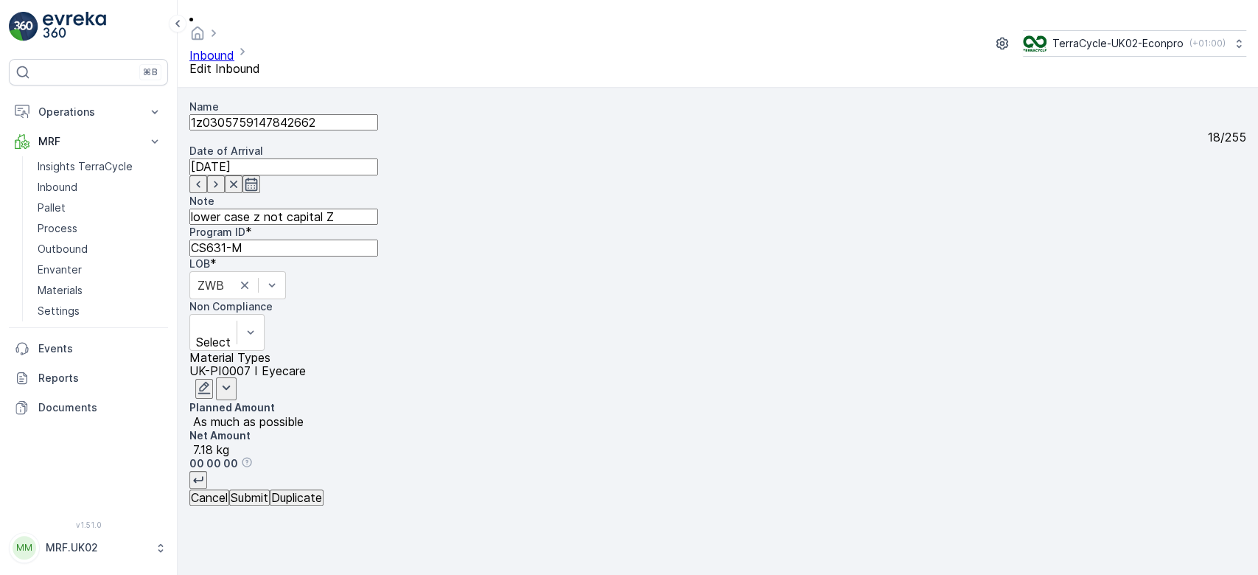
click at [268, 504] on p "Submit" at bounding box center [250, 497] width 38 height 13
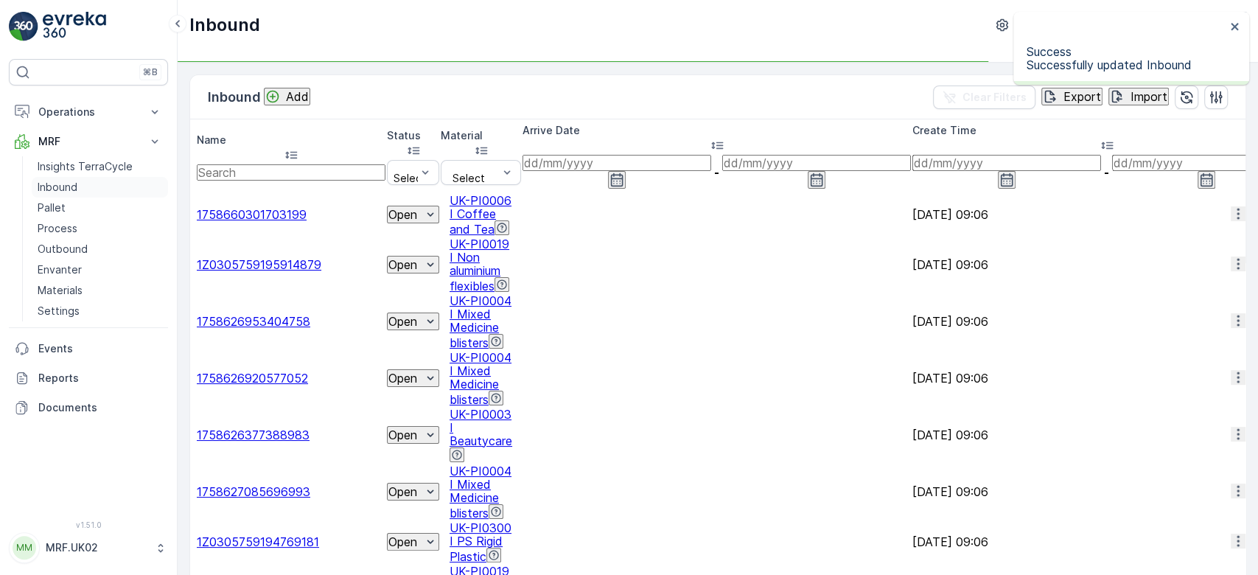
click at [85, 192] on link "Inbound" at bounding box center [100, 187] width 136 height 21
click at [251, 164] on input "text" at bounding box center [291, 172] width 189 height 16
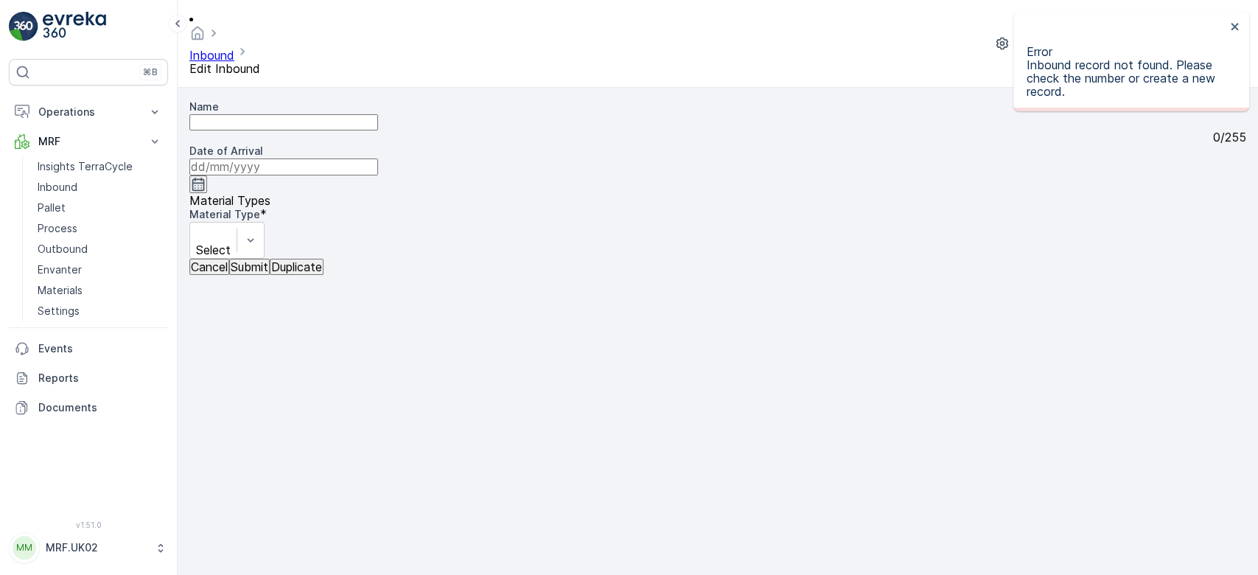
click at [228, 273] on p "Cancel" at bounding box center [209, 266] width 37 height 13
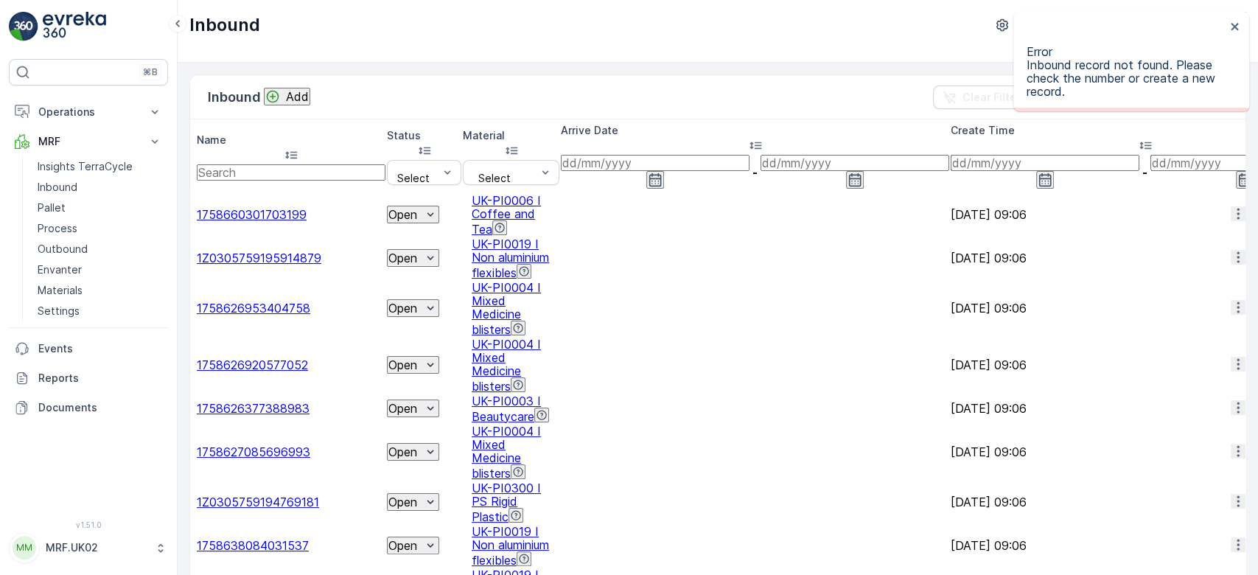
click at [298, 91] on p "Add" at bounding box center [297, 96] width 23 height 13
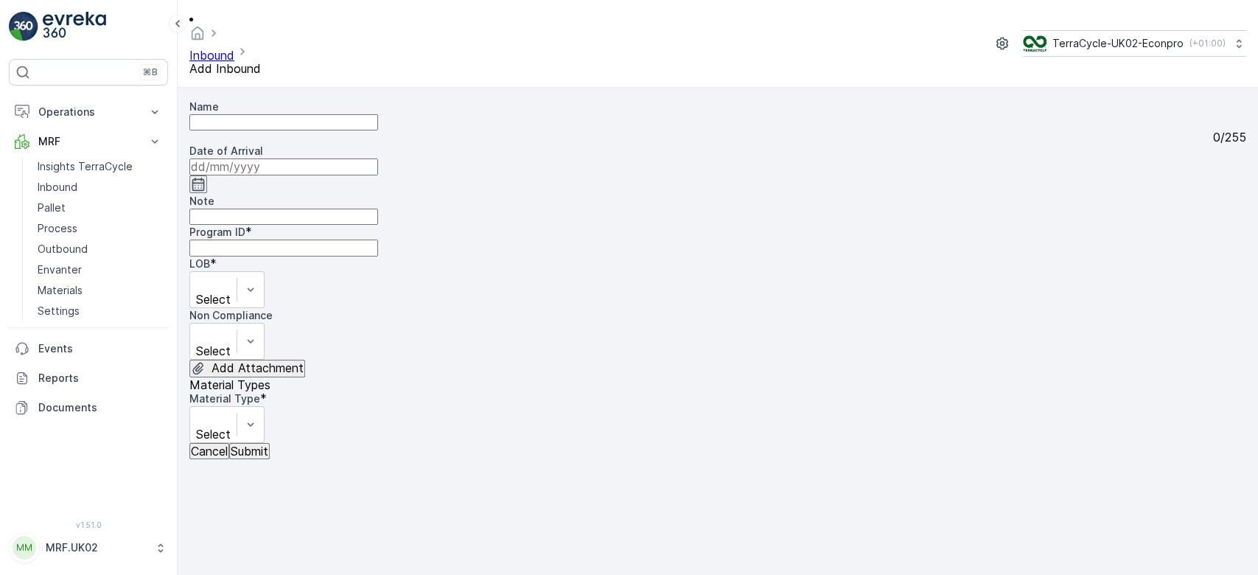
click at [280, 114] on input "Name" at bounding box center [283, 122] width 189 height 16
type input "1Z0305759147454617"
click at [229, 443] on button "Submit" at bounding box center [249, 451] width 41 height 16
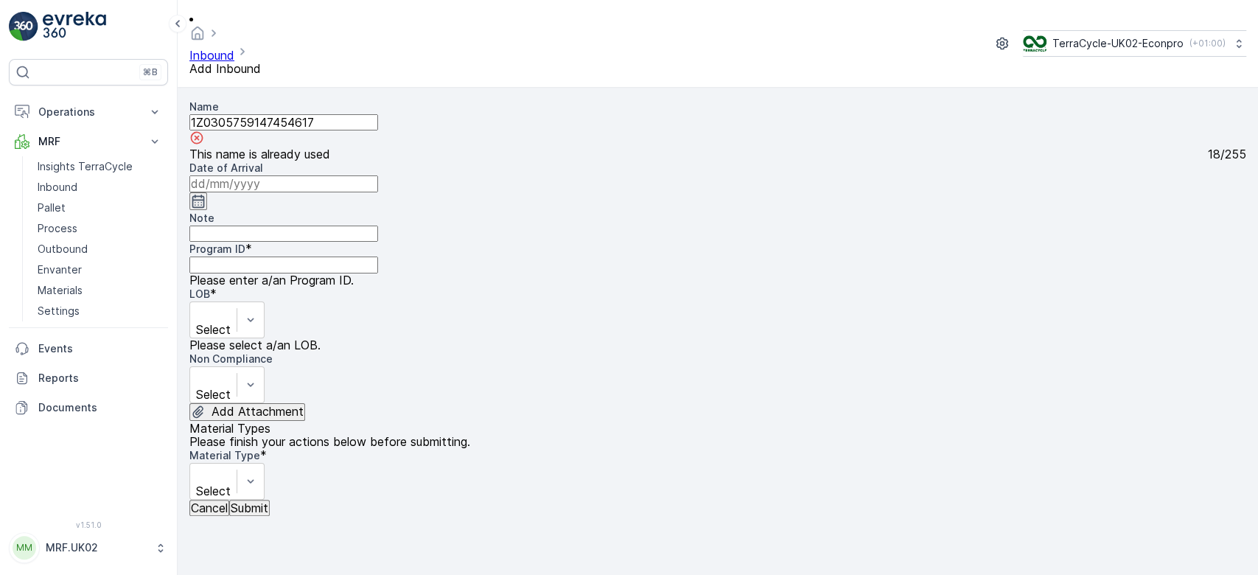
drag, startPoint x: 336, startPoint y: 108, endPoint x: 188, endPoint y: 109, distance: 148.2
click at [188, 109] on form "Name 1Z0305759147454617 This name is already used 18 / 255 Date of Arrival Note…" at bounding box center [718, 331] width 1081 height 487
click at [218, 514] on p "Cancel" at bounding box center [209, 507] width 37 height 13
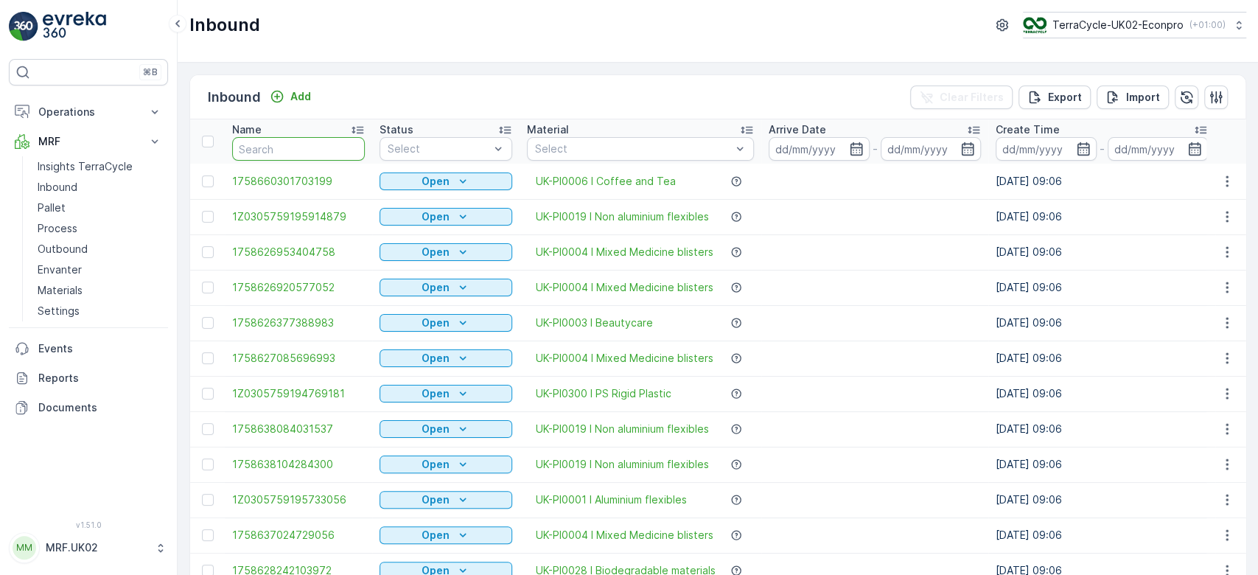
paste input "1Z0305759147454617"
type input "1Z0305759147454617"
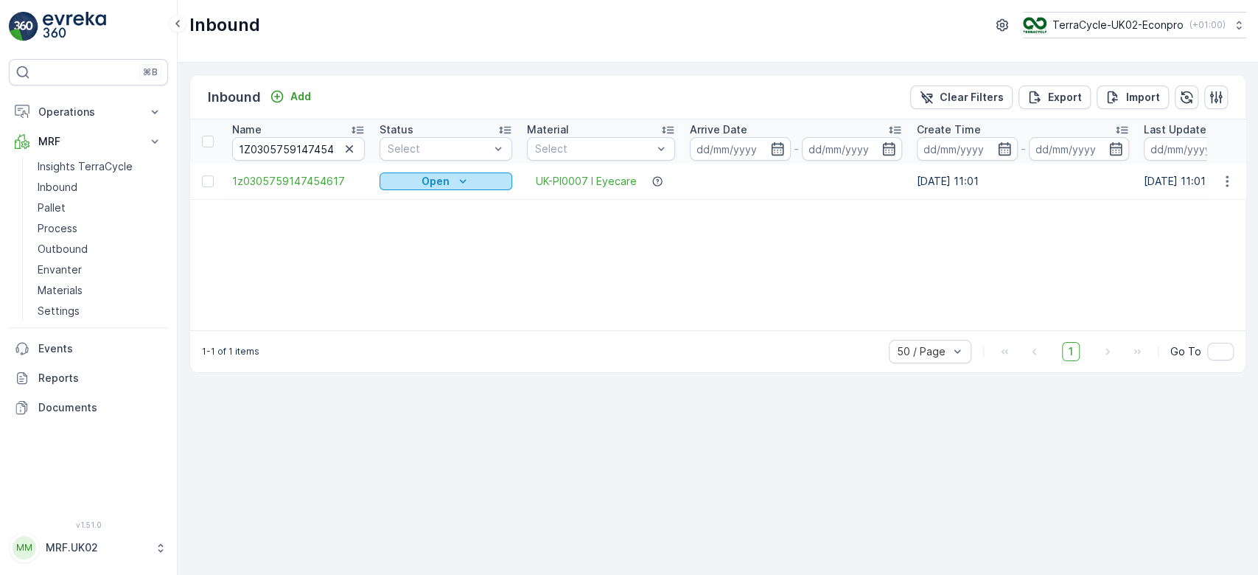
click at [444, 180] on p "Open" at bounding box center [436, 181] width 28 height 15
click at [413, 220] on span "Scanned" at bounding box center [409, 223] width 43 height 15
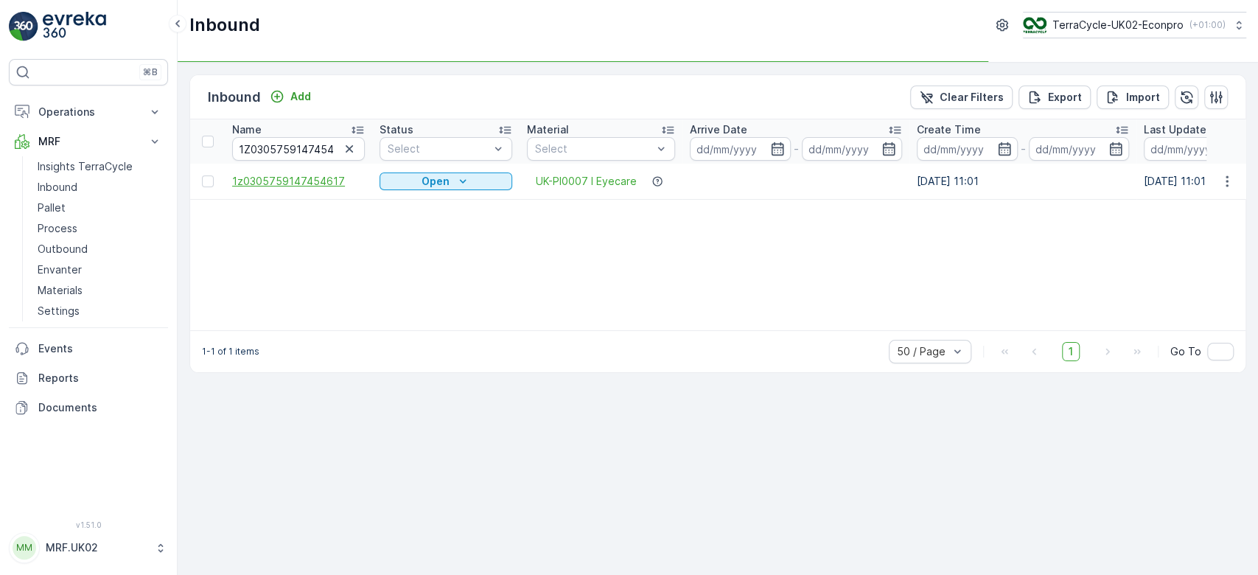
click at [312, 178] on span "1z0305759147454617" at bounding box center [298, 181] width 133 height 15
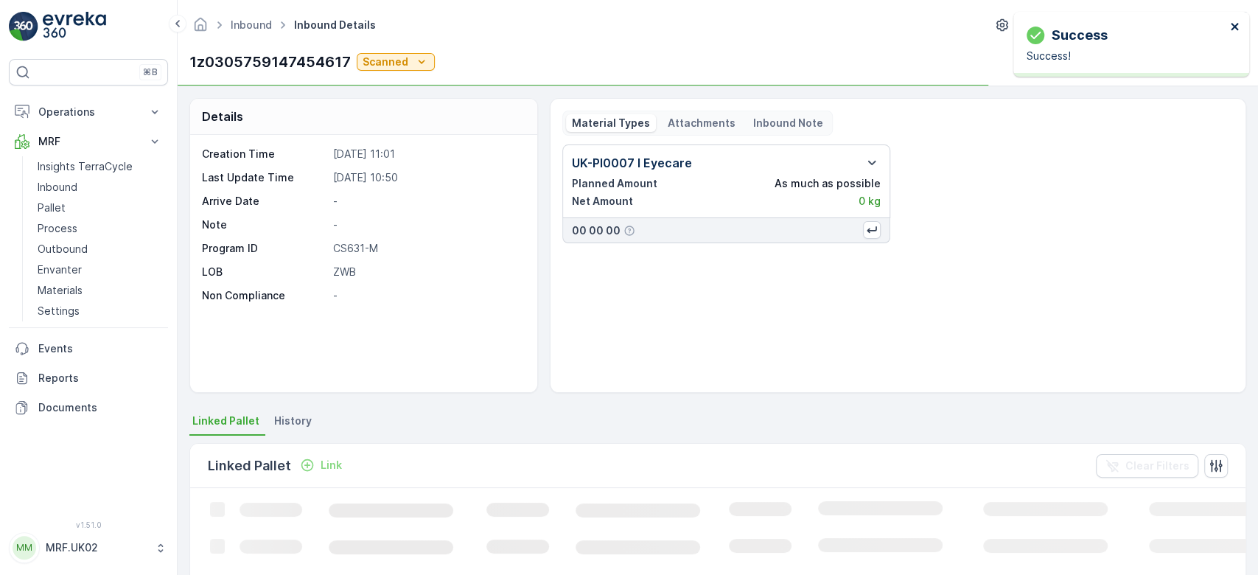
click at [1234, 29] on icon "close" at bounding box center [1235, 27] width 10 height 12
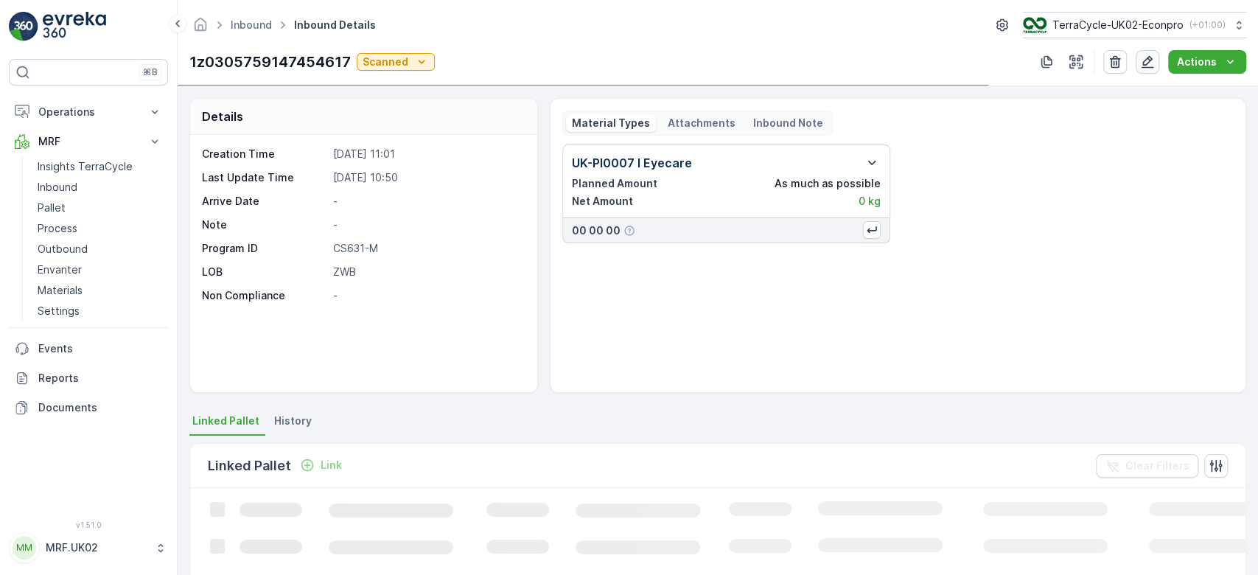
click at [1150, 63] on icon "button" at bounding box center [1148, 62] width 13 height 13
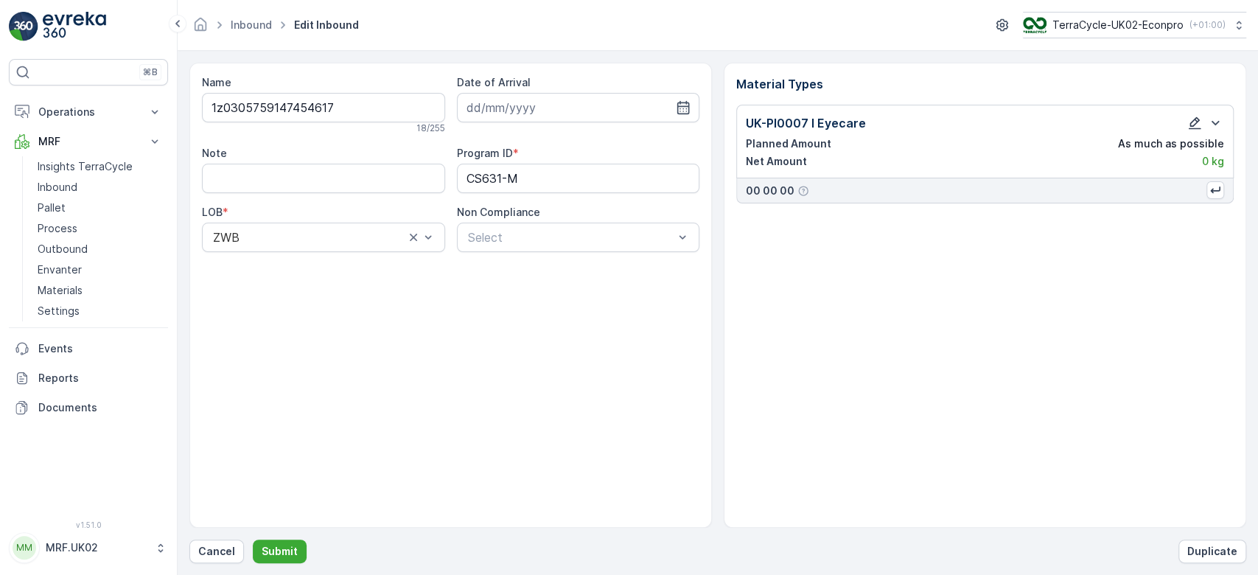
click at [1193, 123] on icon "button" at bounding box center [1194, 123] width 15 height 15
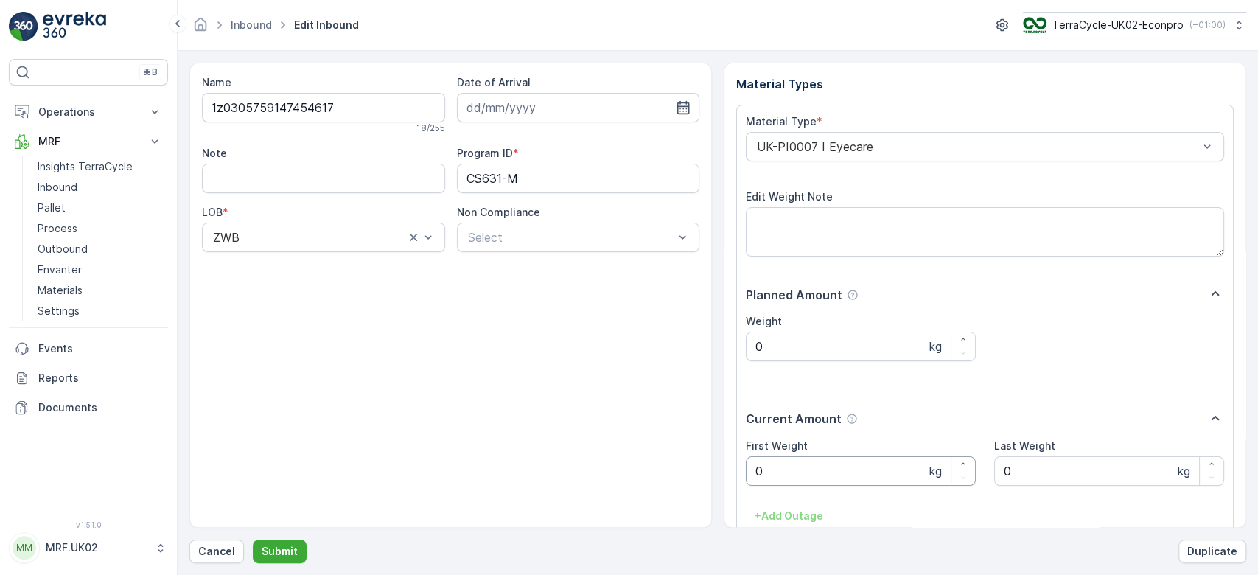
click at [770, 475] on Weight "0" at bounding box center [861, 470] width 230 height 29
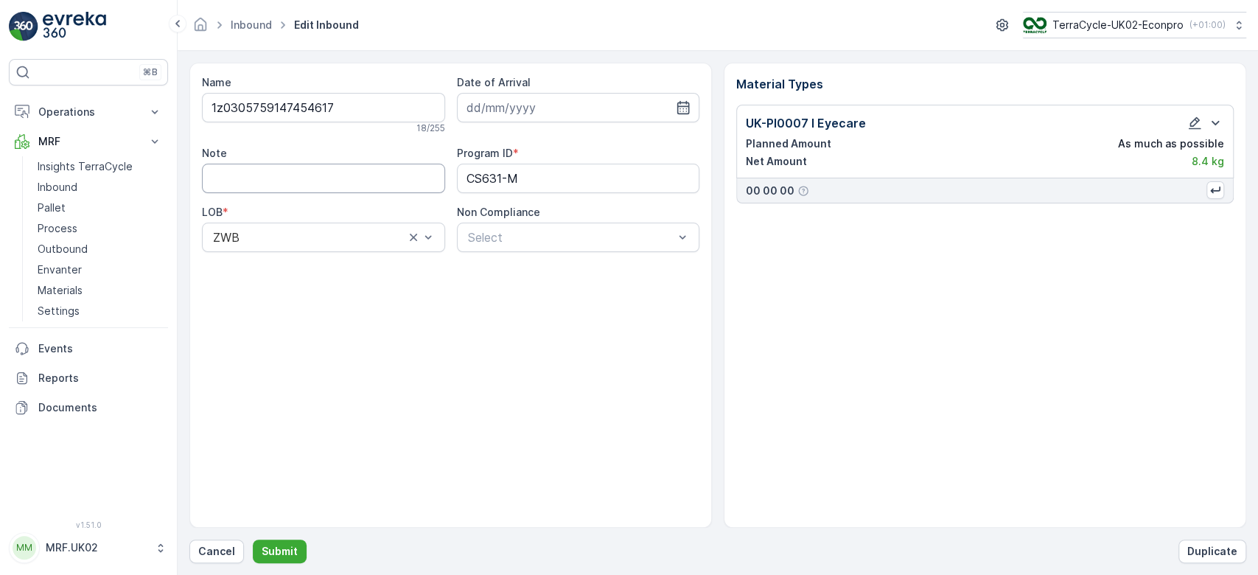
click at [308, 177] on input "Note" at bounding box center [323, 178] width 243 height 29
type input "lower case z not capital Z"
click at [283, 550] on p "Submit" at bounding box center [280, 551] width 36 height 15
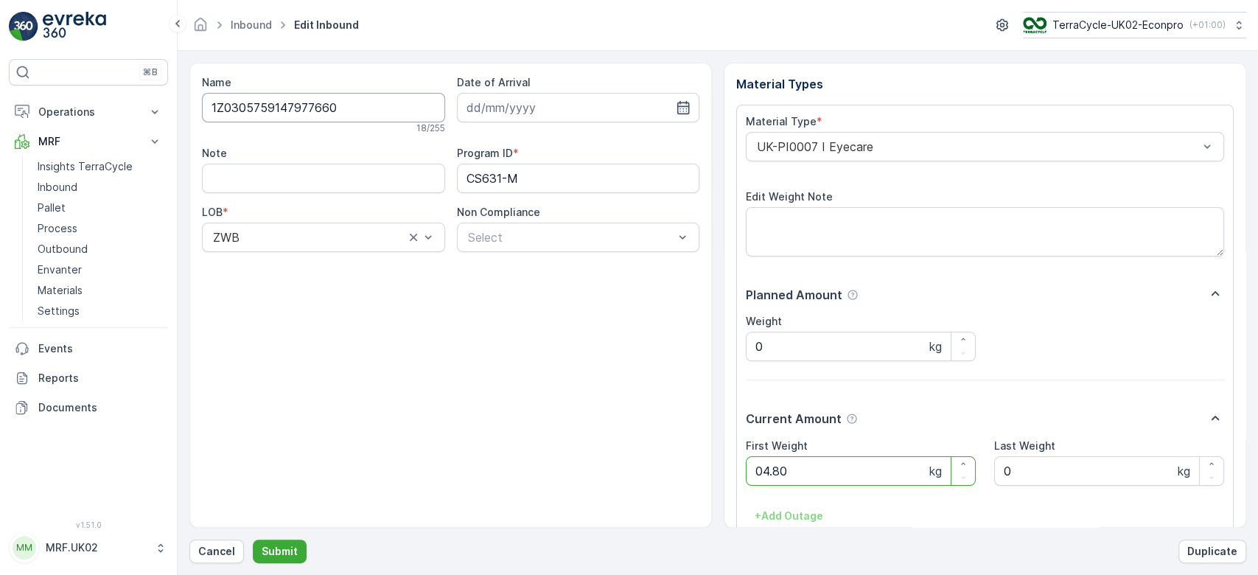
click at [253, 540] on button "Submit" at bounding box center [280, 552] width 54 height 24
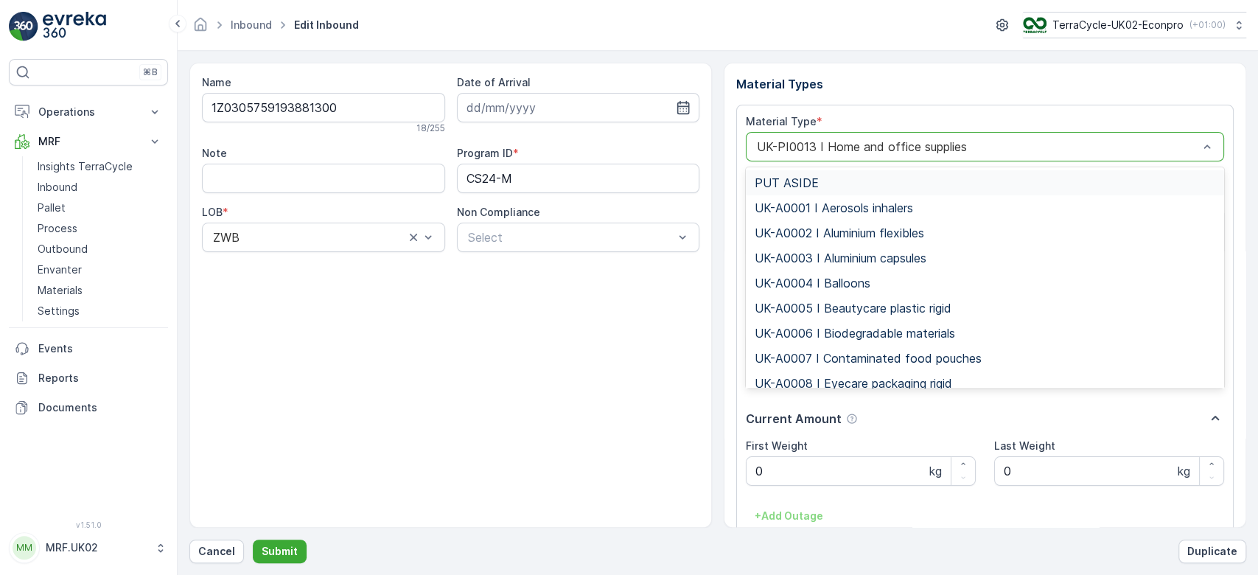
click at [842, 137] on div "UK-PI0013 I Home and office supplies" at bounding box center [985, 146] width 478 height 29
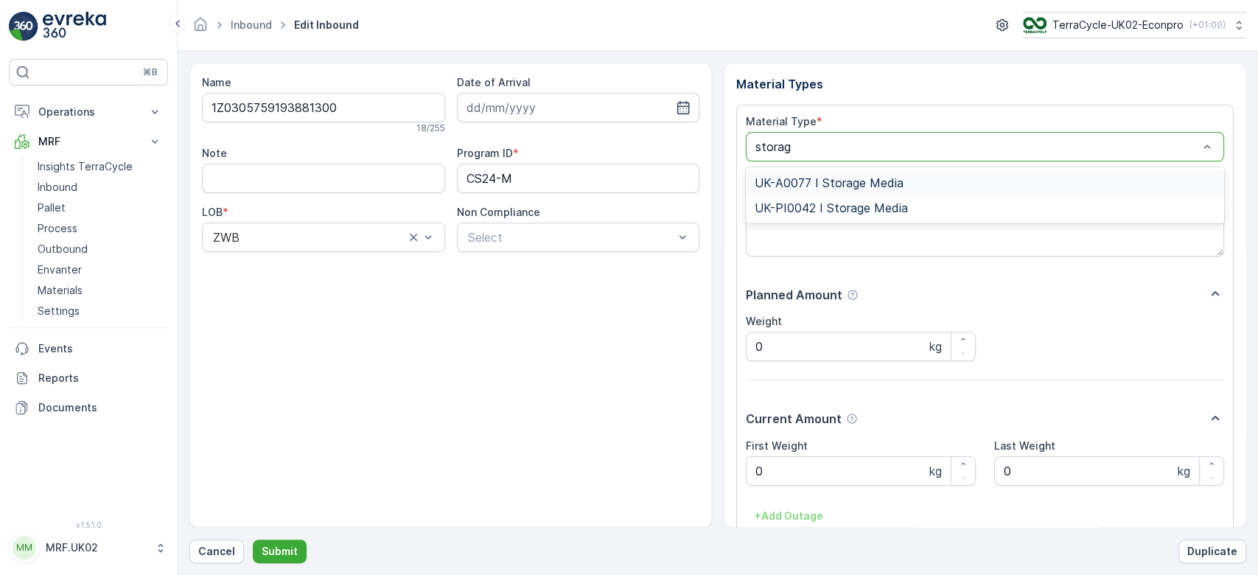
type input "storage"
click at [862, 201] on span "UK-PI0042 I Storage Media" at bounding box center [831, 207] width 153 height 13
click at [802, 476] on Weight "0" at bounding box center [861, 470] width 230 height 29
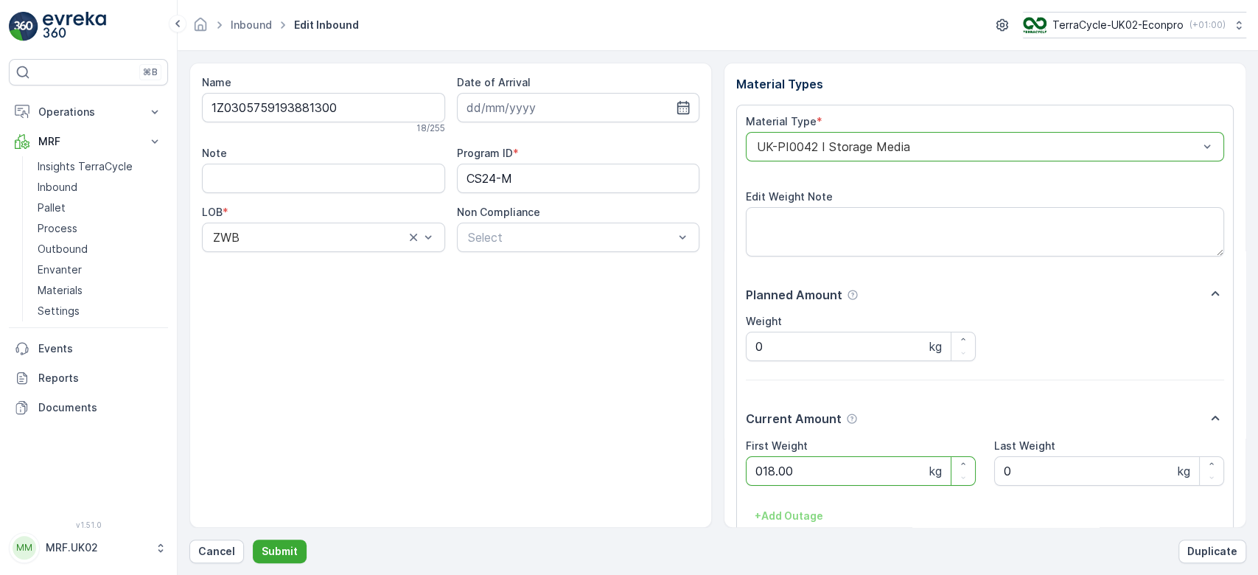
click at [253, 540] on button "Submit" at bounding box center [280, 552] width 54 height 24
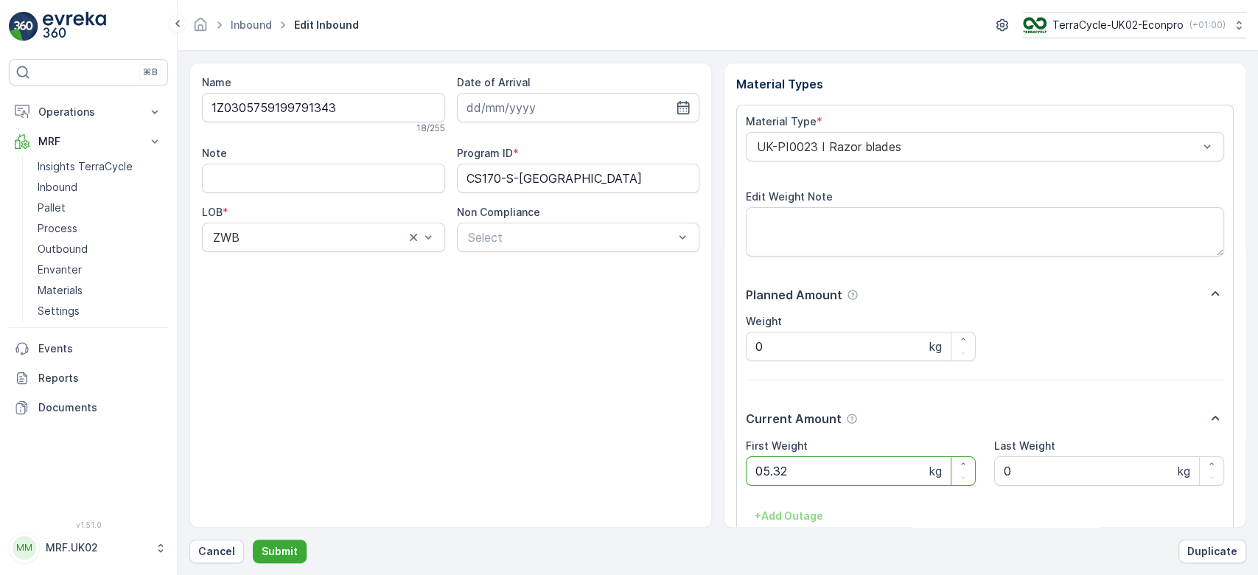
click at [253, 540] on button "Submit" at bounding box center [280, 552] width 54 height 24
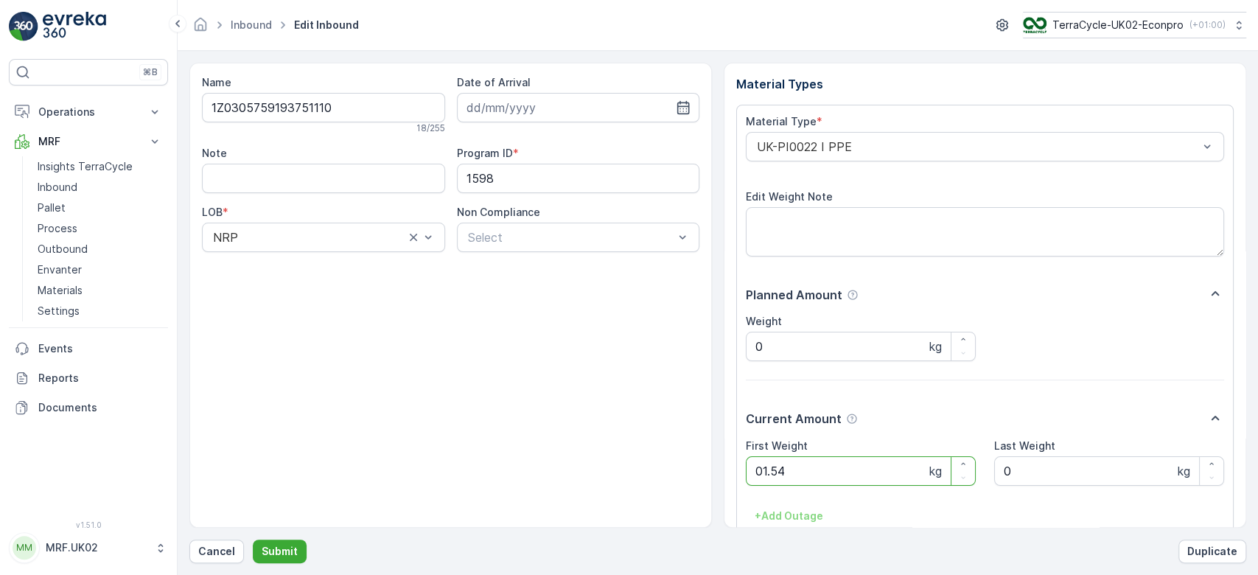
click at [253, 540] on button "Submit" at bounding box center [280, 552] width 54 height 24
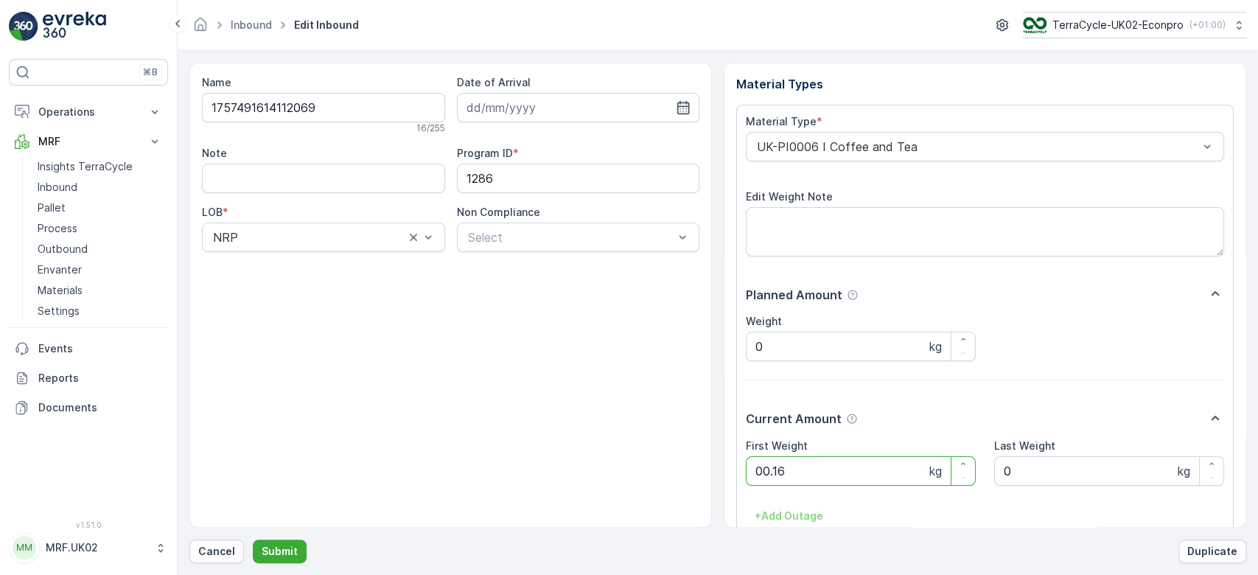
click at [253, 540] on button "Submit" at bounding box center [280, 552] width 54 height 24
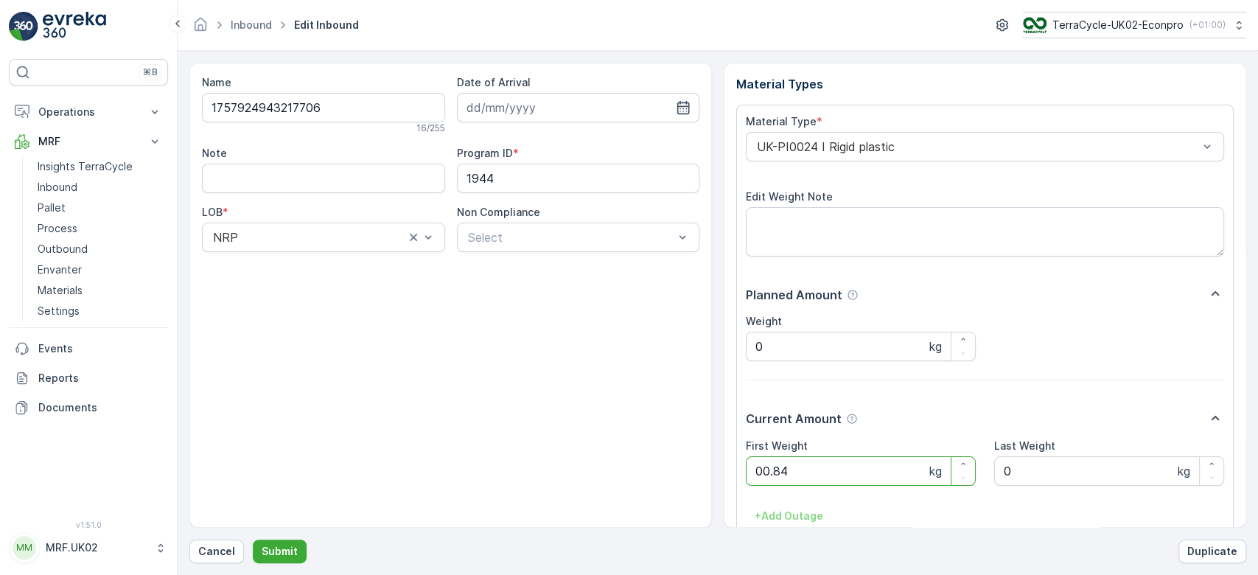
click at [253, 540] on button "Submit" at bounding box center [280, 552] width 54 height 24
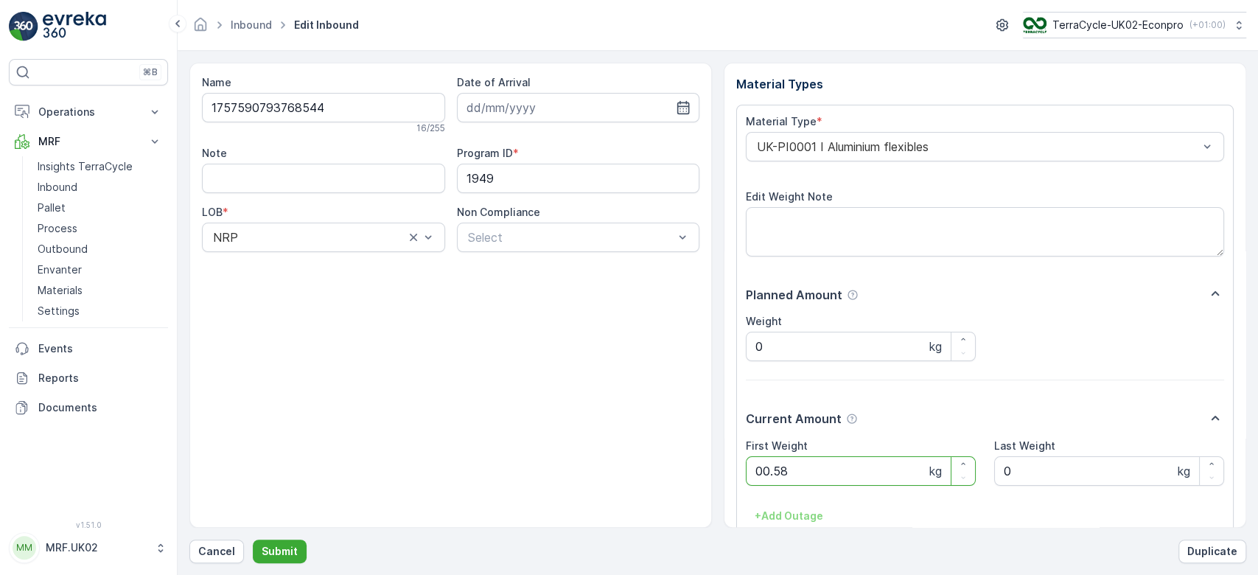
click at [253, 540] on button "Submit" at bounding box center [280, 552] width 54 height 24
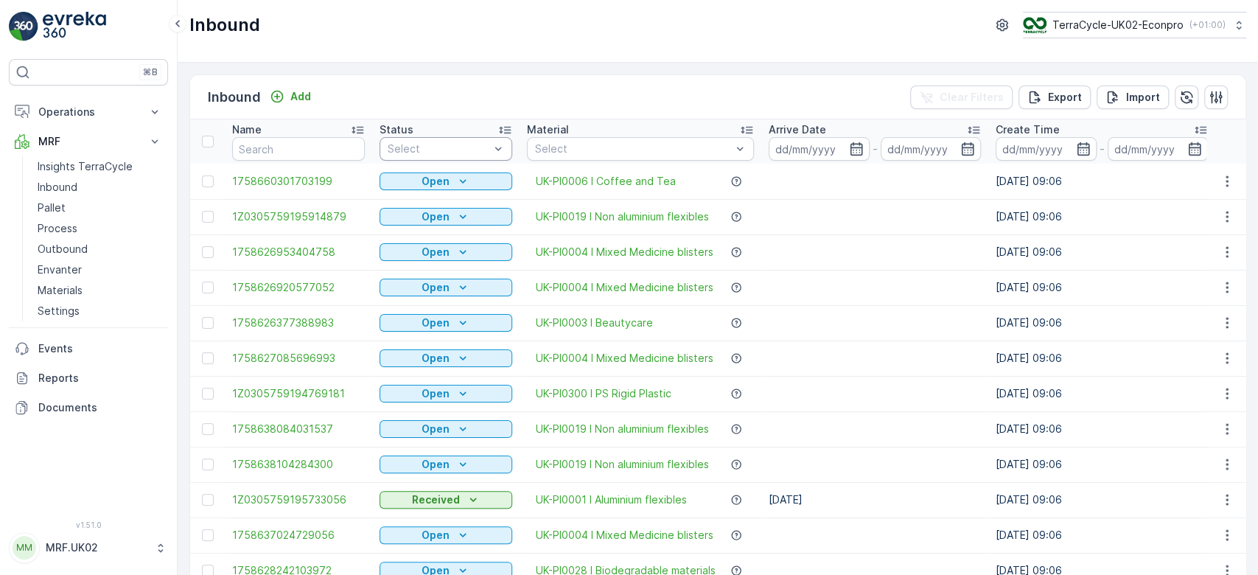
click at [475, 139] on div "Select" at bounding box center [446, 149] width 133 height 24
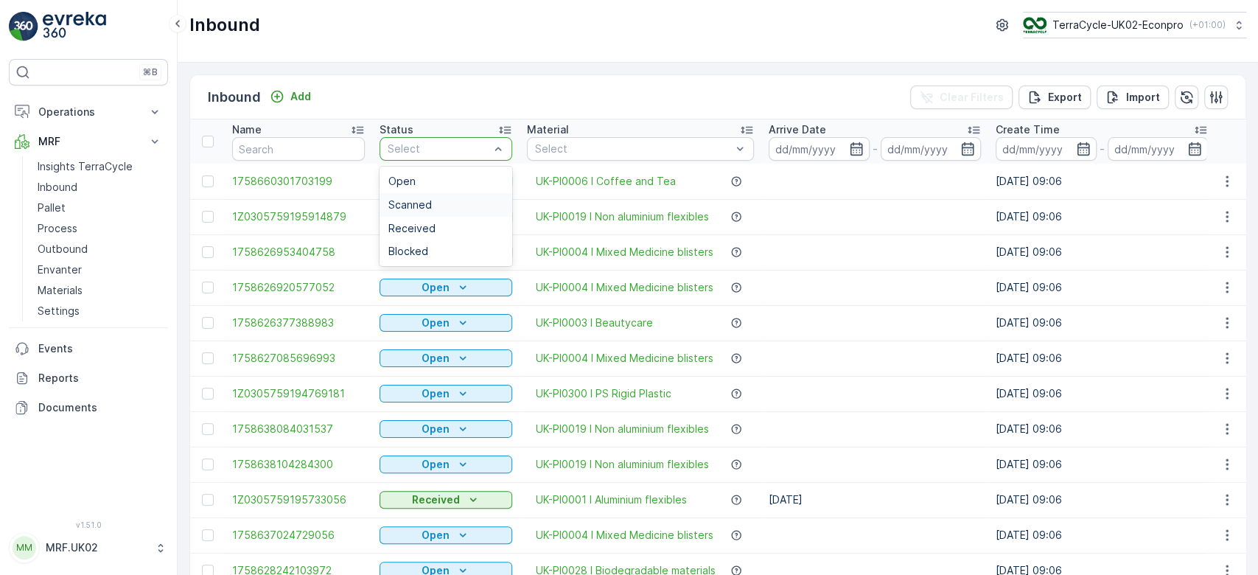
click at [407, 199] on span "Scanned" at bounding box center [409, 205] width 43 height 12
